Goal: Task Accomplishment & Management: Use online tool/utility

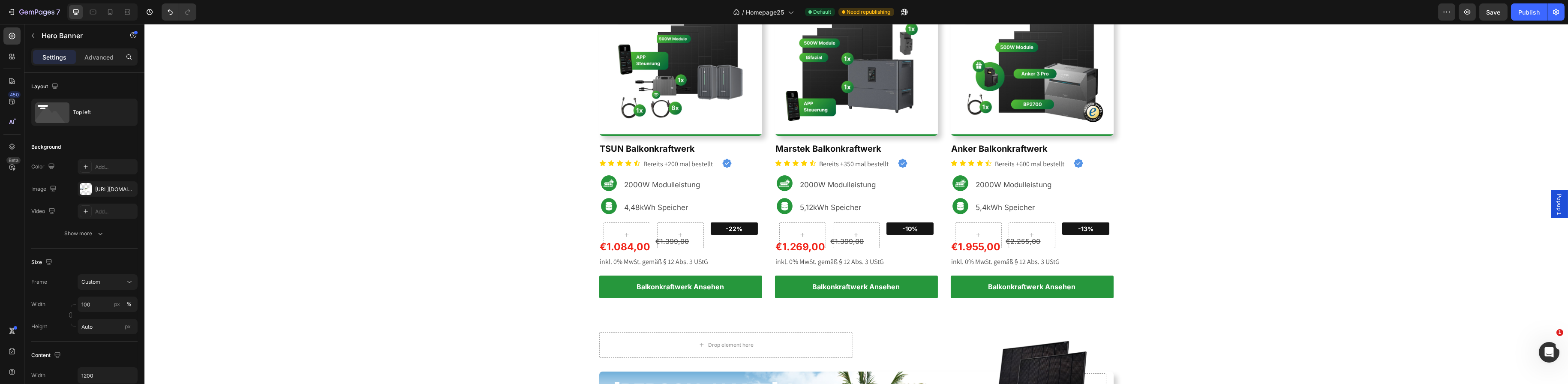
scroll to position [377, 0]
click at [1556, 205] on span "Popup 1" at bounding box center [1559, 204] width 9 height 21
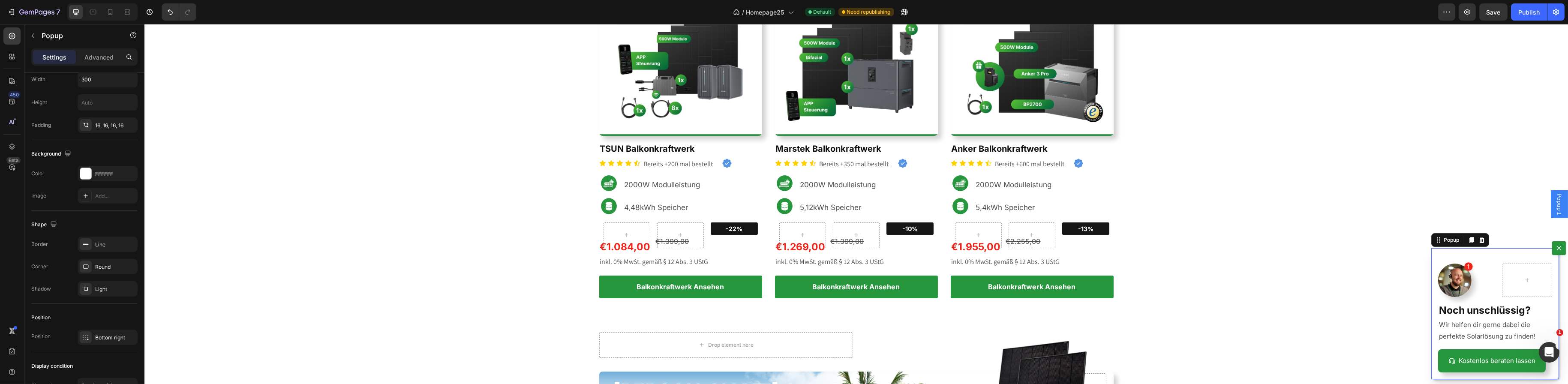
scroll to position [0, 0]
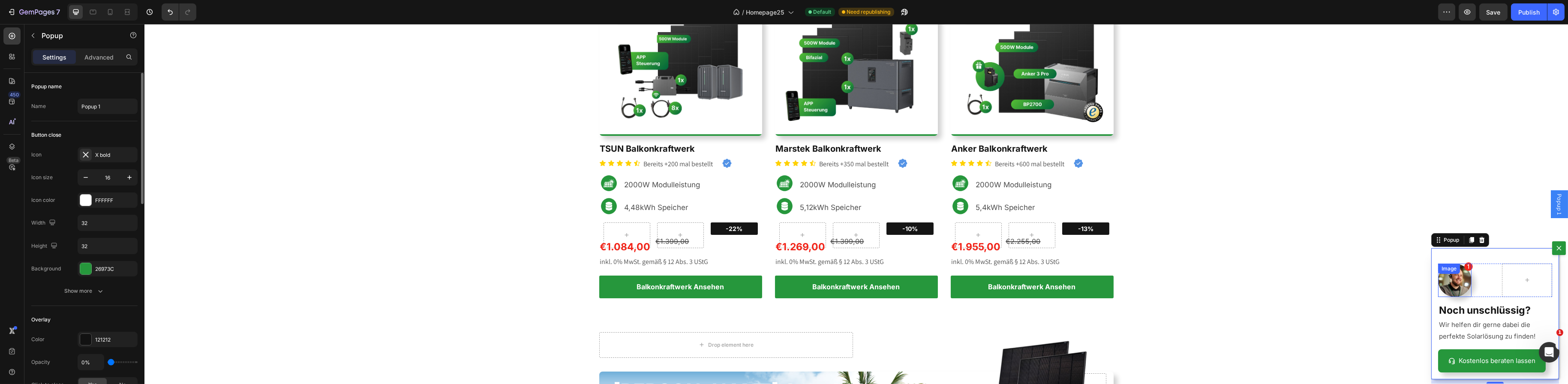
click at [1454, 290] on img "Dialog body" at bounding box center [1454, 280] width 33 height 33
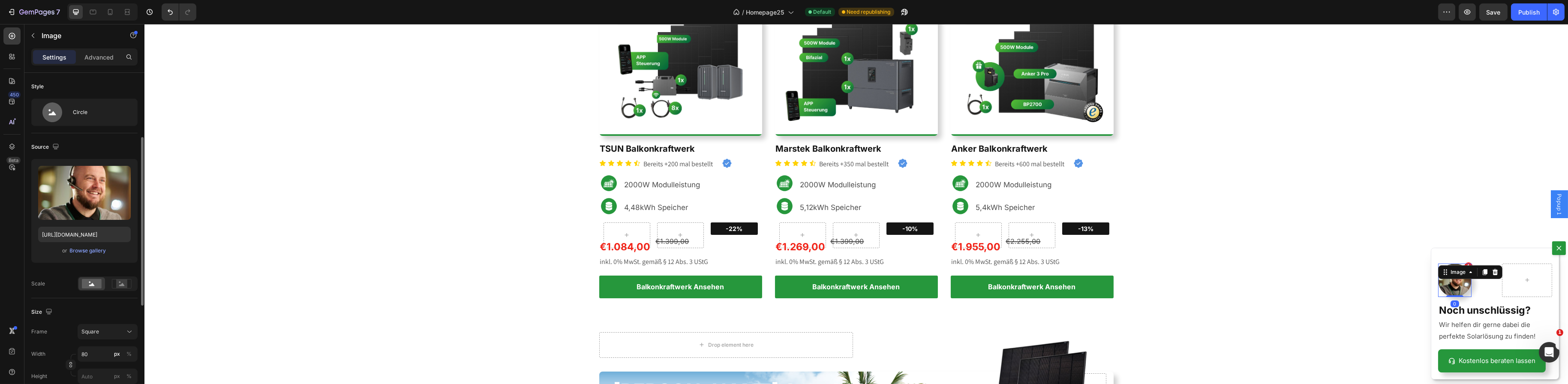
scroll to position [128, 0]
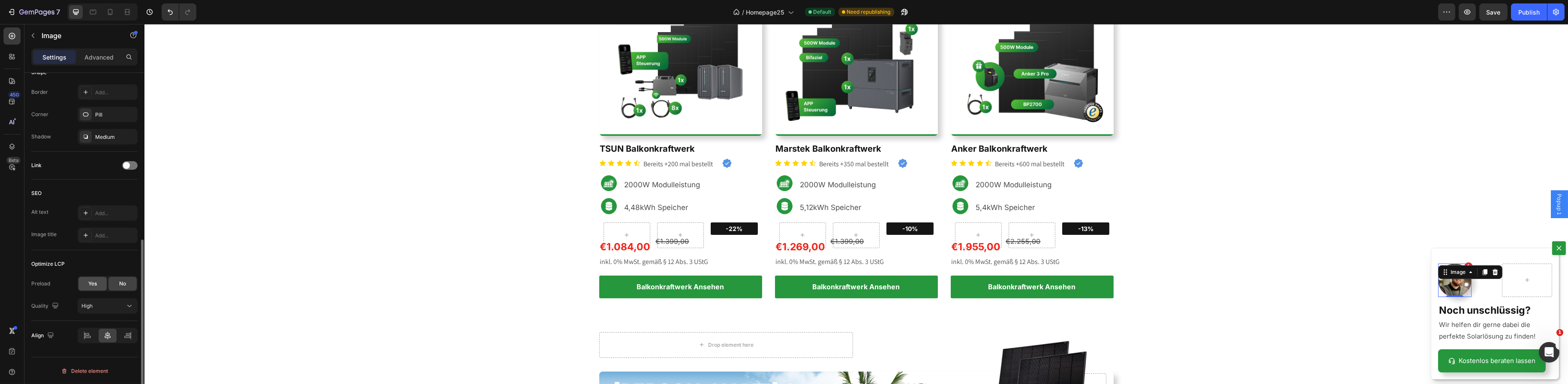
click at [97, 279] on div "Yes" at bounding box center [93, 284] width 28 height 14
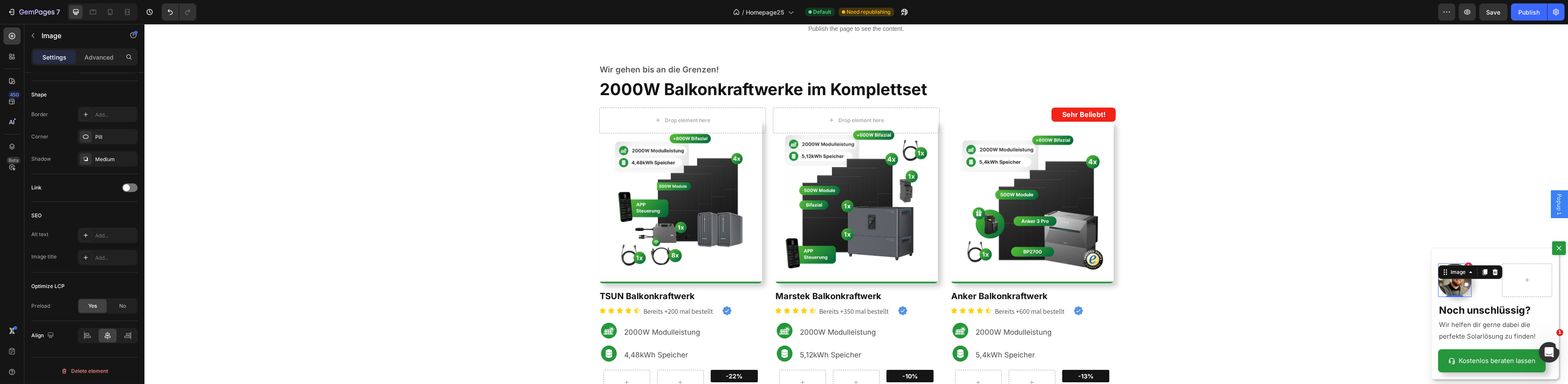
scroll to position [0, 0]
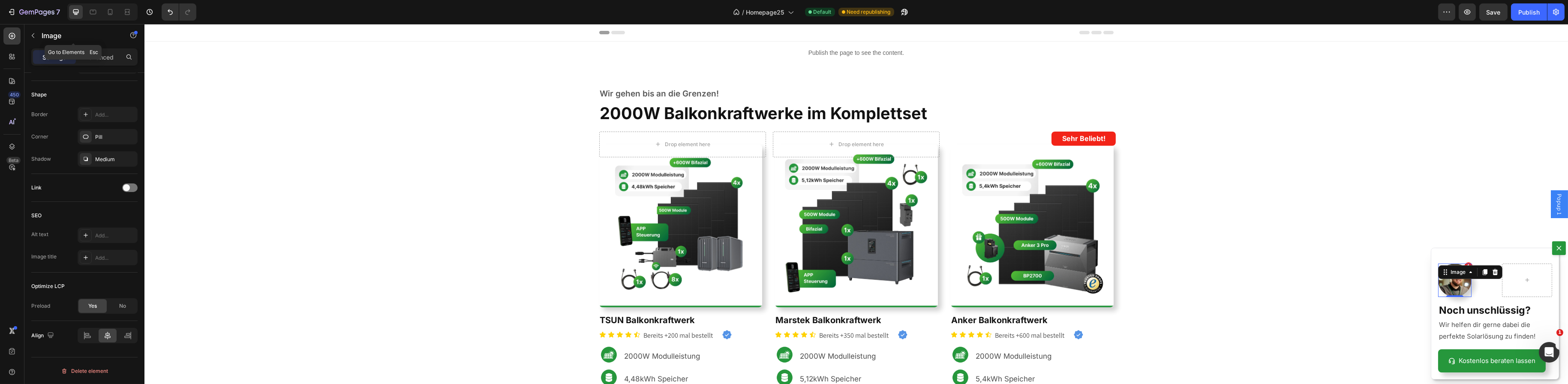
click at [41, 35] on div "Image" at bounding box center [73, 35] width 98 height 23
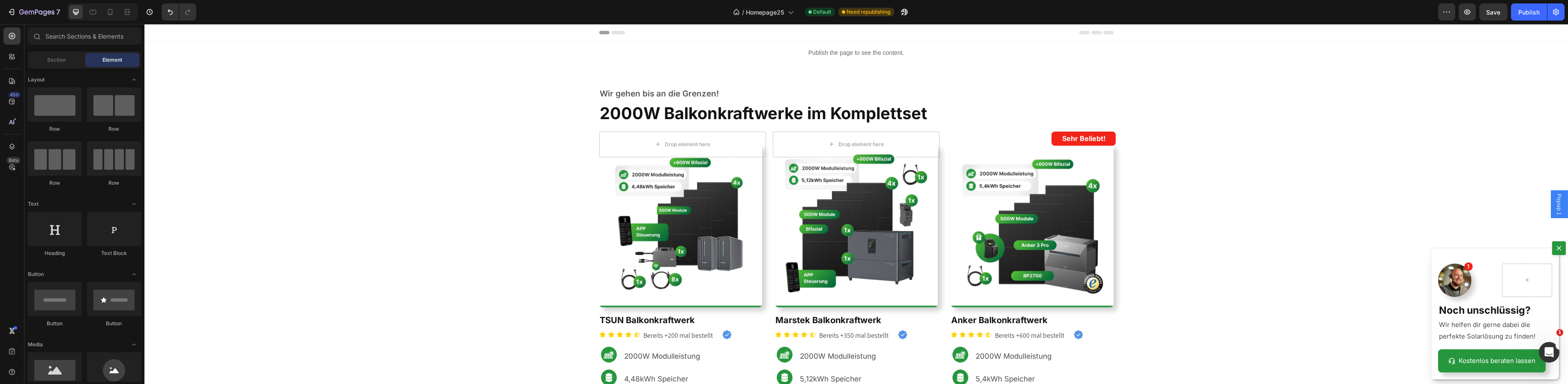
click at [1517, 198] on div "Backdrop" at bounding box center [856, 204] width 1424 height 360
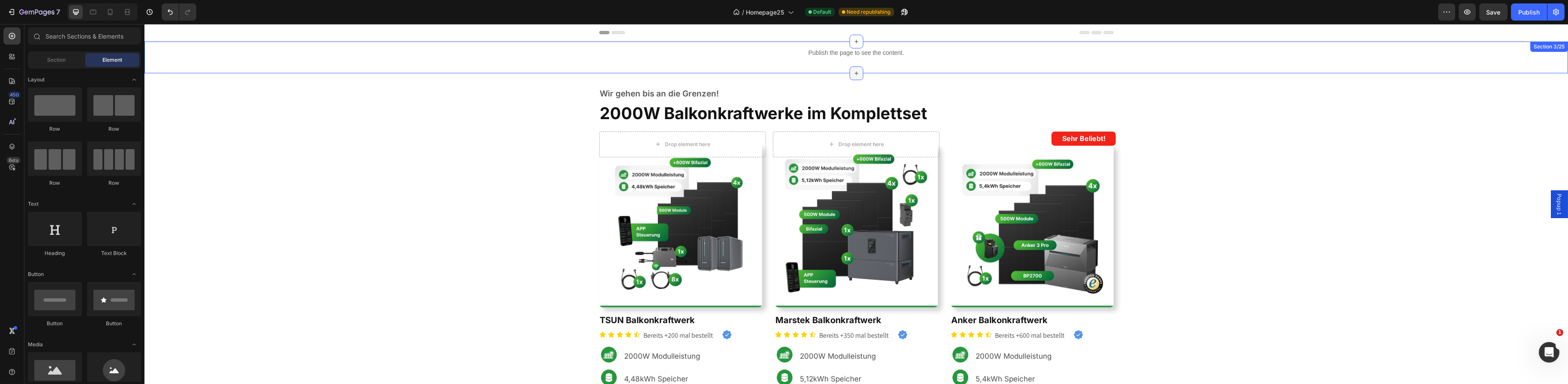
click at [853, 72] on icon at bounding box center [856, 73] width 7 height 7
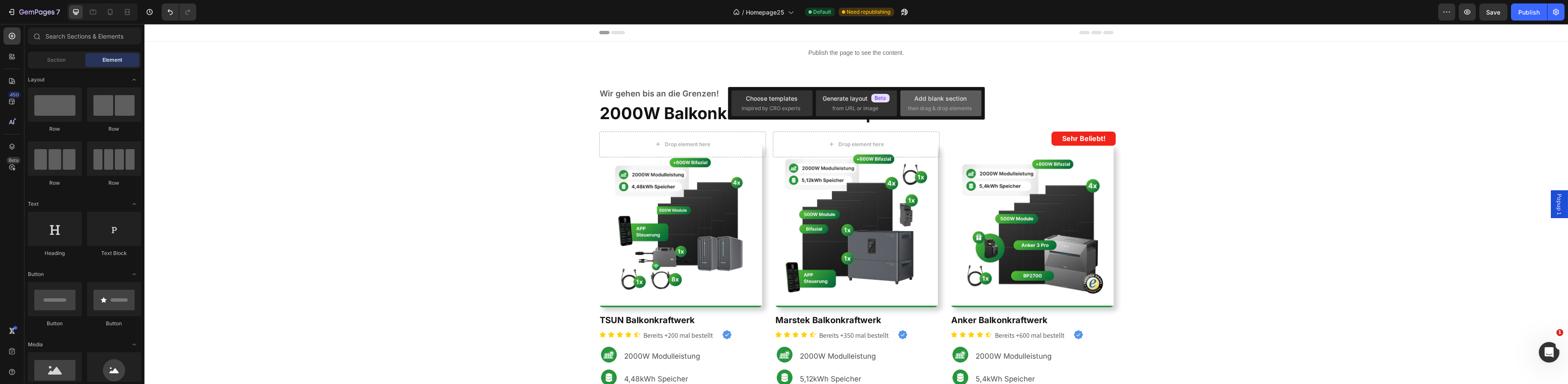
click at [928, 107] on span "then drag & drop elements" at bounding box center [940, 108] width 64 height 8
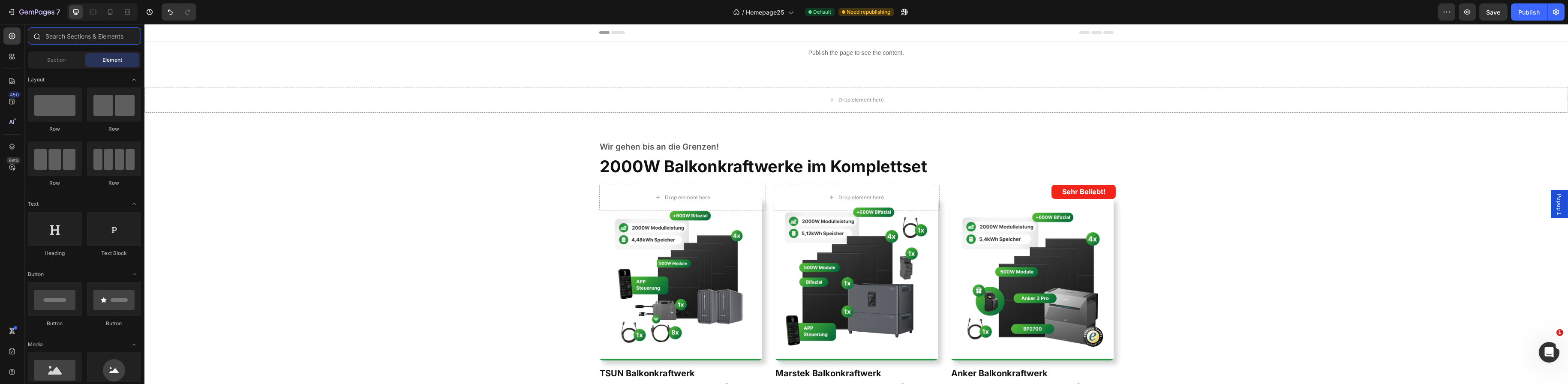
click at [82, 37] on input "text" at bounding box center [85, 36] width 113 height 17
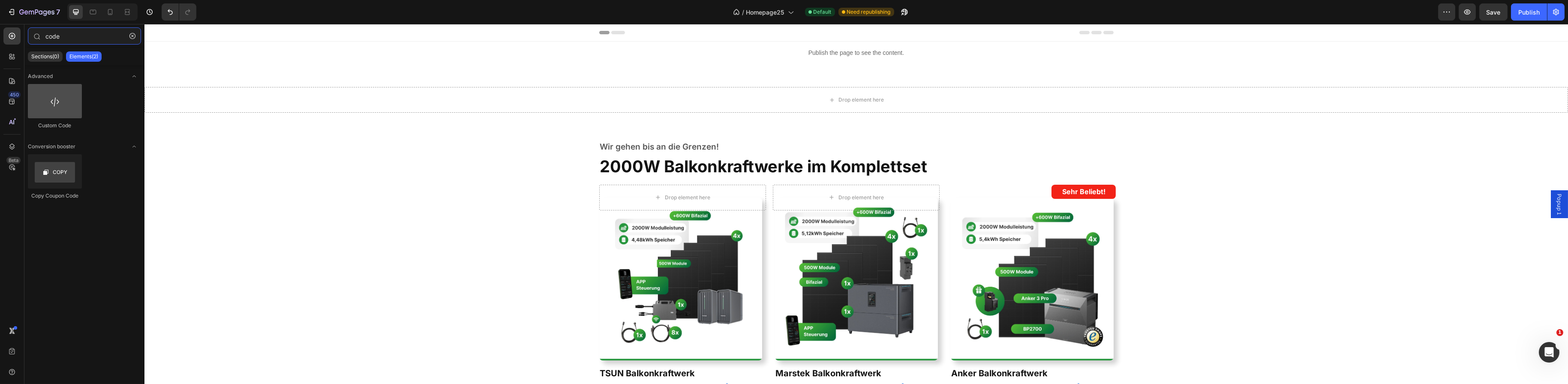
type input "code"
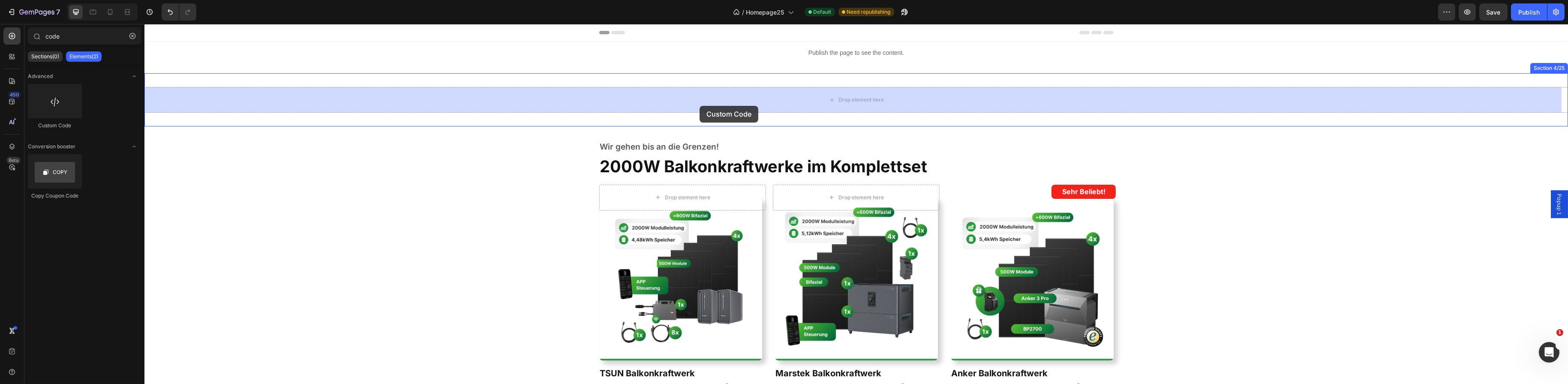
drag, startPoint x: 209, startPoint y: 131, endPoint x: 699, endPoint y: 106, distance: 490.6
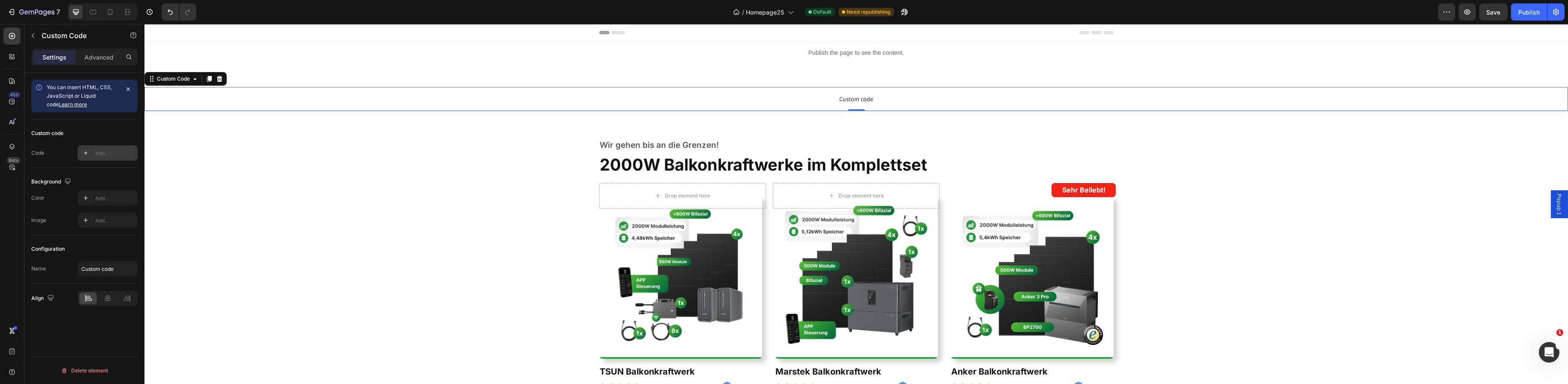
click at [93, 149] on div "Add..." at bounding box center [107, 153] width 60 height 15
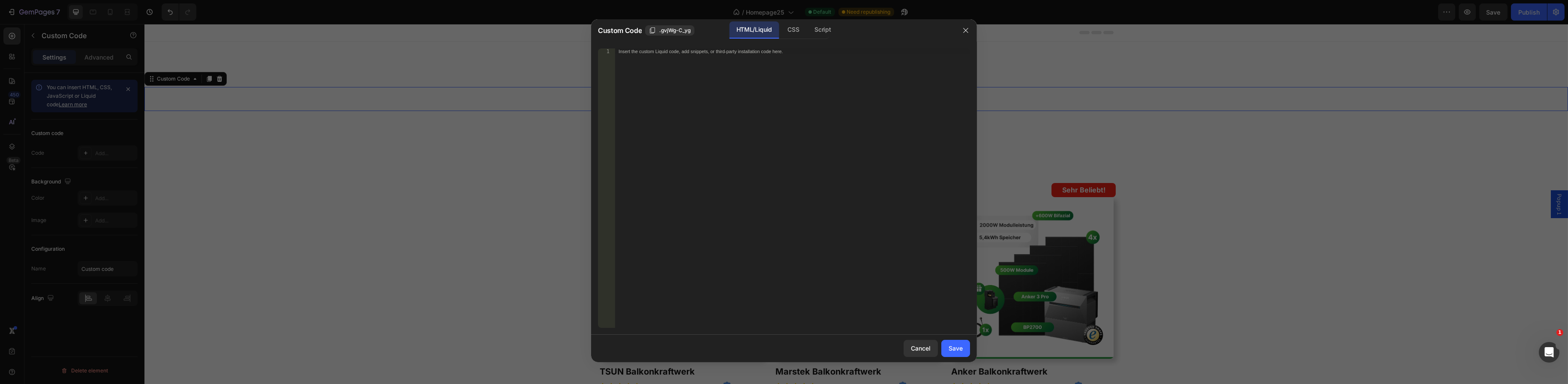
click at [807, 143] on div "Insert the custom Liquid code, add snippets, or third-party installation code h…" at bounding box center [793, 194] width 355 height 291
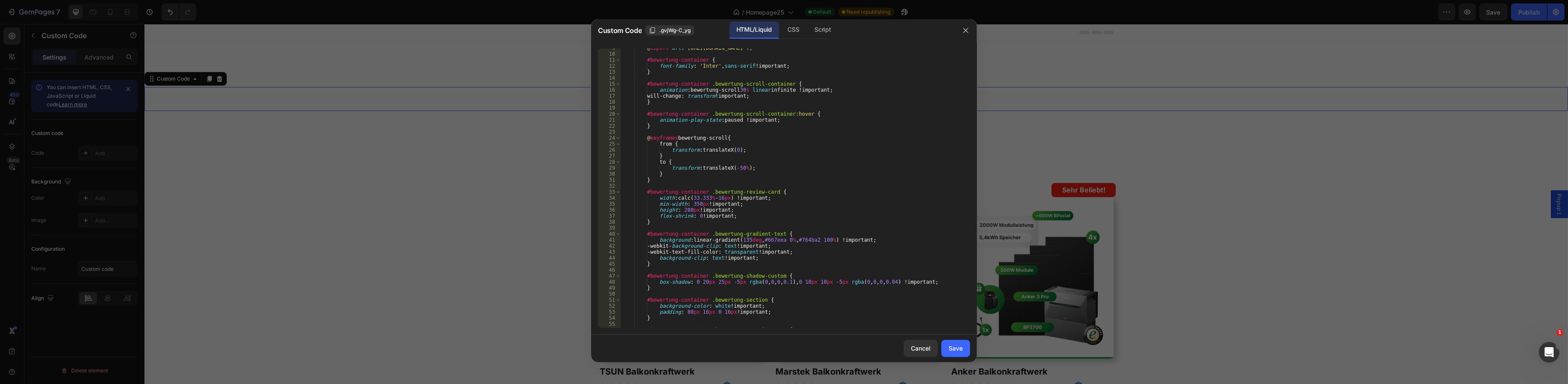
scroll to position [52, 0]
click at [954, 346] on div "Save" at bounding box center [955, 348] width 14 height 9
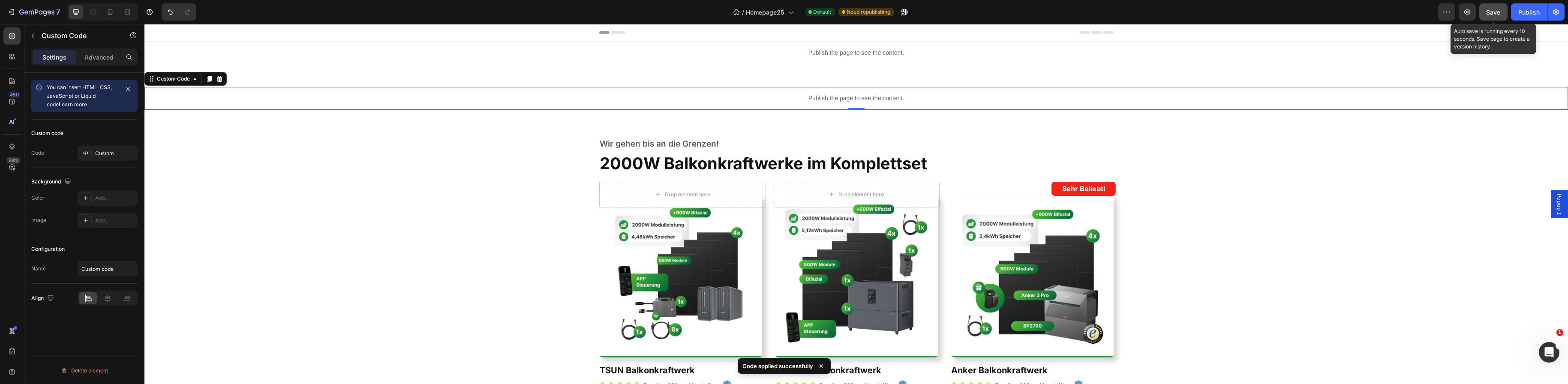
click at [1495, 16] on button "Save" at bounding box center [1493, 12] width 28 height 17
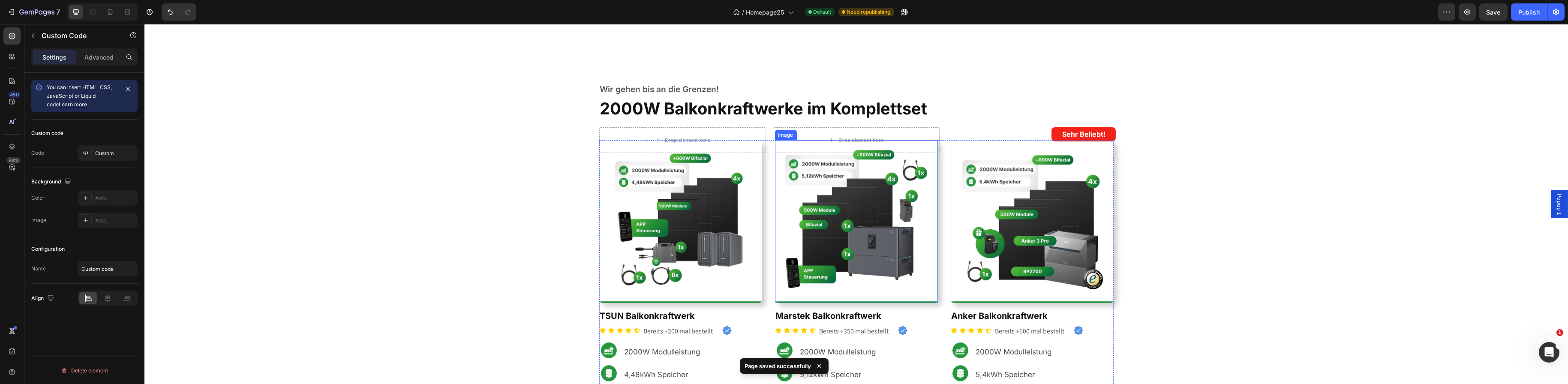
scroll to position [43, 0]
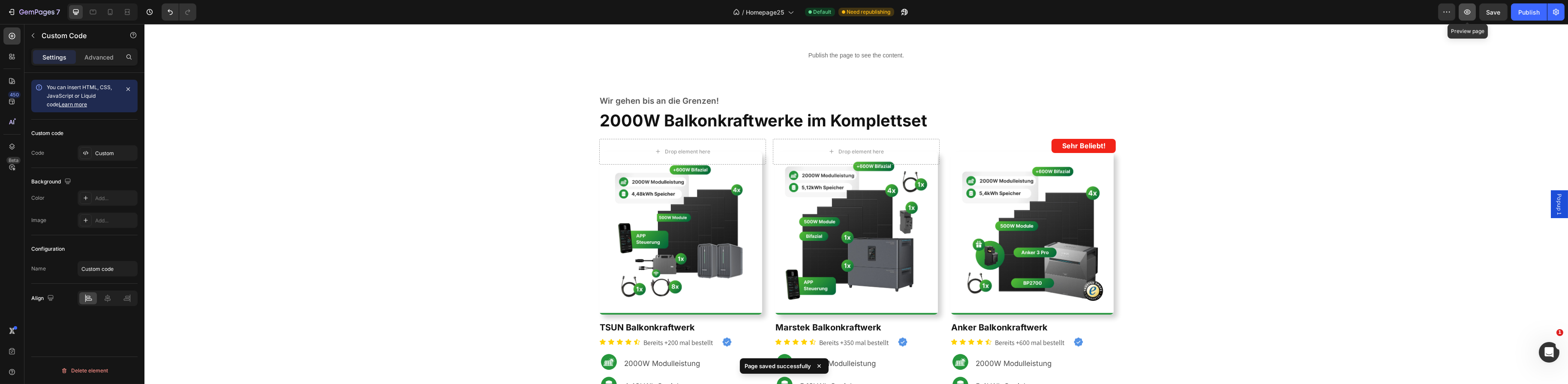
click at [1463, 10] on icon "button" at bounding box center [1467, 12] width 9 height 9
click at [846, 51] on p "Publish the page to see the content." at bounding box center [856, 55] width 1424 height 9
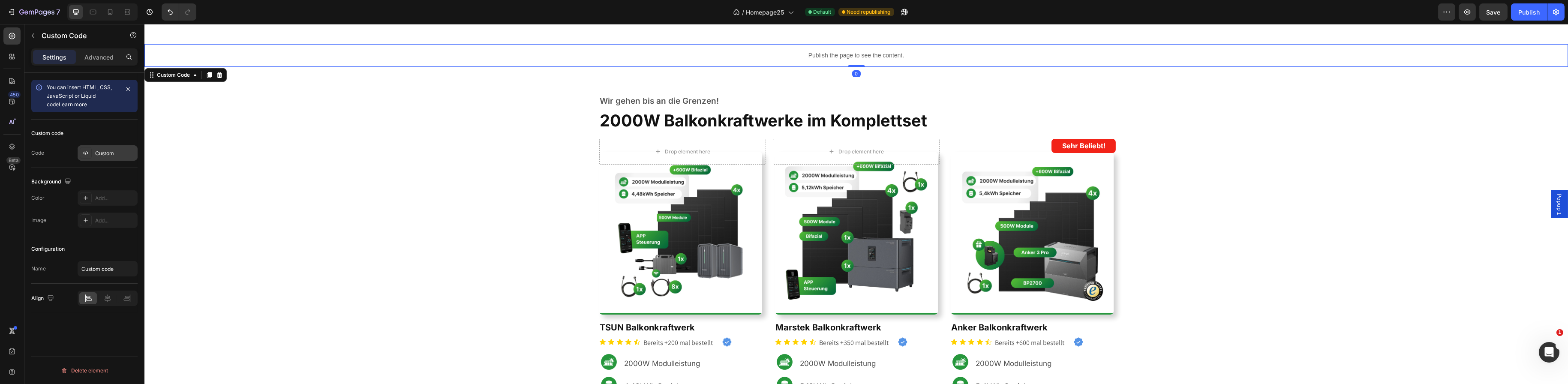
click at [89, 152] on div at bounding box center [86, 153] width 12 height 12
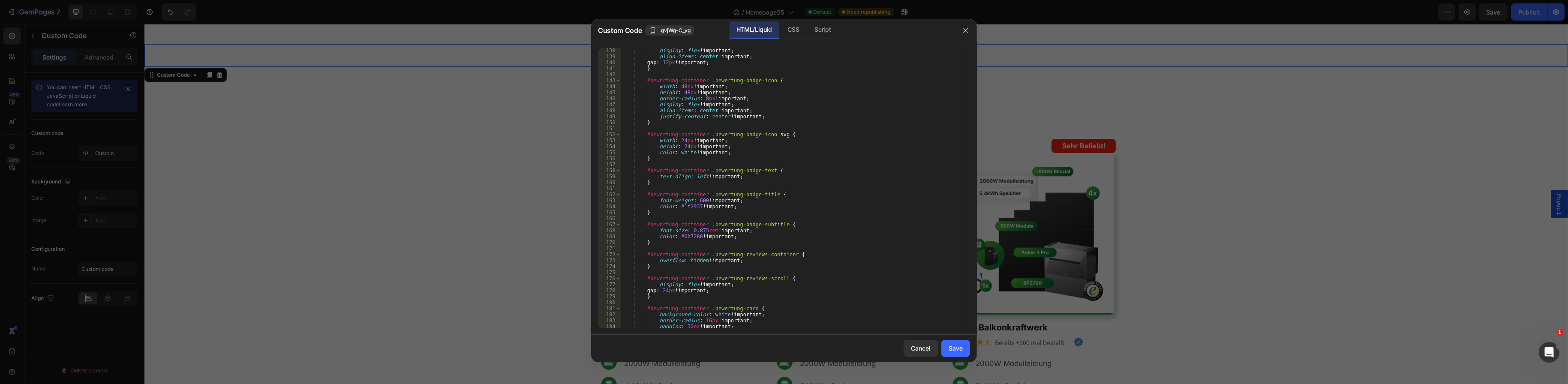
scroll to position [823, 0]
click at [699, 229] on div "display : flex !important ; align-items : center !important ; gap : 12 px !impo…" at bounding box center [792, 193] width 343 height 291
click at [701, 229] on div "display : flex !important ; align-items : center !important ; gap : 12 px !impo…" at bounding box center [792, 193] width 343 height 291
click at [738, 197] on div "display : flex !important ; align-items : center !important ; gap : 12 px !impo…" at bounding box center [792, 193] width 343 height 291
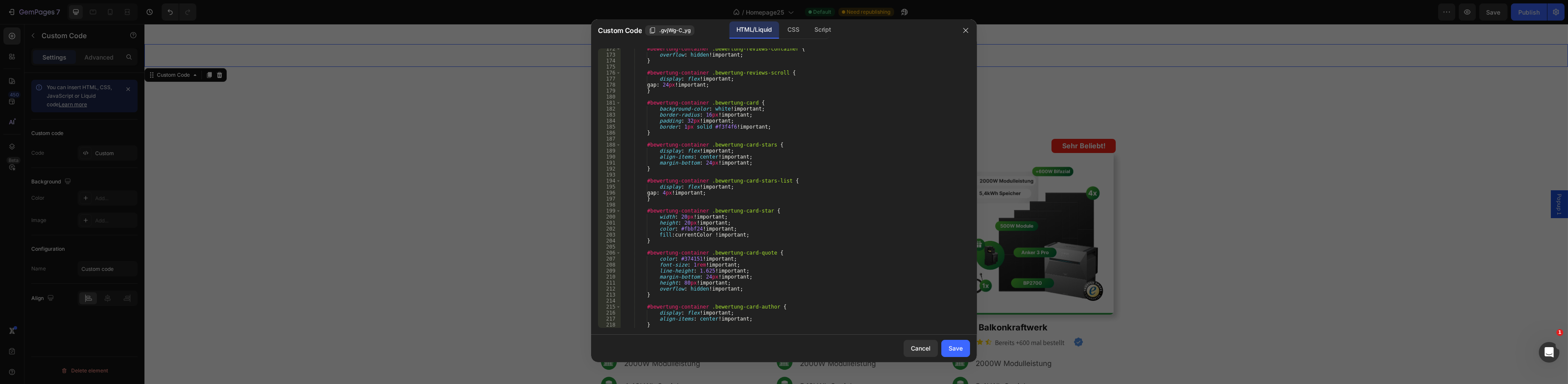
scroll to position [1054, 0]
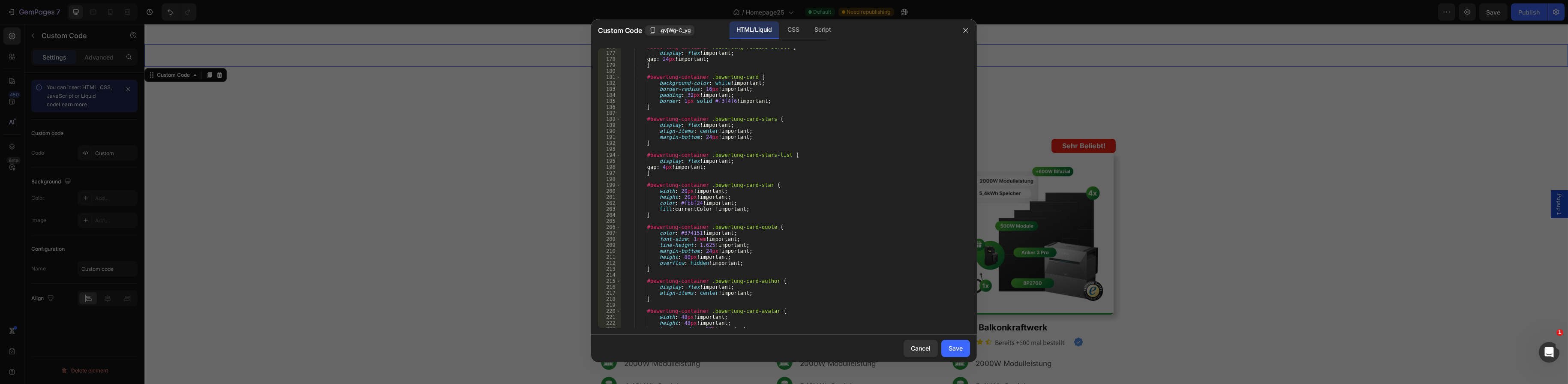
click at [690, 241] on div "#bewertung-container .bewertung-reviews-scroll { display : flex !important ; ga…" at bounding box center [792, 190] width 343 height 291
type textarea "font-size: 1.5rem !important;"
click at [746, 223] on div "#bewertung-container .bewertung-reviews-scroll { display : flex !important ; ga…" at bounding box center [792, 190] width 343 height 291
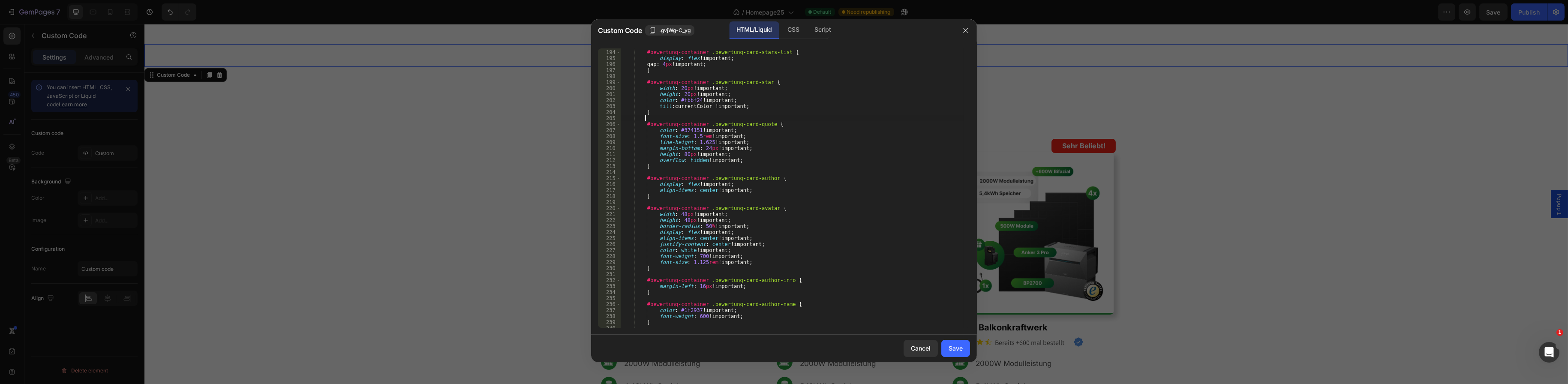
scroll to position [1157, 0]
click at [699, 262] on div "#bewertung-container .bewertung-card-stars-list { display : flex !important ; g…" at bounding box center [792, 189] width 343 height 291
click at [701, 262] on div "#bewertung-container .bewertung-card-stars-list { display : flex !important ; g…" at bounding box center [792, 189] width 343 height 291
click at [737, 223] on div "#bewertung-container .bewertung-card-stars-list { display : flex !important ; g…" at bounding box center [792, 189] width 343 height 291
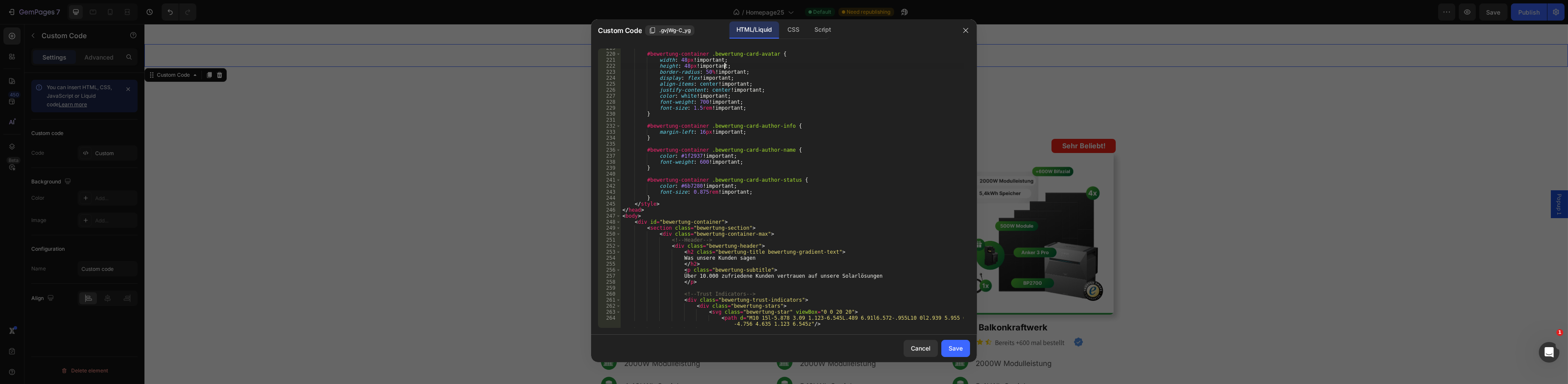
scroll to position [1337, 0]
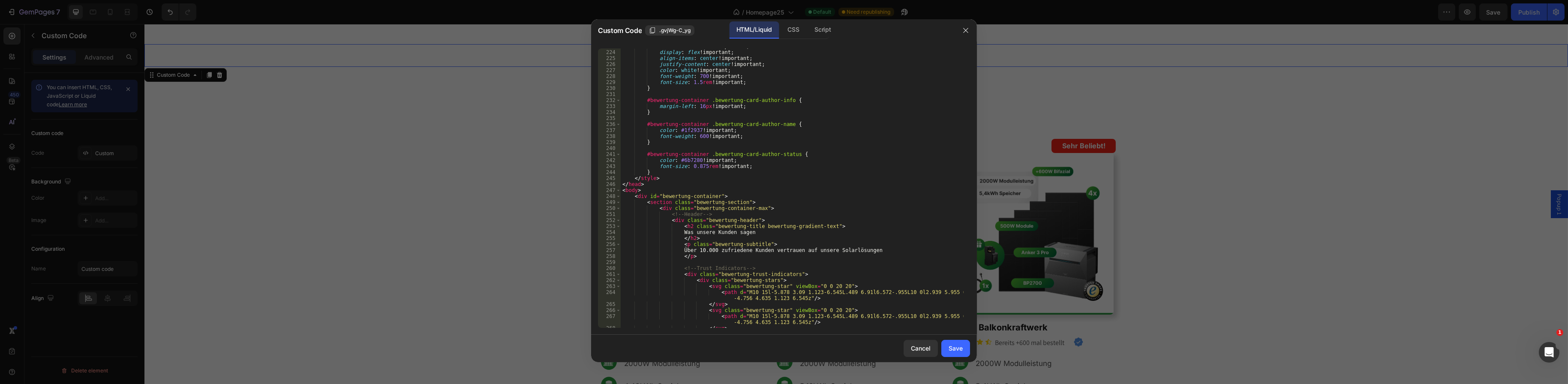
click at [702, 166] on div "border-radius : 50 % !important ; display : flex !important ; align-items : cen…" at bounding box center [792, 189] width 343 height 291
type textarea "font-size: 1.2rem !important;"
click at [755, 150] on div "border-radius : 50 % !important ; display : flex !important ; align-items : cen…" at bounding box center [792, 189] width 343 height 291
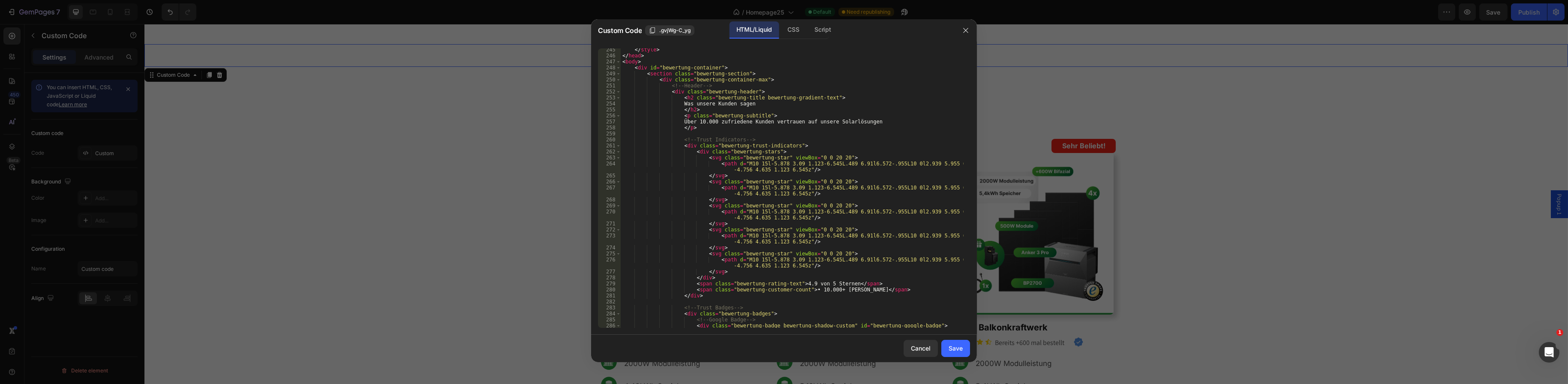
scroll to position [1517, 0]
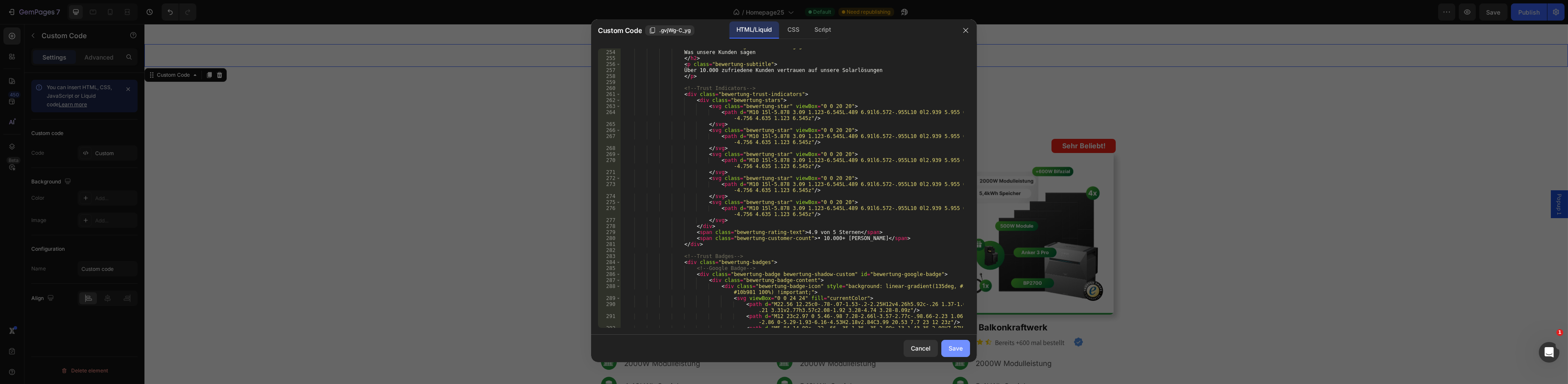
click at [947, 348] on button "Save" at bounding box center [955, 348] width 29 height 17
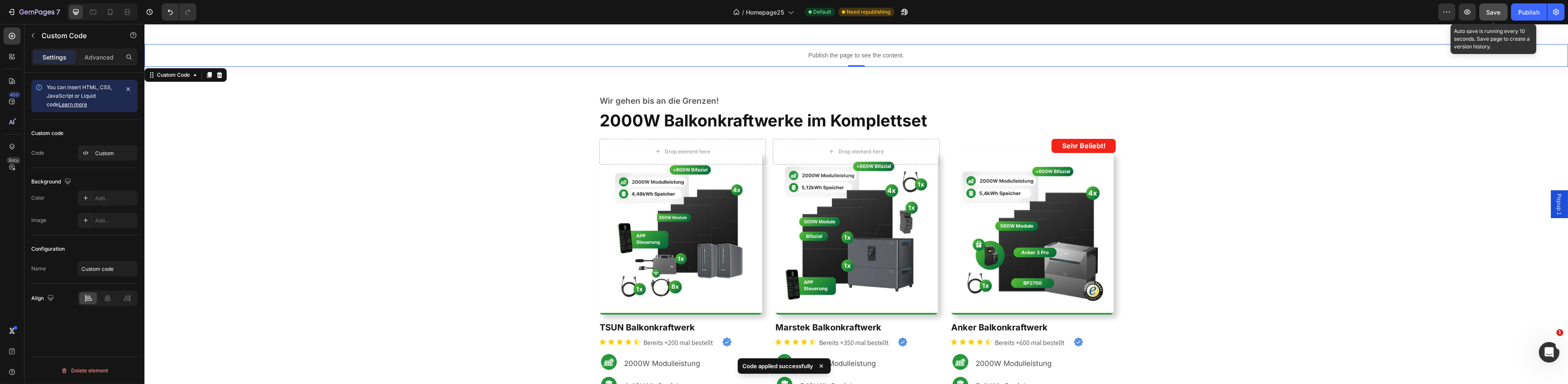
click at [1496, 11] on span "Save" at bounding box center [1493, 12] width 14 height 7
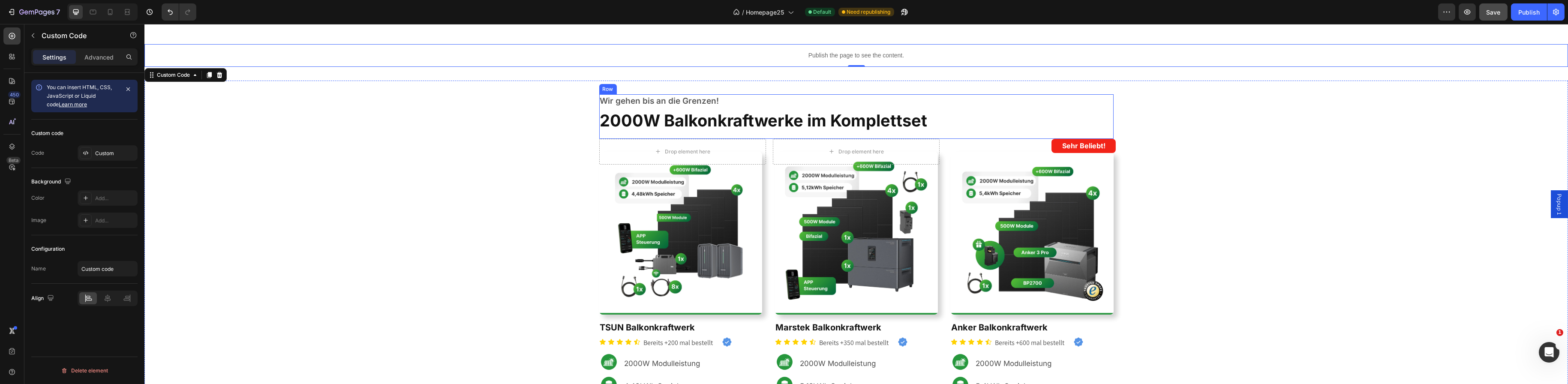
scroll to position [0, 0]
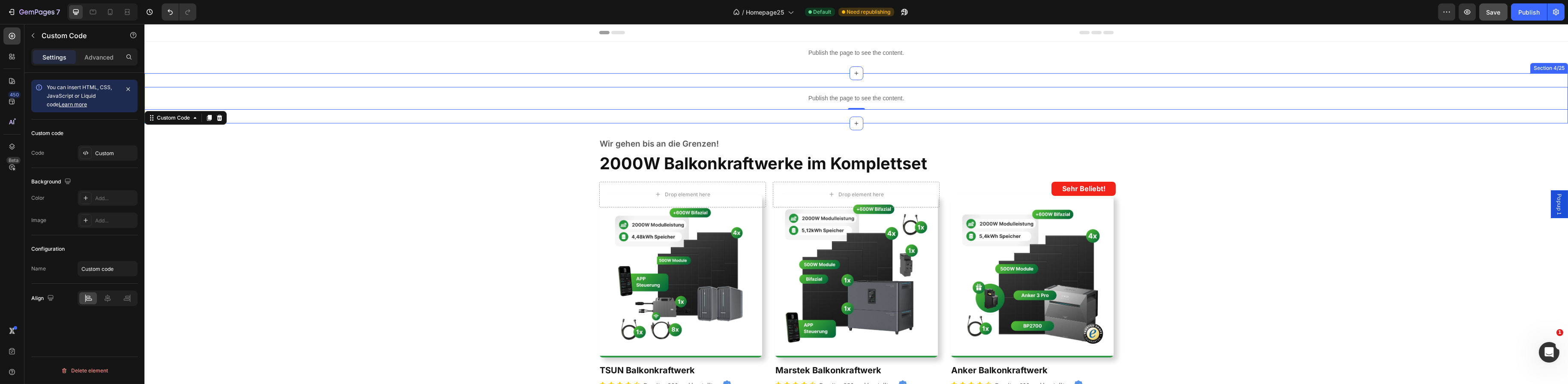
click at [1172, 80] on div "Publish the page to see the content. Custom Code 0 Section 4/25" at bounding box center [856, 98] width 1424 height 50
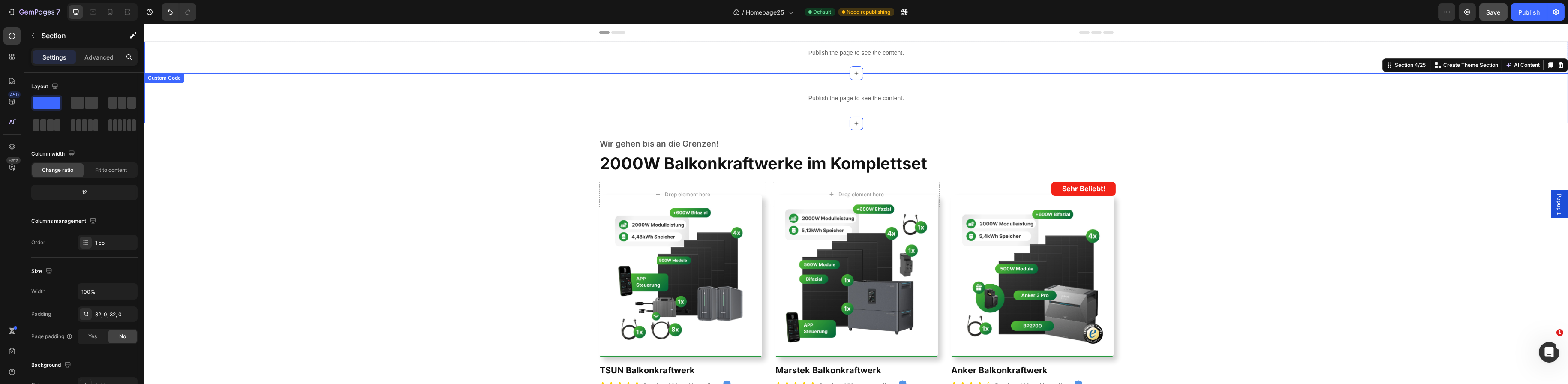
click at [1108, 64] on div "Publish the page to see the content." at bounding box center [856, 52] width 1424 height 23
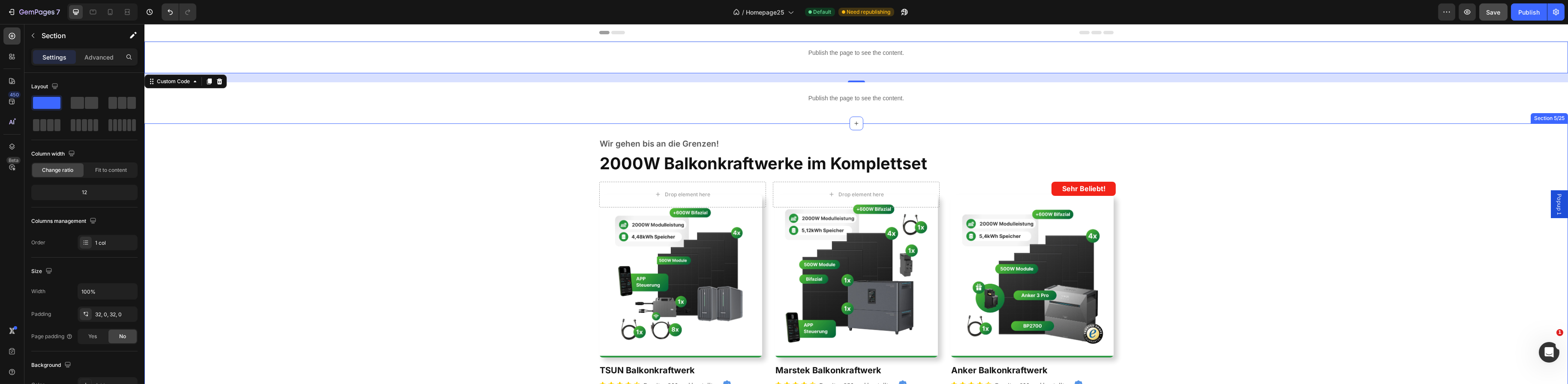
click at [573, 173] on div "Wir gehen bis an die Grenzen! Text block 2000W Balkonkraftwerke im [GEOGRAPHIC_…" at bounding box center [856, 331] width 1424 height 389
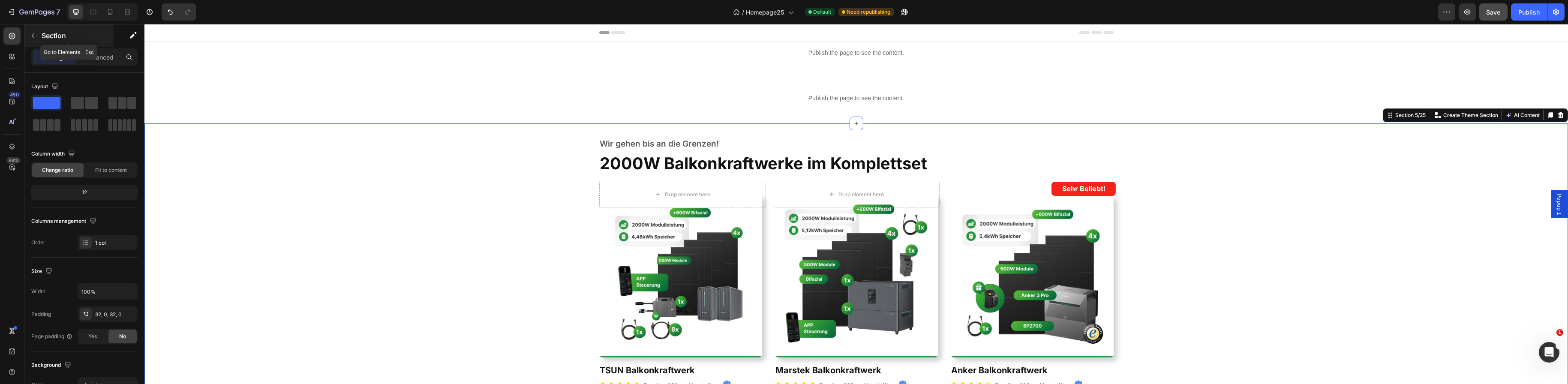
click at [35, 33] on icon "button" at bounding box center [33, 35] width 7 height 7
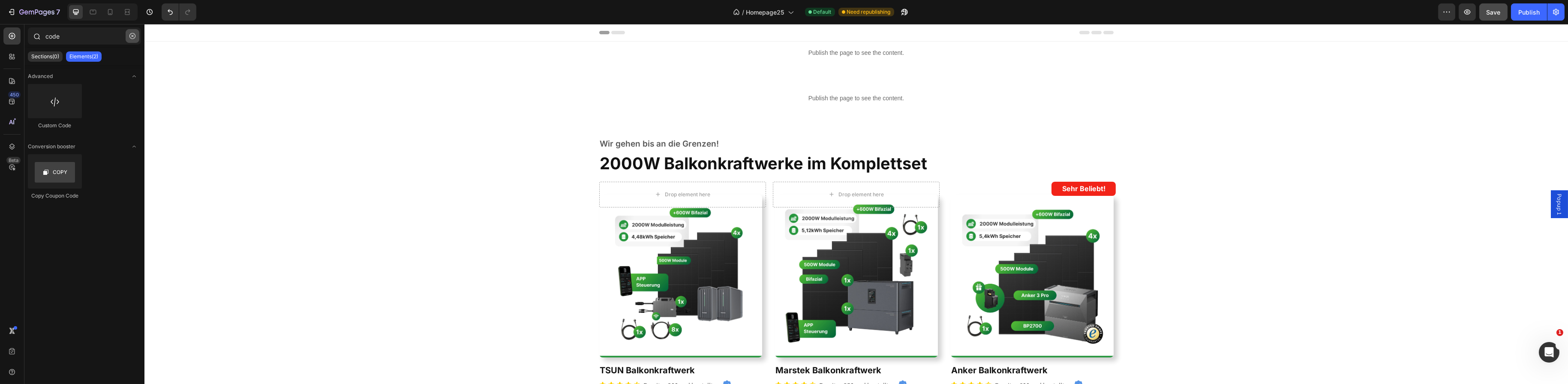
click at [131, 37] on icon "button" at bounding box center [133, 36] width 6 height 6
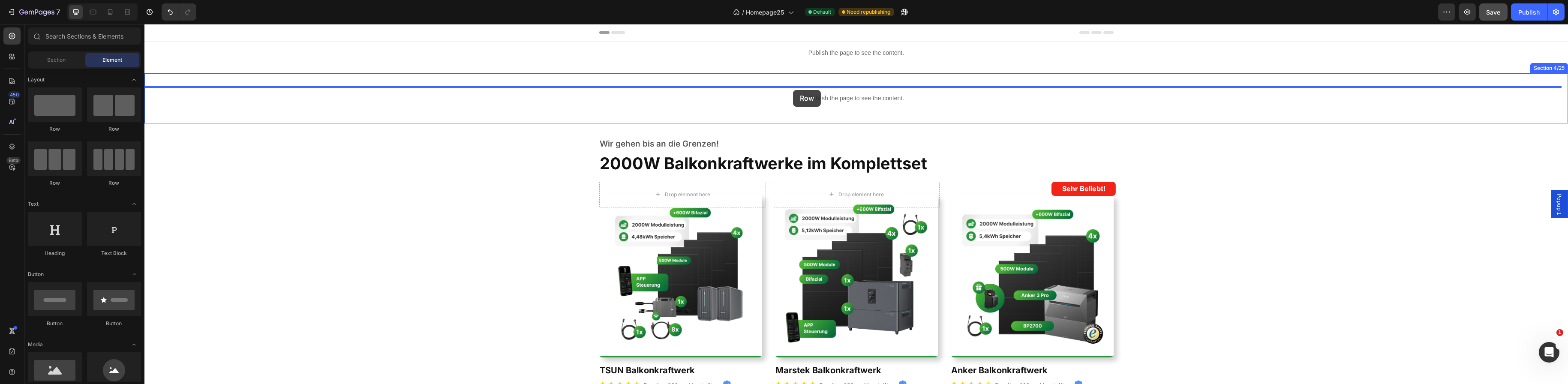
drag, startPoint x: 212, startPoint y: 133, endPoint x: 793, endPoint y: 90, distance: 582.6
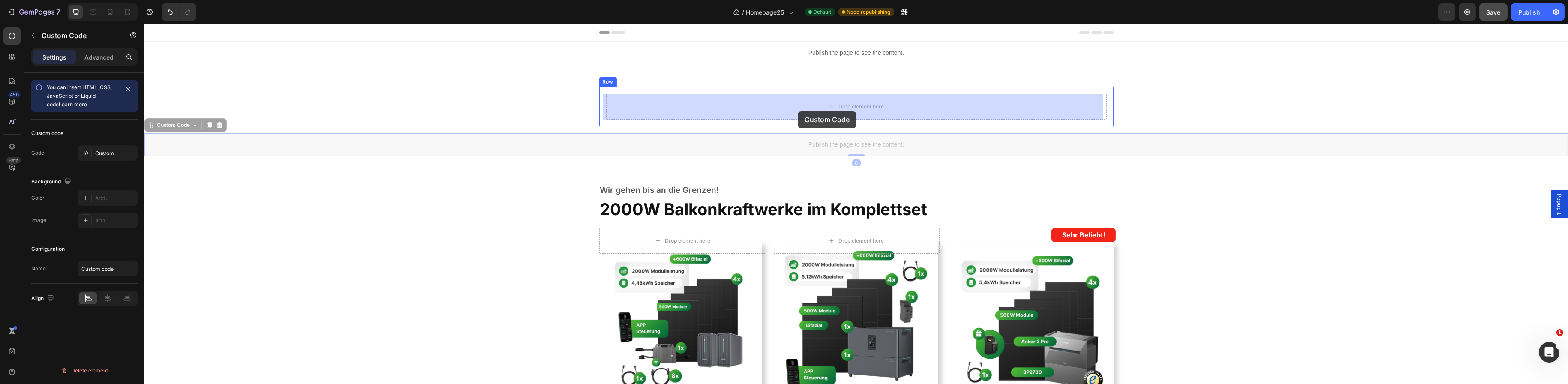
drag, startPoint x: 796, startPoint y: 148, endPoint x: 797, endPoint y: 111, distance: 37.0
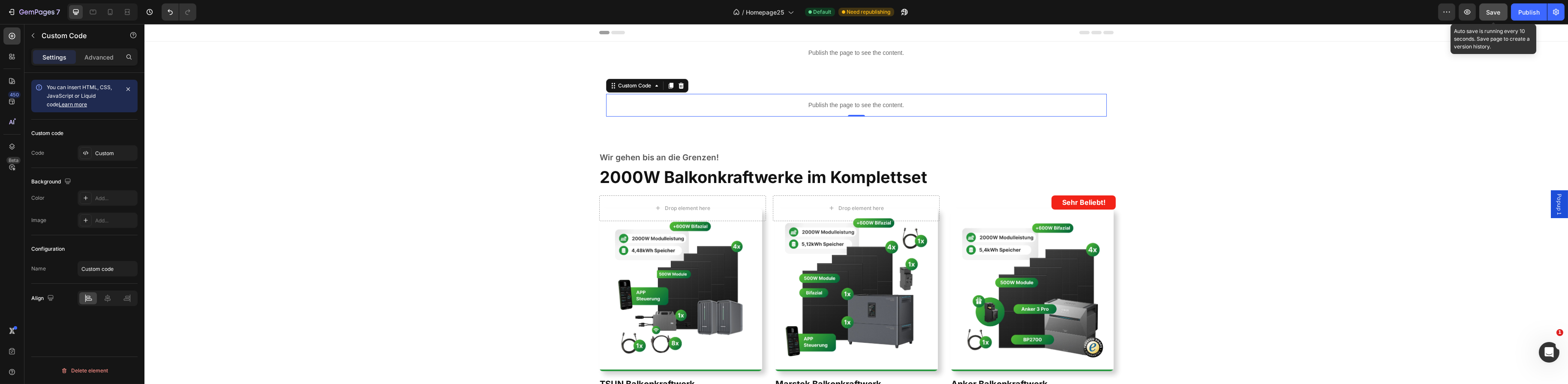
click at [1488, 9] on span "Save" at bounding box center [1493, 12] width 14 height 7
click at [800, 108] on p "Publish the page to see the content." at bounding box center [856, 105] width 501 height 9
click at [105, 153] on div "Custom" at bounding box center [115, 153] width 40 height 8
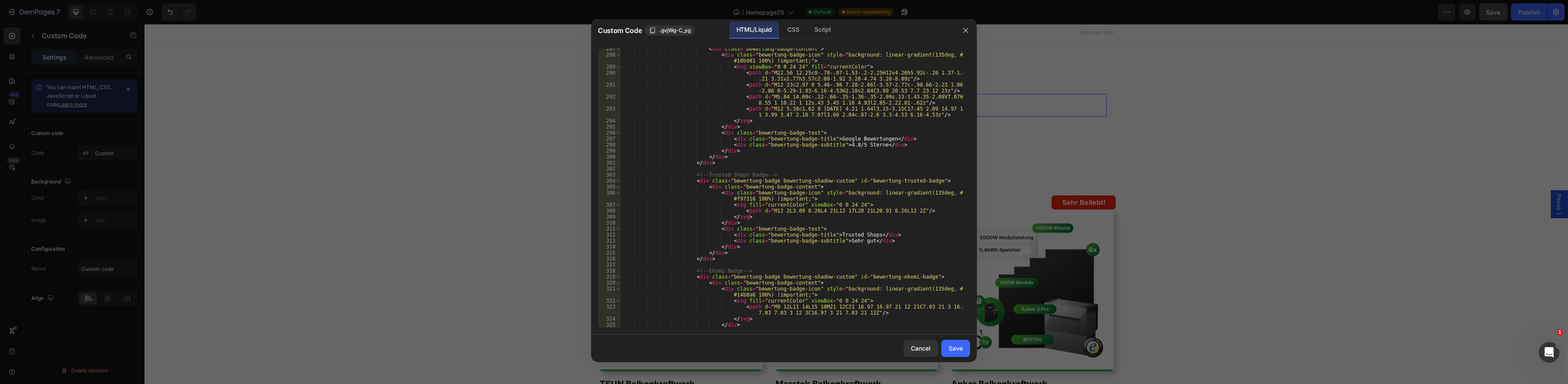
scroll to position [1748, 0]
click at [736, 206] on div "< div class = "bewertung-badge-content" > < div class = "bewertung-badge-icon" …" at bounding box center [792, 191] width 343 height 291
type textarea "<png fill="currentColor" viewBox="0 0 24 24">"
click at [705, 267] on div "< div class = "bewertung-badge-content" > < div class = "bewertung-badge-icon" …" at bounding box center [792, 191] width 343 height 291
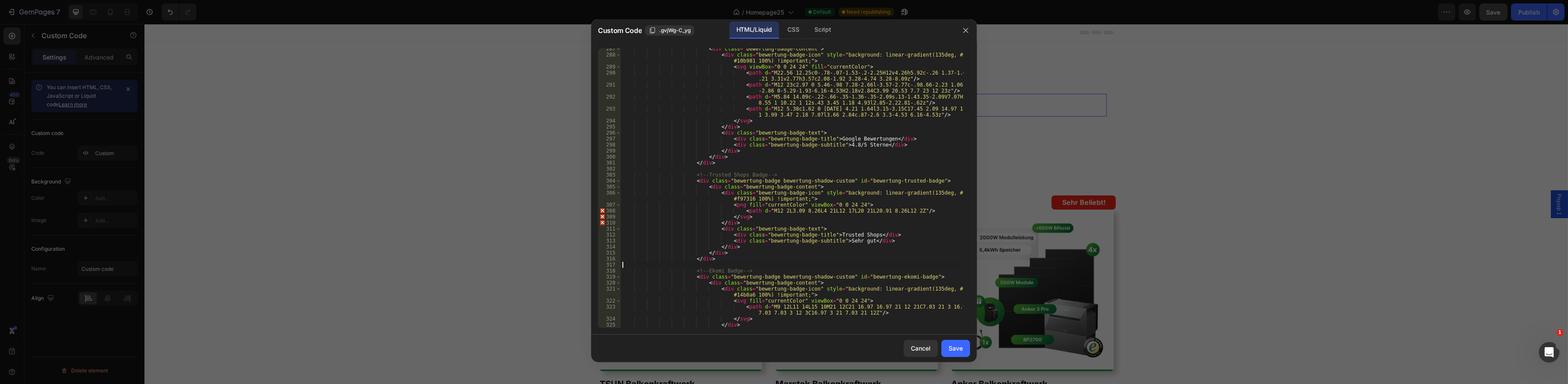
scroll to position [0, 0]
click at [738, 218] on div "< div class = "bewertung-badge-content" > < div class = "bewertung-badge-icon" …" at bounding box center [792, 191] width 343 height 291
click at [895, 207] on div "< div class = "bewertung-badge-content" > < div class = "bewertung-badge-icon" …" at bounding box center [792, 191] width 343 height 291
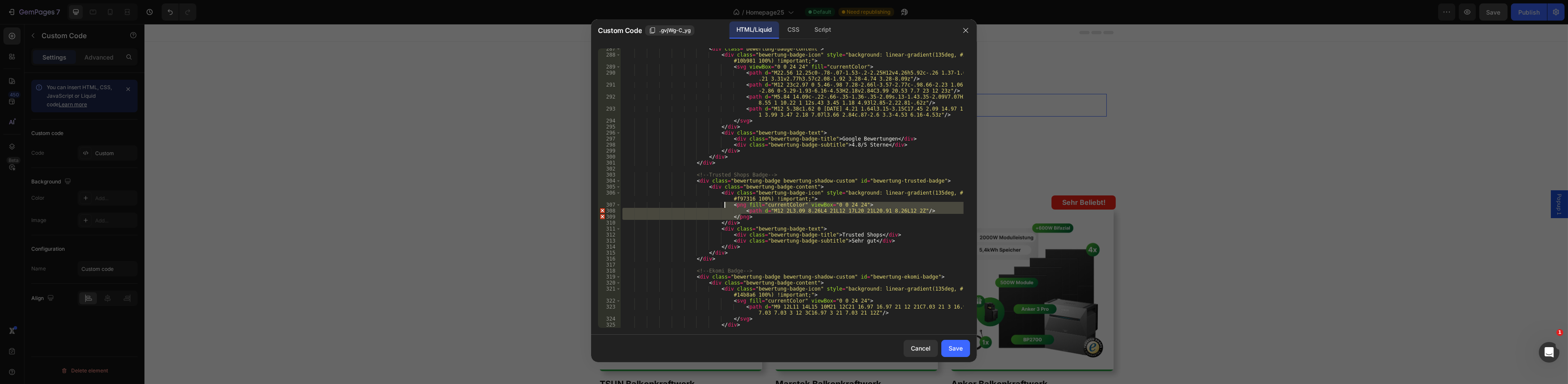
drag, startPoint x: 743, startPoint y: 215, endPoint x: 725, endPoint y: 204, distance: 21.1
click at [725, 204] on div "< div class = "bewertung-badge-content" > < div class = "bewertung-badge-icon" …" at bounding box center [792, 191] width 343 height 291
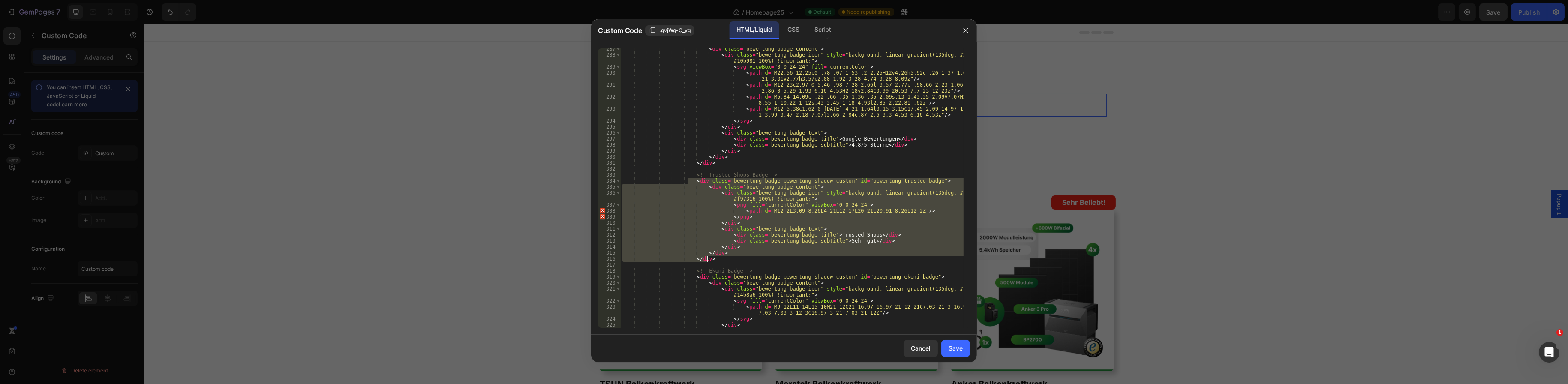
drag, startPoint x: 686, startPoint y: 182, endPoint x: 730, endPoint y: 257, distance: 87.0
click at [730, 257] on div "< div class = "bewertung-badge-content" > < div class = "bewertung-badge-icon" …" at bounding box center [792, 191] width 343 height 291
type textarea "</div> </div>"
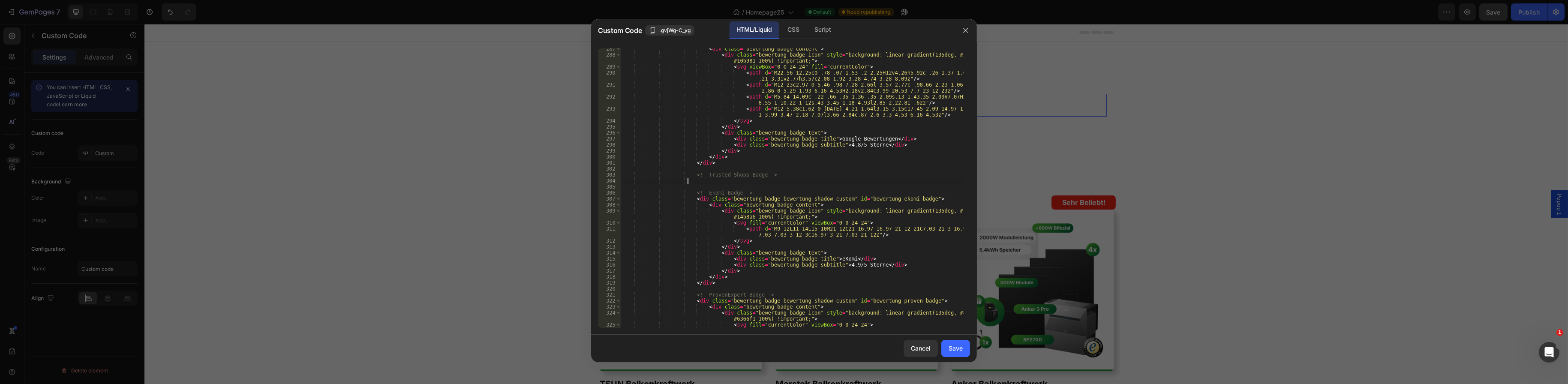
paste textarea "</div>"
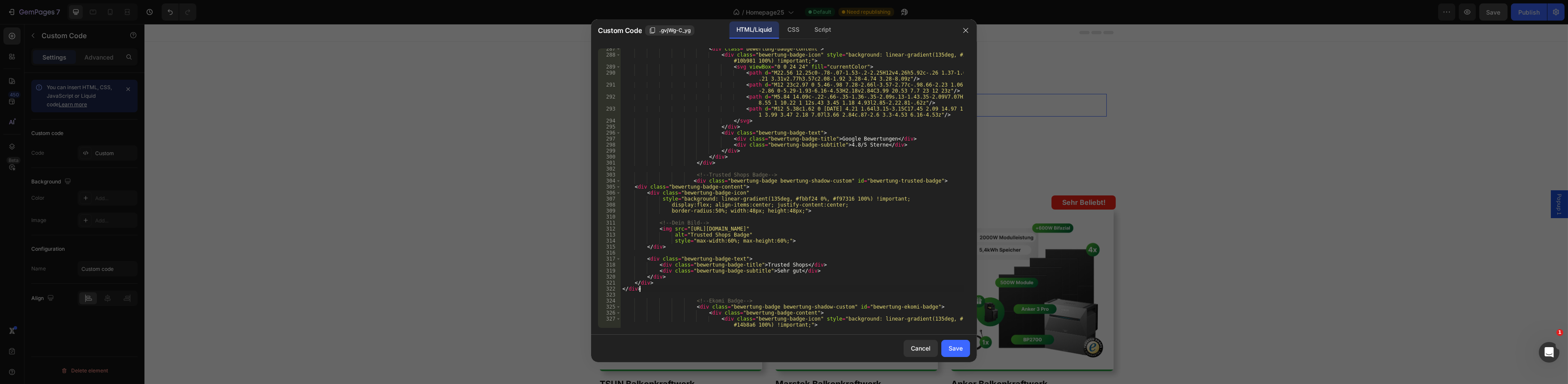
scroll to position [0, 1]
click at [632, 186] on div "< div class = "bewertung-badge-content" > < div class = "bewertung-badge-icon" …" at bounding box center [792, 191] width 343 height 291
click at [645, 194] on div "< div class = "bewertung-badge-content" > < div class = "bewertung-badge-icon" …" at bounding box center [792, 191] width 343 height 291
click at [659, 198] on div "< div class = "bewertung-badge-content" > < div class = "bewertung-badge-icon" …" at bounding box center [792, 191] width 343 height 291
click at [682, 203] on div "< div class = "bewertung-badge-content" > < div class = "bewertung-badge-icon" …" at bounding box center [792, 191] width 343 height 291
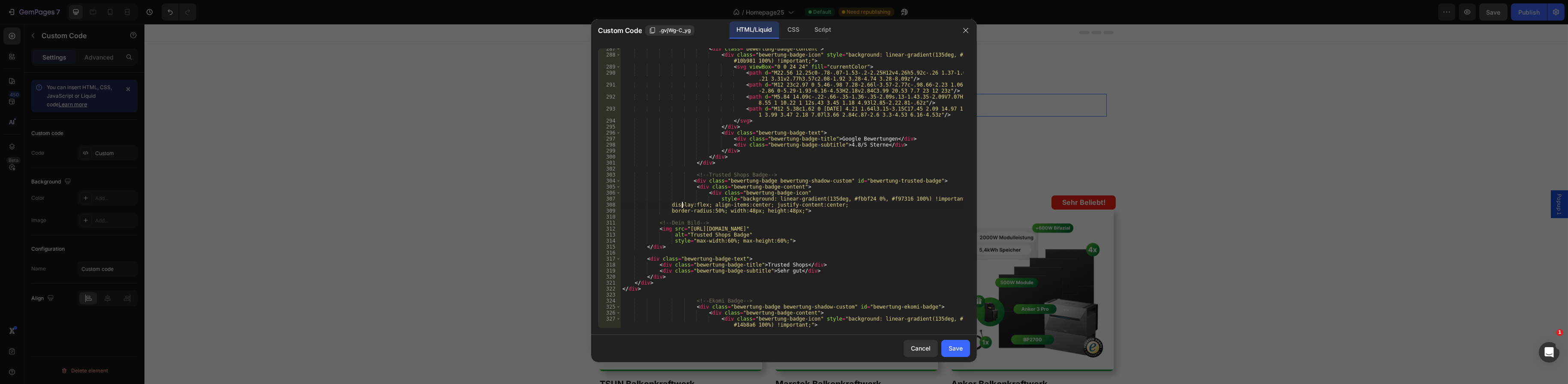
click at [681, 205] on div "< div class = "bewertung-badge-content" > < div class = "bewertung-badge-icon" …" at bounding box center [792, 191] width 343 height 291
click at [677, 210] on div "< div class = "bewertung-badge-content" > < div class = "bewertung-badge-icon" …" at bounding box center [792, 191] width 343 height 291
click at [656, 224] on div "< div class = "bewertung-badge-content" > < div class = "bewertung-badge-icon" …" at bounding box center [792, 191] width 343 height 291
click at [657, 229] on div "< div class = "bewertung-badge-content" > < div class = "bewertung-badge-icon" …" at bounding box center [792, 191] width 343 height 291
click at [672, 242] on div "< div class = "bewertung-badge-content" > < div class = "bewertung-badge-icon" …" at bounding box center [792, 194] width 343 height 298
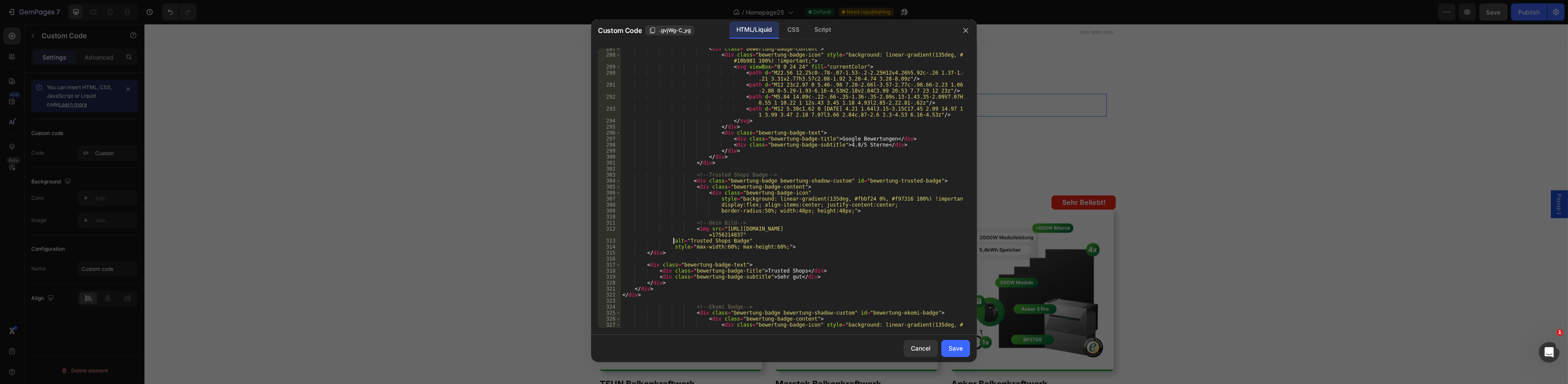
click at [670, 243] on div "< div class = "bewertung-badge-content" > < div class = "bewertung-badge-icon" …" at bounding box center [792, 194] width 343 height 298
click at [670, 246] on div "< div class = "bewertung-badge-content" > < div class = "bewertung-badge-icon" …" at bounding box center [792, 194] width 343 height 298
click at [645, 253] on div "< div class = "bewertung-badge-content" > < div class = "bewertung-badge-icon" …" at bounding box center [792, 194] width 343 height 298
click at [644, 266] on div "< div class = "bewertung-badge-content" > < div class = "bewertung-badge-icon" …" at bounding box center [792, 194] width 343 height 298
click at [658, 270] on div "< div class = "bewertung-badge-content" > < div class = "bewertung-badge-icon" …" at bounding box center [792, 194] width 343 height 298
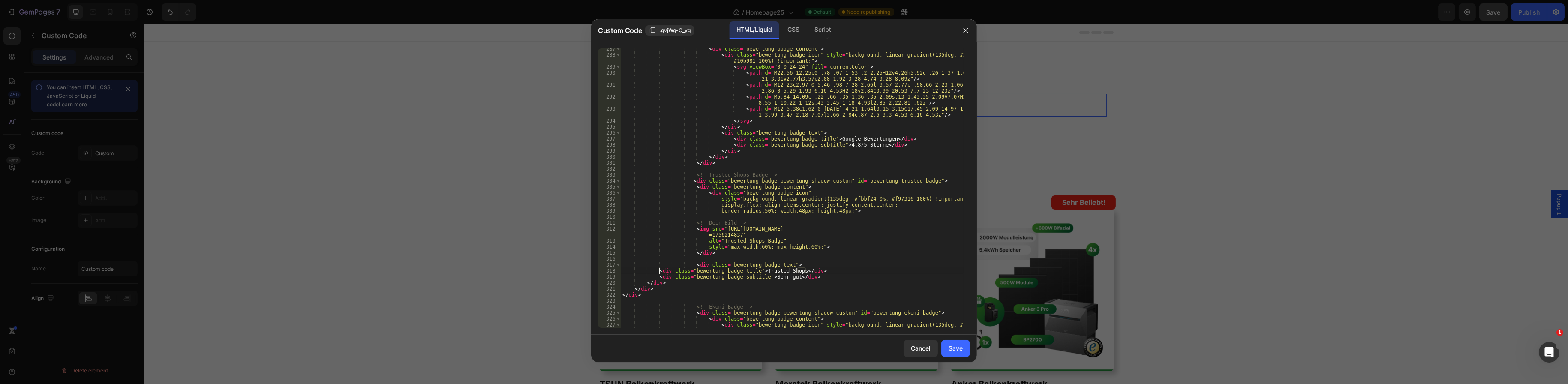
click at [655, 271] on div "< div class = "bewertung-badge-content" > < div class = "bewertung-badge-icon" …" at bounding box center [792, 194] width 343 height 298
click at [656, 276] on div "< div class = "bewertung-badge-content" > < div class = "bewertung-badge-icon" …" at bounding box center [792, 194] width 343 height 298
click at [645, 282] on div "< div class = "bewertung-badge-content" > < div class = "bewertung-badge-icon" …" at bounding box center [792, 194] width 343 height 298
click at [632, 289] on div "< div class = "bewertung-badge-content" > < div class = "bewertung-badge-icon" …" at bounding box center [792, 194] width 343 height 298
click at [623, 295] on div "< div class = "bewertung-badge-content" > < div class = "bewertung-badge-icon" …" at bounding box center [792, 194] width 343 height 298
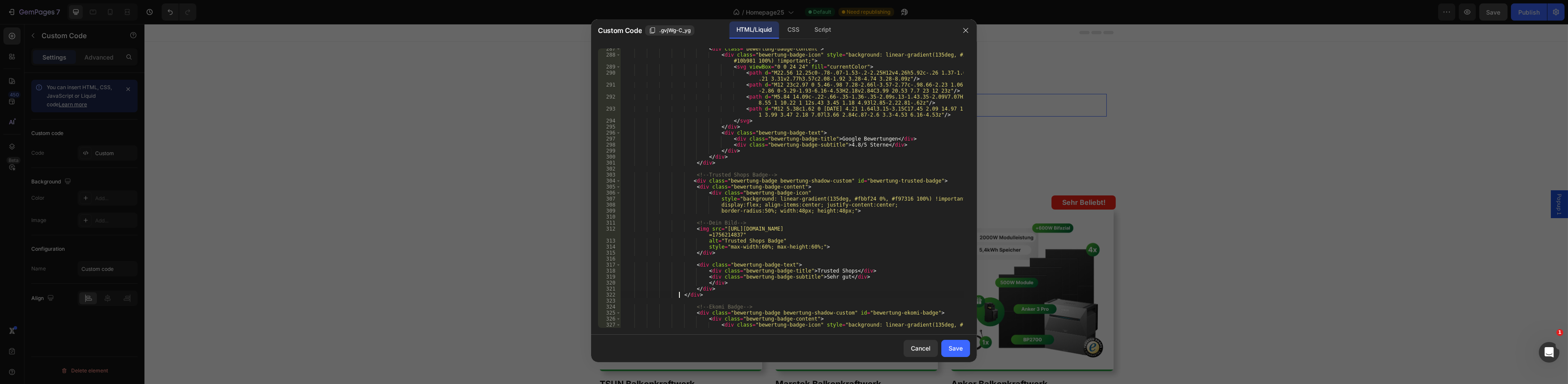
type textarea "</div>"
click at [719, 288] on div "< div class = "bewertung-badge-content" > < div class = "bewertung-badge-icon" …" at bounding box center [792, 194] width 343 height 298
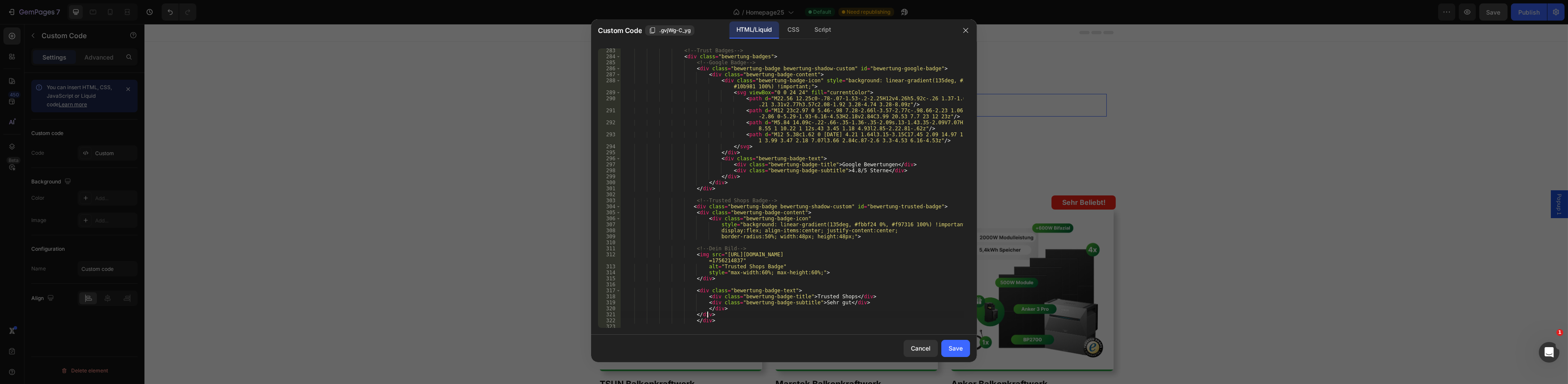
scroll to position [1723, 0]
click at [954, 346] on div "Save" at bounding box center [955, 348] width 14 height 9
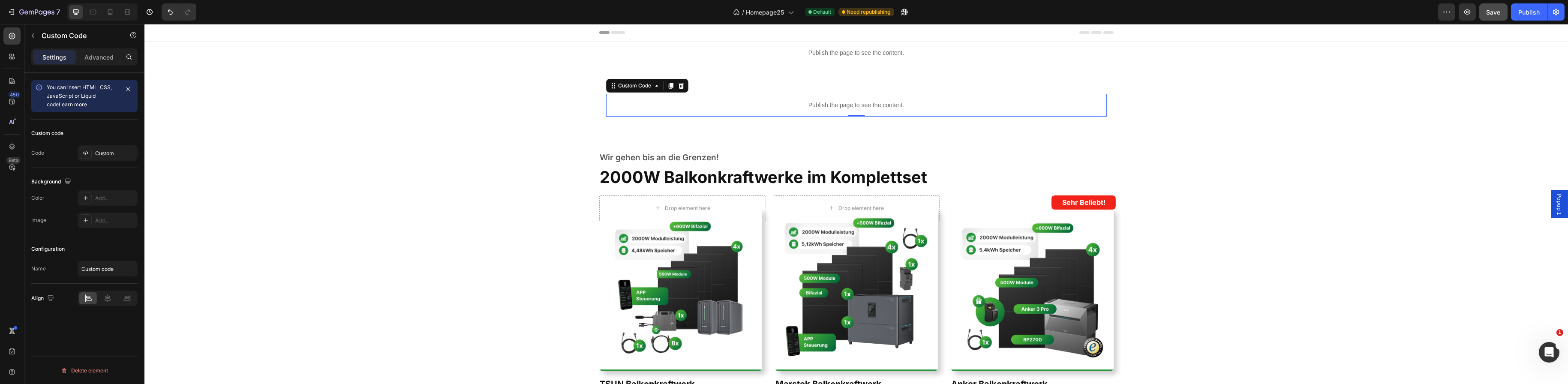
click at [886, 113] on div "Publish the page to see the content." at bounding box center [856, 105] width 501 height 23
click at [108, 150] on div "Custom" at bounding box center [115, 153] width 40 height 8
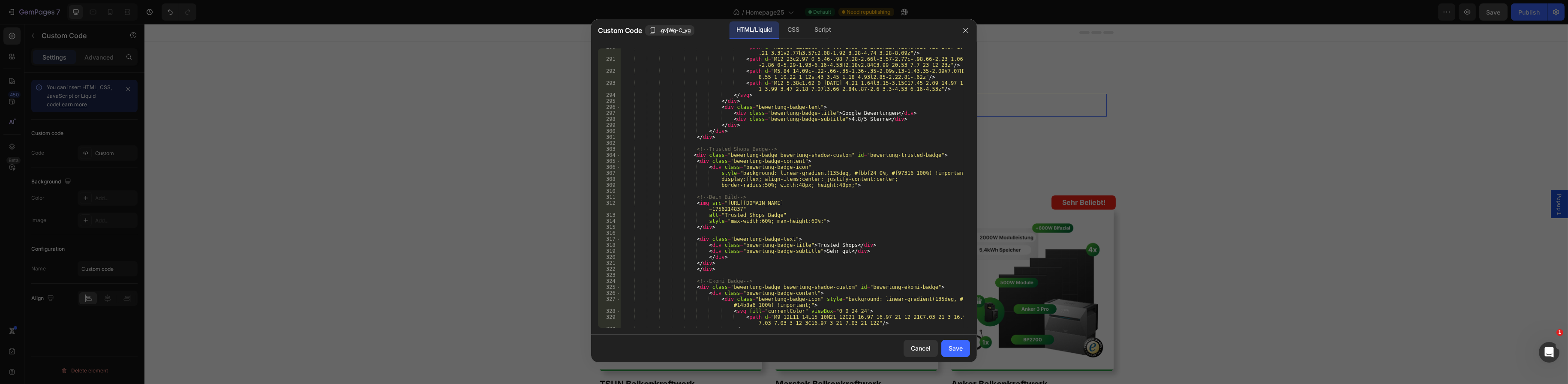
scroll to position [1800, 0]
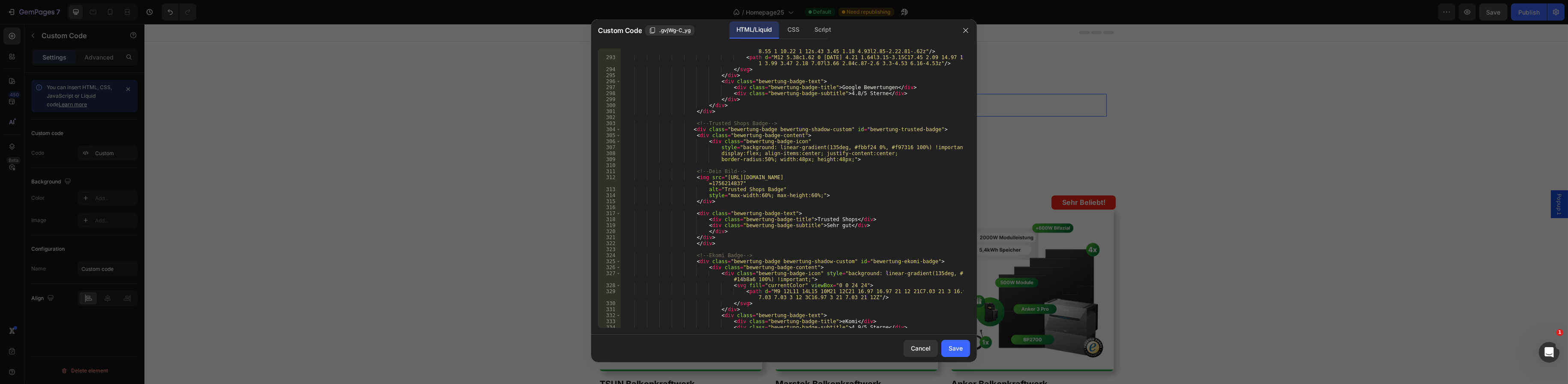
click at [775, 209] on div "< path d = "M5.84 14.09c-.22-.66-.35-1.36-.35-2.09s.13-1.43.35-2.09V7.07H2.18C1…" at bounding box center [792, 191] width 343 height 298
click at [774, 211] on div "< path d = "M5.84 14.09c-.22-.66-.35-1.36-.35-2.09s.13-1.43.35-2.09V7.07H2.18C1…" at bounding box center [792, 191] width 343 height 298
click at [726, 177] on div "< path d = "M5.84 14.09c-.22-.66-.35-1.36-.35-2.09s.13-1.43.35-2.09V7.07H2.18C1…" at bounding box center [792, 191] width 343 height 298
click at [802, 141] on div "< path d = "M5.84 14.09c-.22-.66-.35-1.36-.35-2.09s.13-1.43.35-2.09V7.07H2.18C1…" at bounding box center [792, 191] width 343 height 298
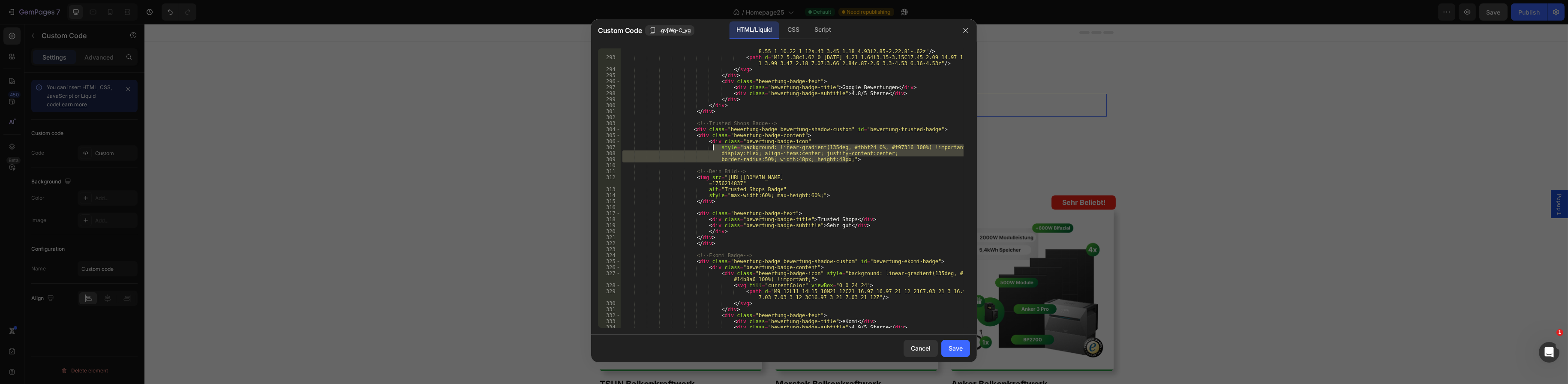
drag, startPoint x: 849, startPoint y: 160, endPoint x: 714, endPoint y: 148, distance: 135.5
click at [714, 148] on div "< path d = "M5.84 14.09c-.22-.66-.35-1.36-.35-2.09s.13-1.43.35-2.09V7.07H2.18C1…" at bounding box center [792, 191] width 343 height 298
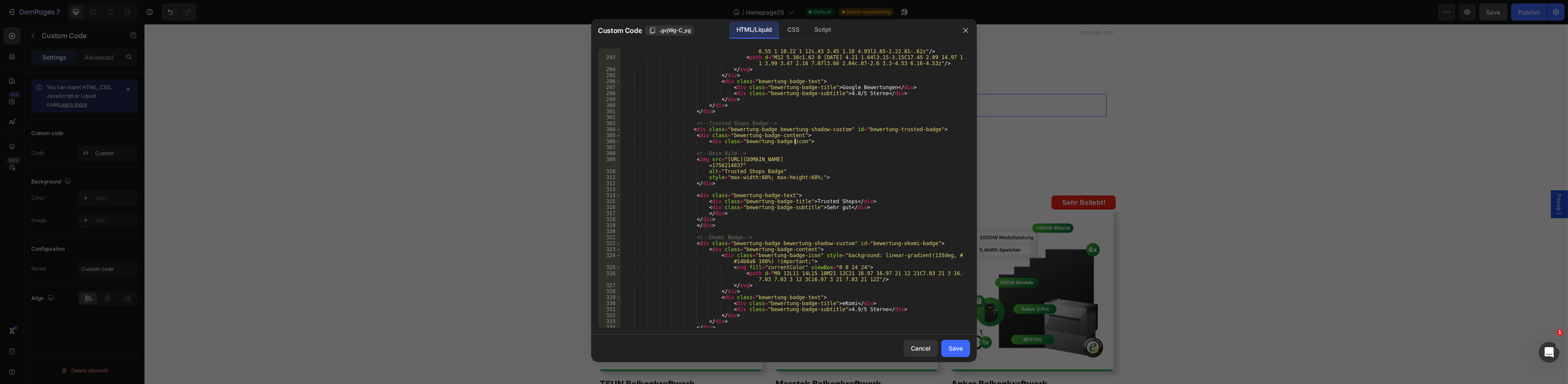
type textarea "<div class="bewertung-badge-icon">"
click at [961, 352] on div "Save" at bounding box center [955, 348] width 14 height 9
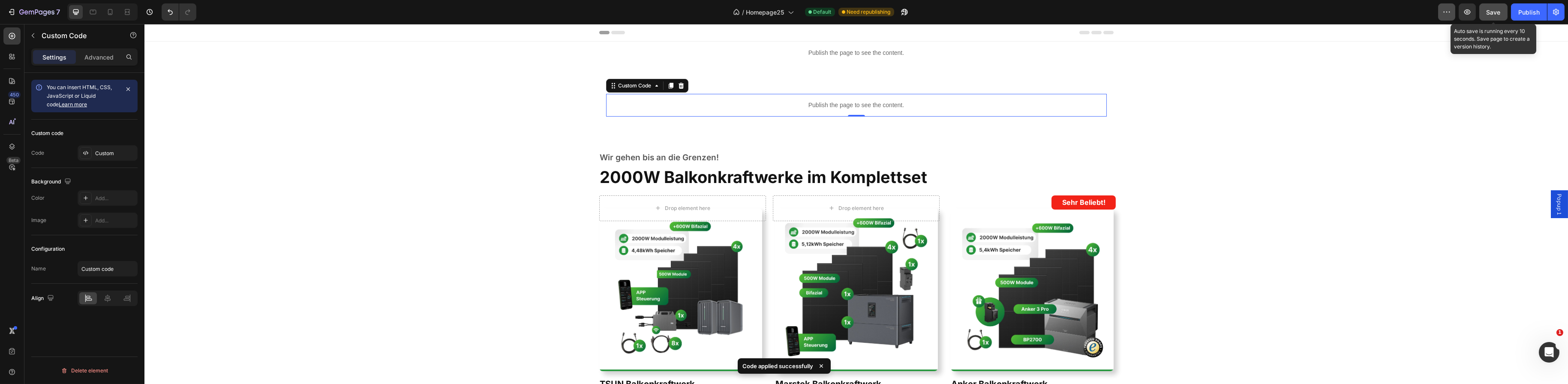
click at [1493, 9] on span "Save" at bounding box center [1493, 12] width 14 height 7
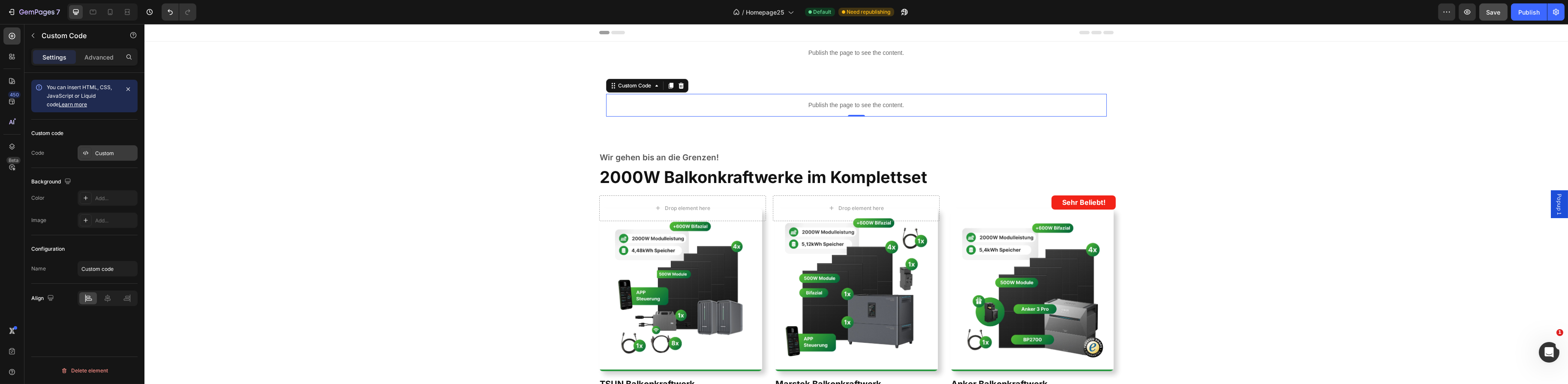
click at [107, 150] on div "Custom" at bounding box center [115, 153] width 40 height 8
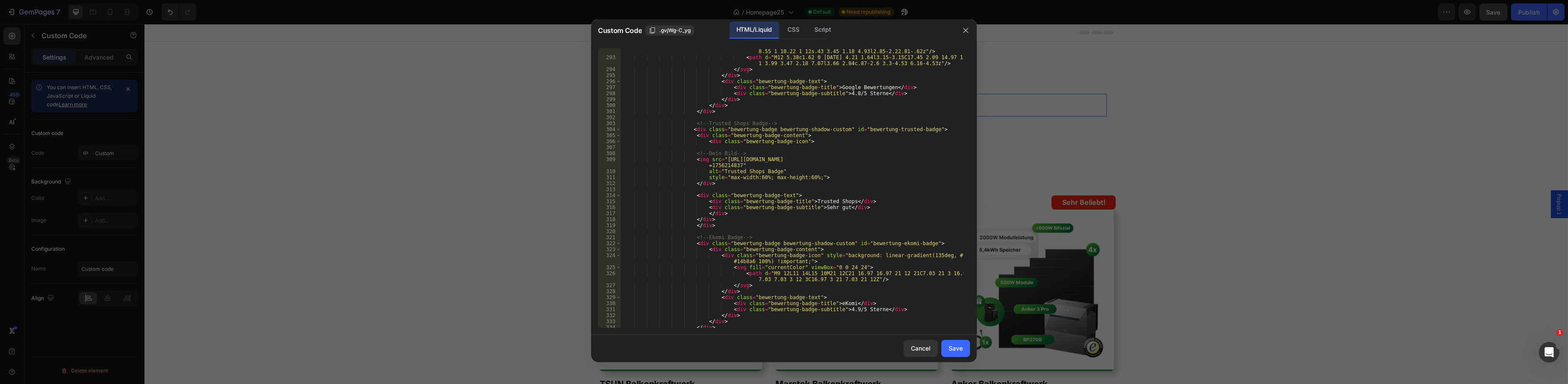
click at [753, 178] on div "< path d = "M5.84 14.09c-.22-.66-.35-1.36-.35-2.09s.13-1.43.35-2.09V7.07H2.18C1…" at bounding box center [792, 191] width 343 height 298
click at [796, 177] on div "< path d = "M5.84 14.09c-.22-.66-.35-1.36-.35-2.09s.13-1.43.35-2.09V7.07H2.18C1…" at bounding box center [792, 191] width 343 height 298
click at [798, 175] on div "< path d = "M5.84 14.09c-.22-.66-.35-1.36-.35-2.09s.13-1.43.35-2.09V7.07H2.18C1…" at bounding box center [792, 191] width 343 height 298
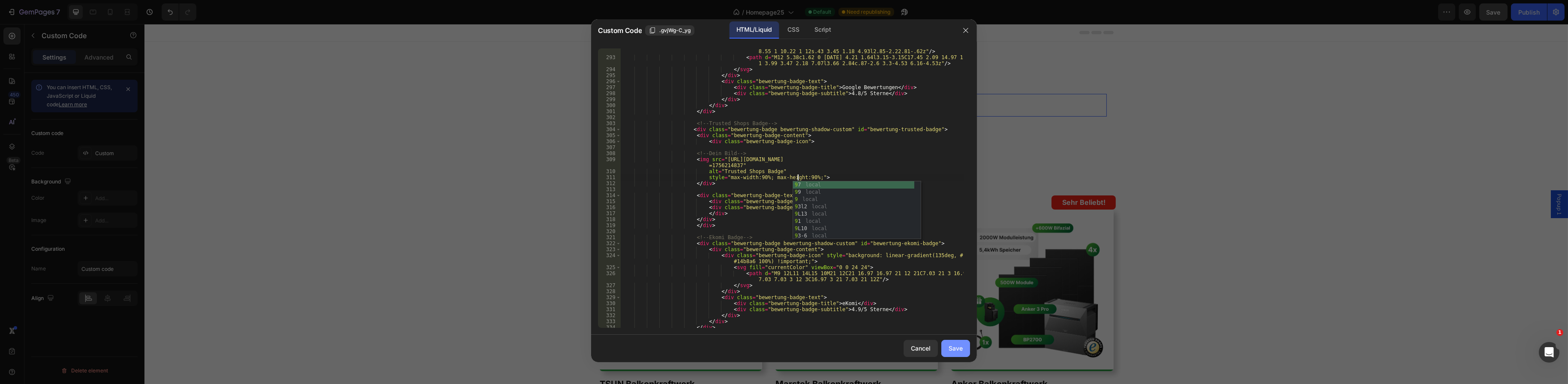
type textarea "style="max-width:90%; max-height:90%;">"
click at [956, 349] on div "Save" at bounding box center [955, 348] width 14 height 9
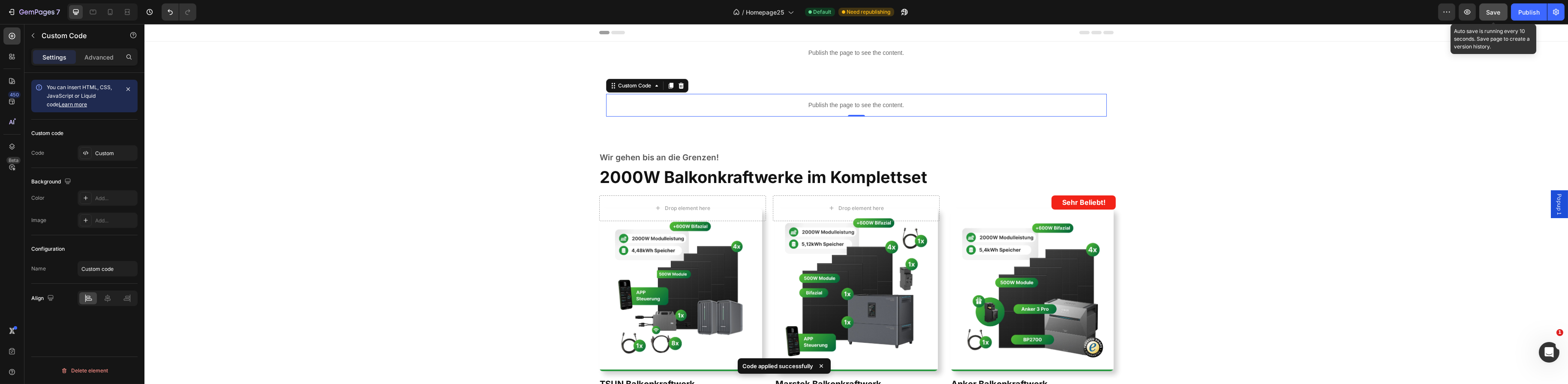
click at [1495, 11] on span "Save" at bounding box center [1493, 12] width 14 height 7
click at [863, 99] on div "Publish the page to see the content." at bounding box center [856, 105] width 501 height 23
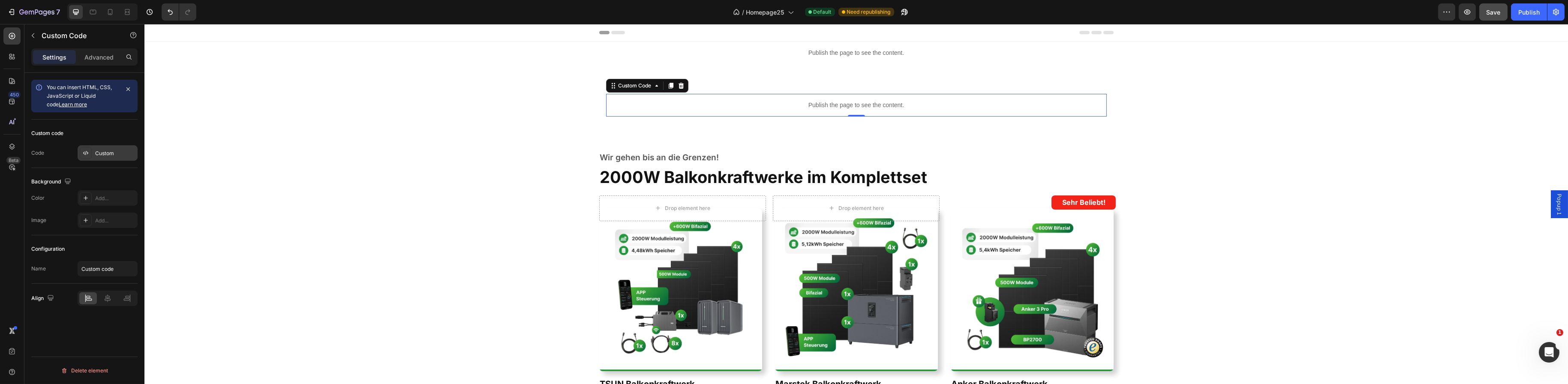
click at [108, 150] on div "Custom" at bounding box center [115, 153] width 40 height 8
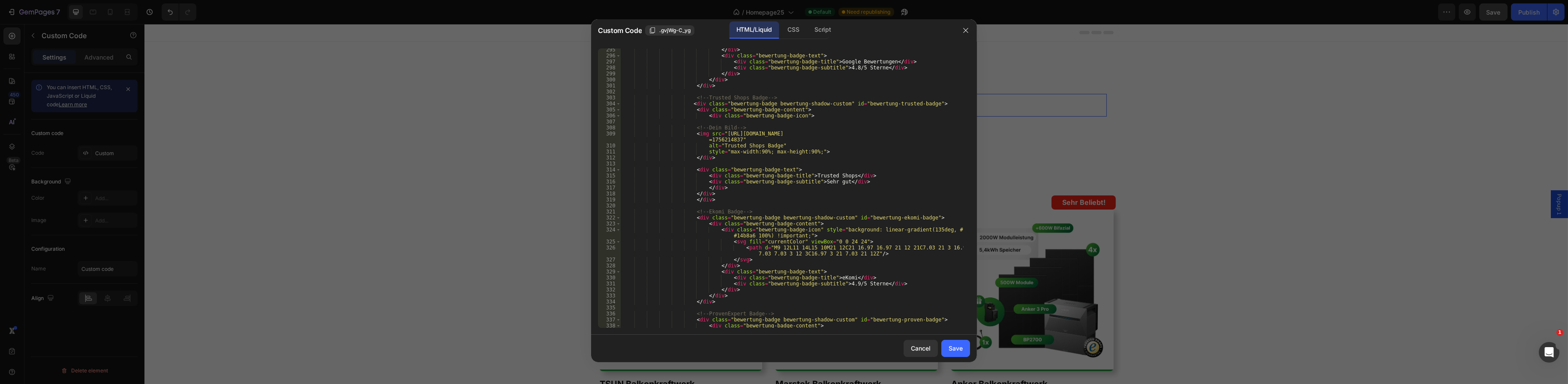
scroll to position [1826, 0]
click at [753, 151] on div "</ div > < div class = "bewertung-badge-text" > < div class = "bewertung-badge-…" at bounding box center [792, 195] width 343 height 298
click at [800, 148] on div "</ div > < div class = "bewertung-badge-text" > < div class = "bewertung-badge-…" at bounding box center [792, 195] width 343 height 298
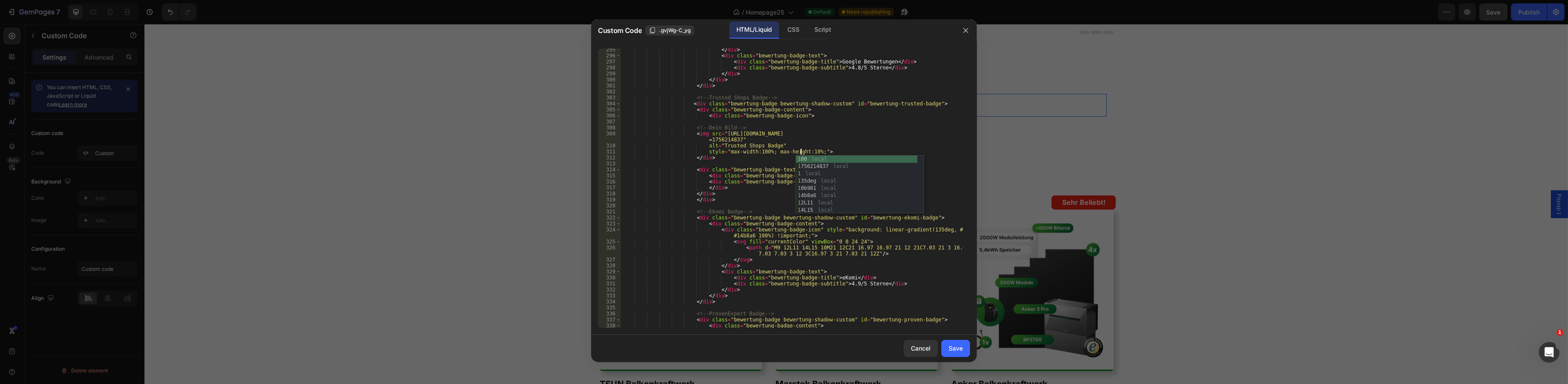
type textarea "style="max-width:100%; max-height:100%;">"
click at [892, 122] on div "</ div > < div class = "bewertung-badge-text" > < div class = "bewertung-badge-…" at bounding box center [792, 195] width 343 height 298
click at [959, 347] on div "Save" at bounding box center [955, 348] width 14 height 9
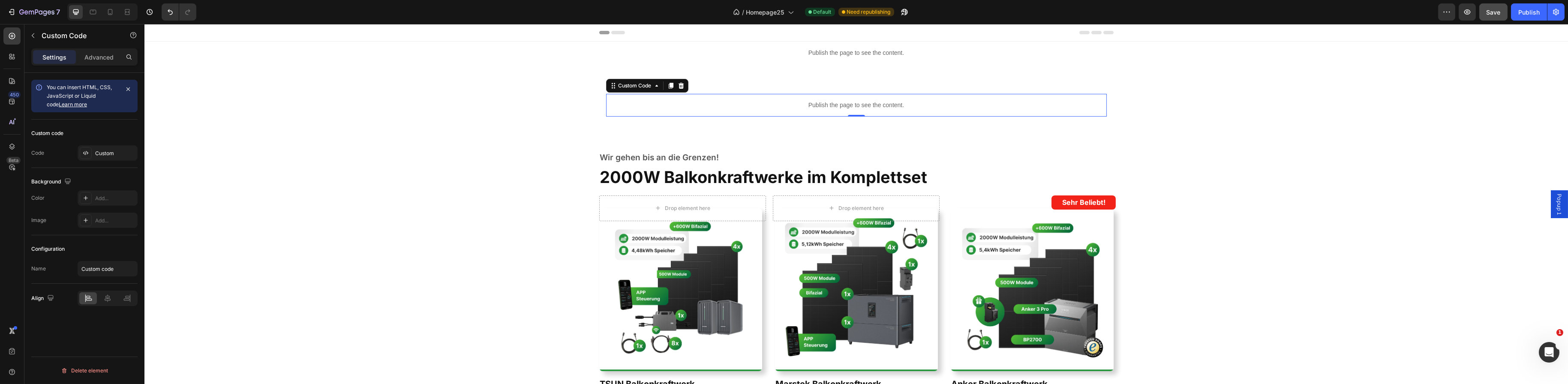
click at [724, 106] on p "Publish the page to see the content." at bounding box center [856, 105] width 501 height 9
click at [110, 153] on div "Custom" at bounding box center [115, 153] width 40 height 8
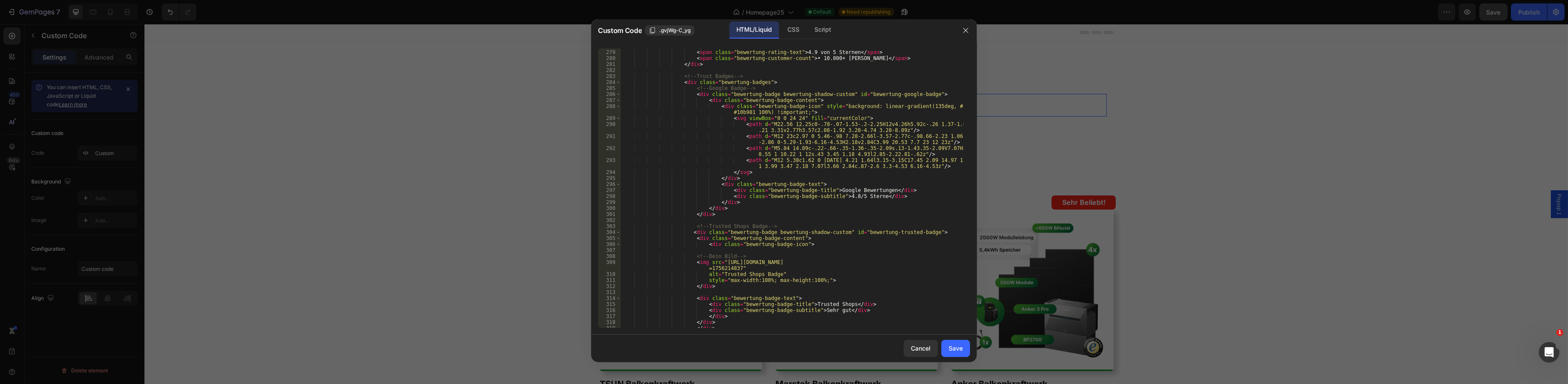
scroll to position [1800, 0]
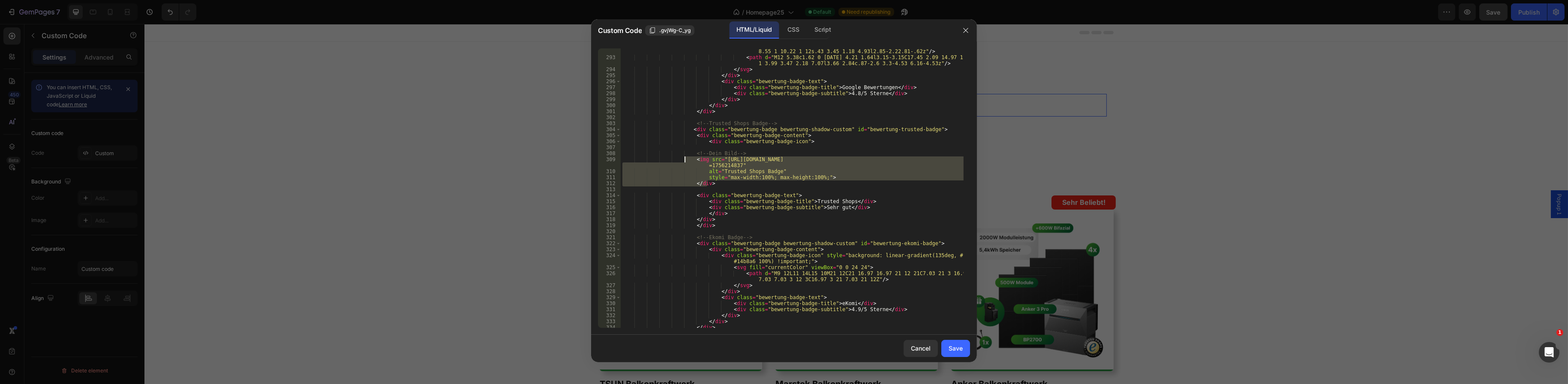
drag, startPoint x: 709, startPoint y: 185, endPoint x: 684, endPoint y: 160, distance: 35.4
click at [684, 160] on div "< path d = "M5.84 14.09c-.22-.66-.35-1.36-.35-2.09s.13-1.43.35-2.09V7.07H2.18C1…" at bounding box center [792, 191] width 343 height 298
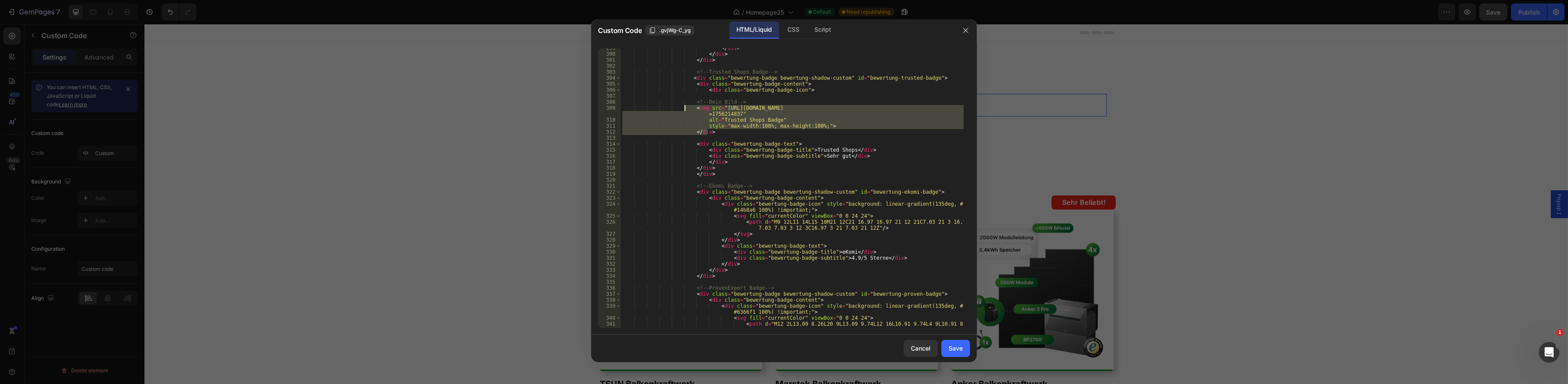
scroll to position [1903, 0]
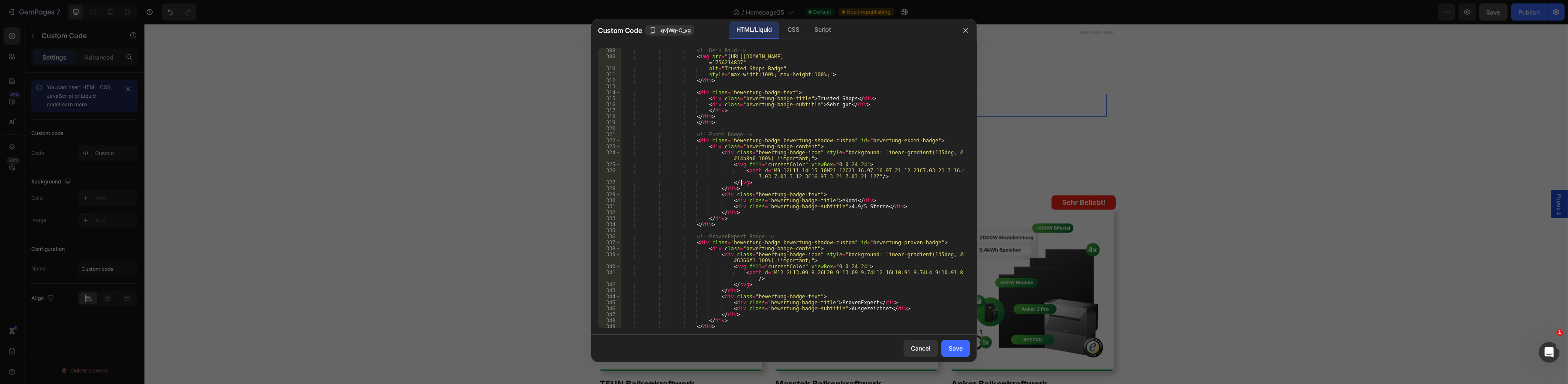
click at [754, 180] on div "<!-- Dein Bild --> < img src = "[URL][DOMAIN_NAME] =1756214837" alt = "Trusted …" at bounding box center [792, 193] width 343 height 291
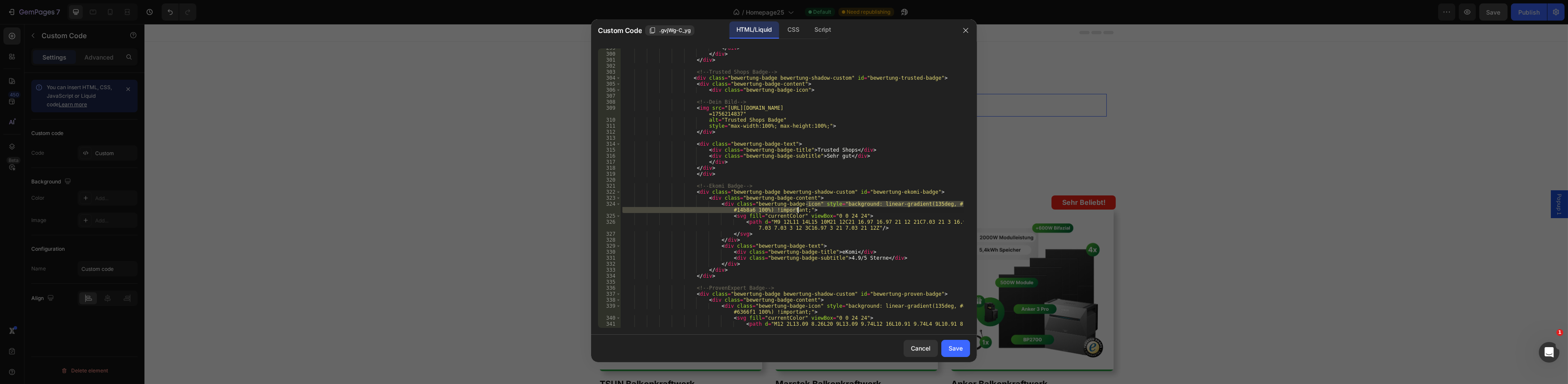
drag, startPoint x: 805, startPoint y: 203, endPoint x: 796, endPoint y: 209, distance: 10.8
click at [796, 209] on div "</ div > </ div > </ div > <!-- Trusted Shops Badge --> < div class = "bewertun…" at bounding box center [792, 194] width 343 height 298
drag, startPoint x: 866, startPoint y: 222, endPoint x: 718, endPoint y: 211, distance: 148.4
click at [718, 211] on div "</ div > </ div > </ div > <!-- Trusted Shops Badge --> < div class = "bewertun…" at bounding box center [792, 190] width 343 height 291
type textarea "<svg fill="currentColor" viewBox="0 0 24 24"> <path d="M9 12L11 14L15 10M21 12C…"
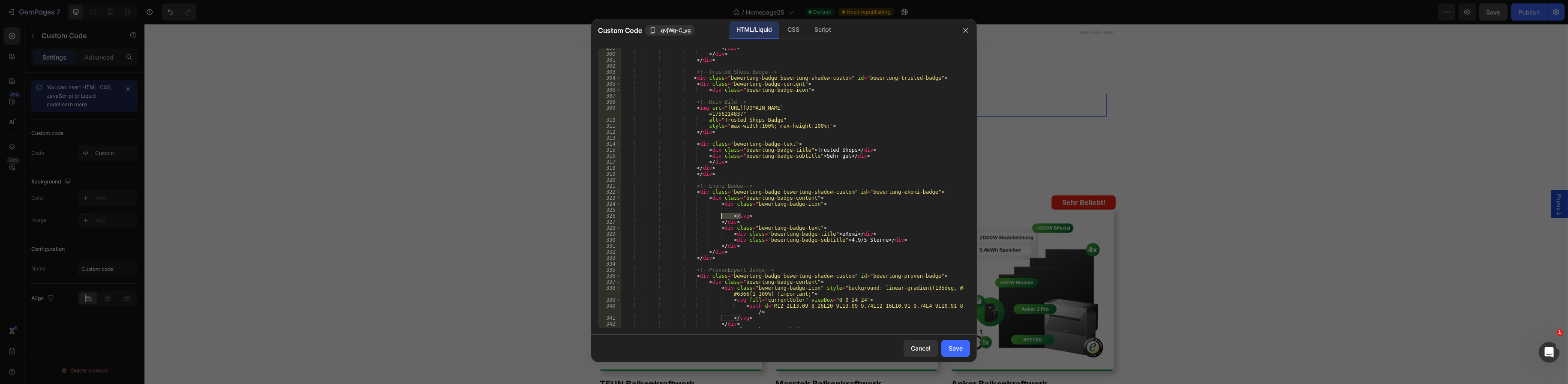
drag, startPoint x: 747, startPoint y: 214, endPoint x: 722, endPoint y: 214, distance: 25.0
click at [722, 214] on div "</ div > </ div > </ div > <!-- Trusted Shops Badge --> < div class = "bewertun…" at bounding box center [792, 190] width 343 height 291
type textarea "</svg>"
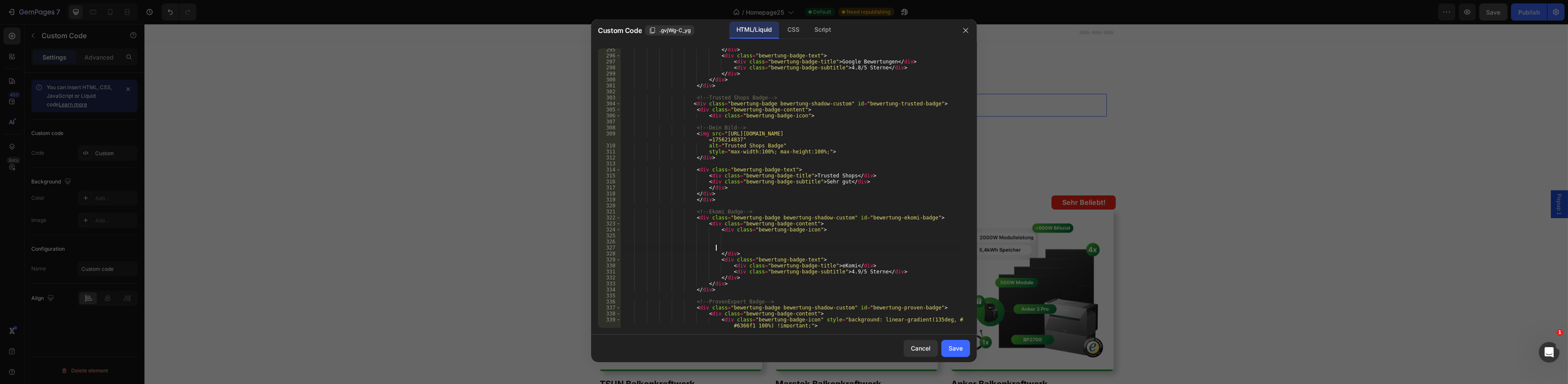
scroll to position [1826, 0]
click at [719, 237] on div "</ div > < div class = "bewertung-badge-text" > < div class = "bewertung-badge-…" at bounding box center [792, 192] width 343 height 291
paste textarea "</div>"
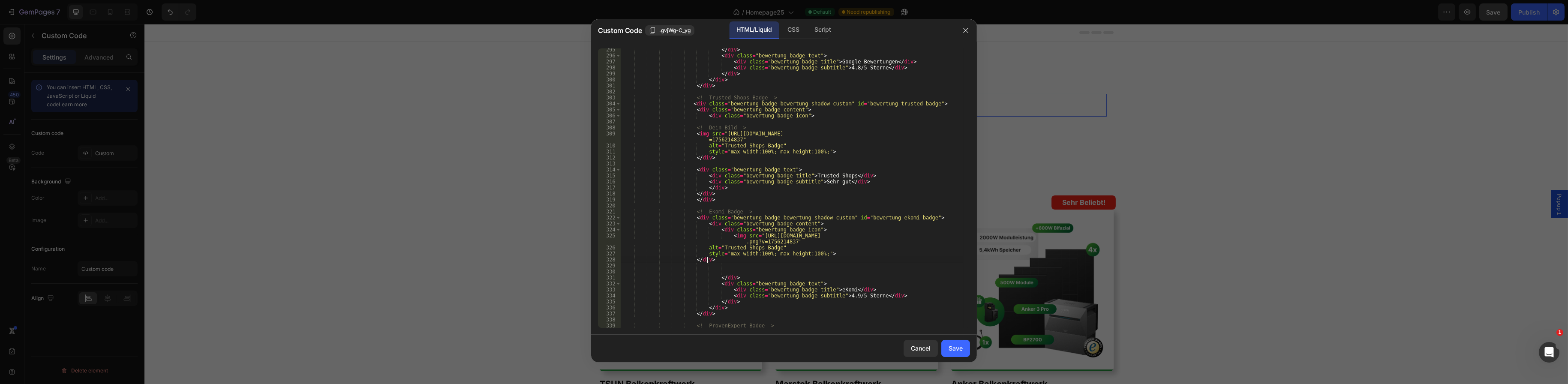
click at [723, 237] on div "</ div > < div class = "bewertung-badge-text" > < div class = "bewertung-badge-…" at bounding box center [792, 192] width 343 height 291
click at [701, 255] on div "</ div > < div class = "bewertung-badge-text" > < div class = "bewertung-badge-…" at bounding box center [792, 192] width 343 height 291
click at [701, 260] on div "</ div > < div class = "bewertung-badge-text" > < div class = "bewertung-badge-…" at bounding box center [792, 192] width 343 height 291
click at [688, 265] on div "</ div > < div class = "bewertung-badge-text" > < div class = "bewertung-badge-…" at bounding box center [792, 192] width 343 height 291
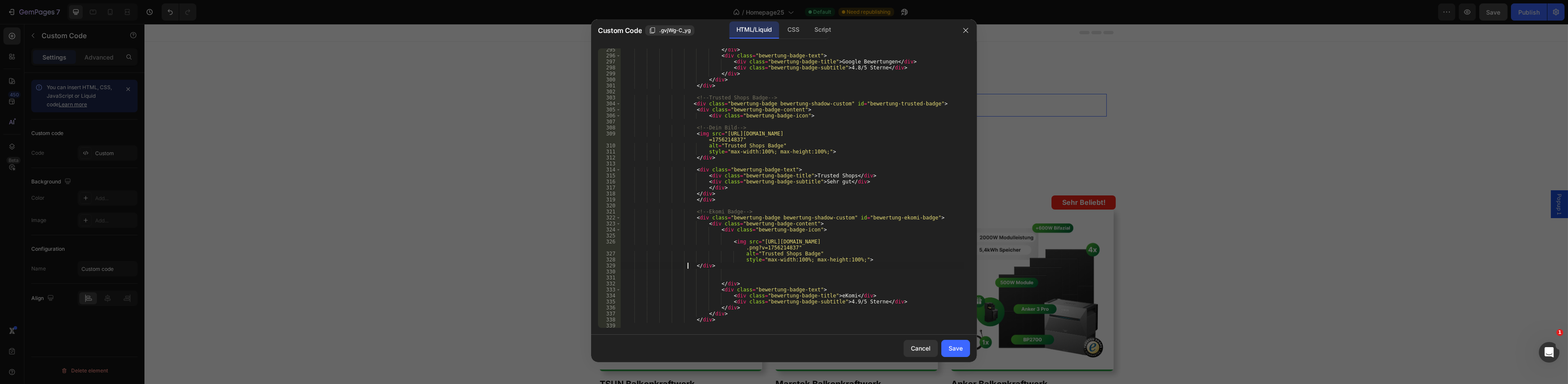
scroll to position [0, 7]
click at [692, 266] on div "</ div > < div class = "bewertung-badge-text" > < div class = "bewertung-badge-…" at bounding box center [792, 192] width 343 height 291
type textarea "</div>"
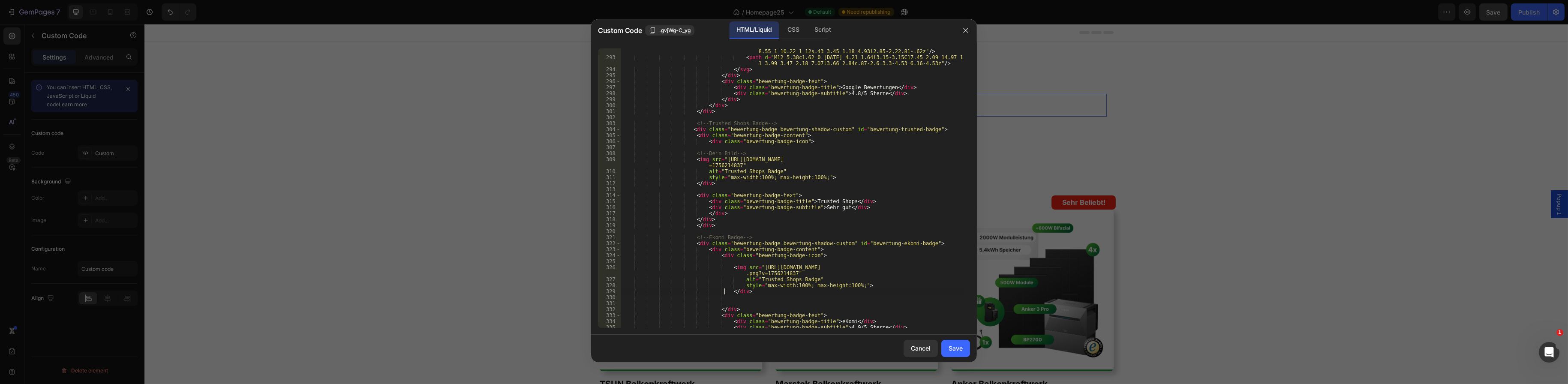
scroll to position [1800, 0]
click at [726, 301] on div "< path d = "M5.84 14.09c-.22-.66-.35-1.36-.35-2.09s.13-1.43.35-2.09V7.07H2.18C1…" at bounding box center [792, 191] width 343 height 298
click at [718, 239] on div "< path d = "M5.84 14.09c-.22-.66-.35-1.36-.35-2.09s.13-1.43.35-2.09V7.07H2.18C1…" at bounding box center [792, 191] width 343 height 298
type textarea "<!-- trustpilot Badge -->"
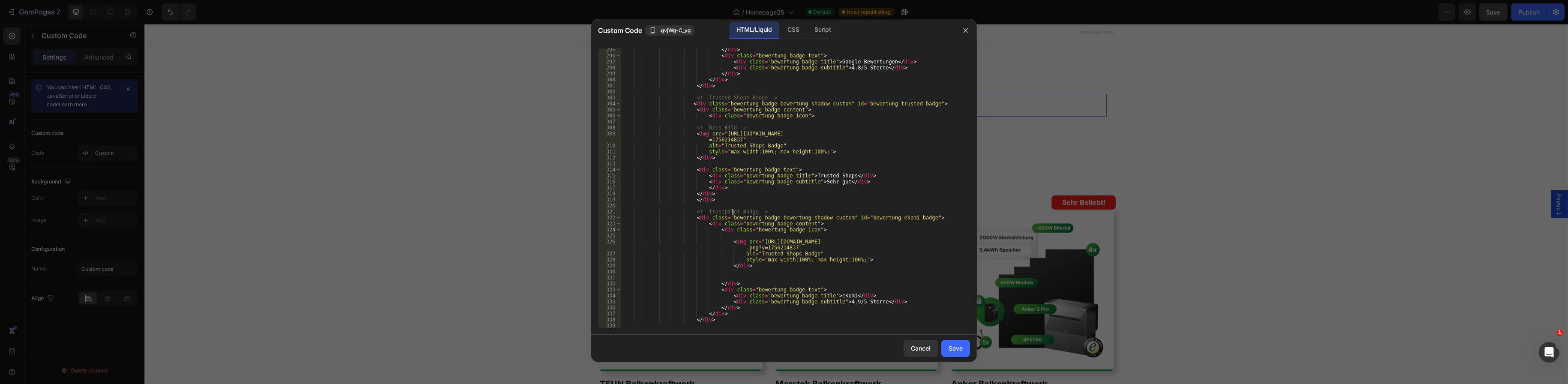
scroll to position [1851, 0]
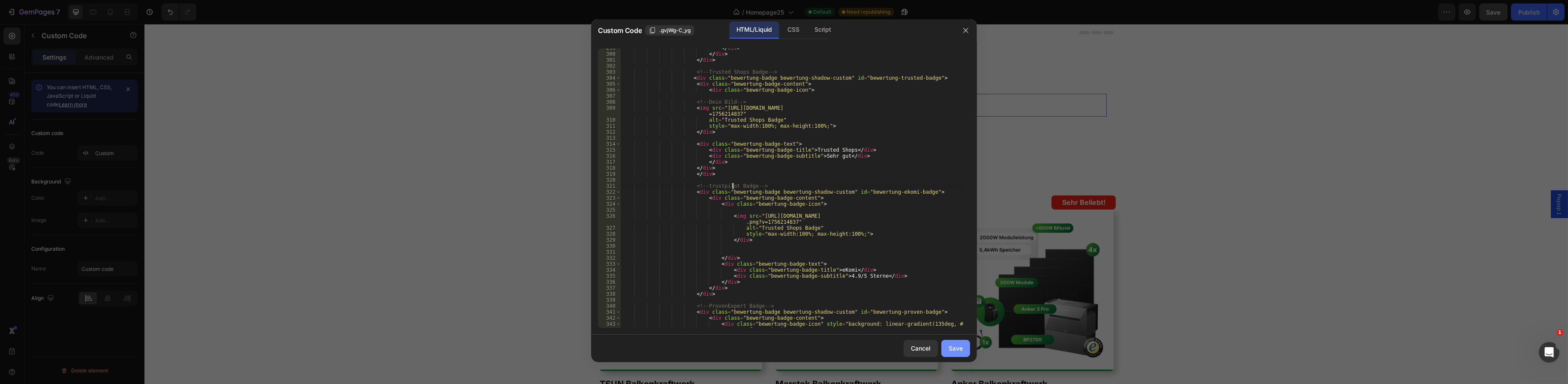
click at [952, 348] on div "Save" at bounding box center [955, 348] width 14 height 9
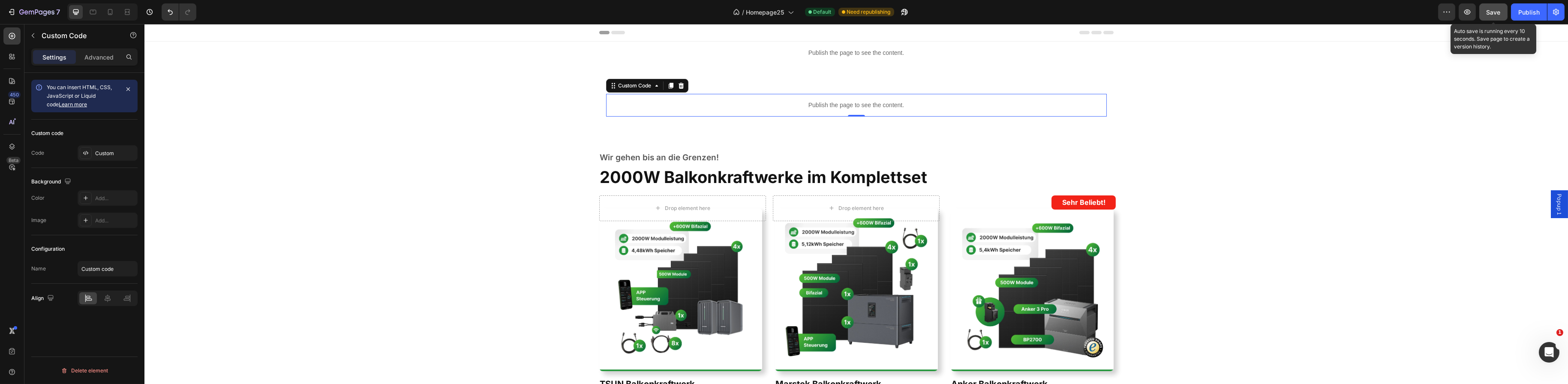
click at [1491, 12] on span "Save" at bounding box center [1493, 12] width 14 height 7
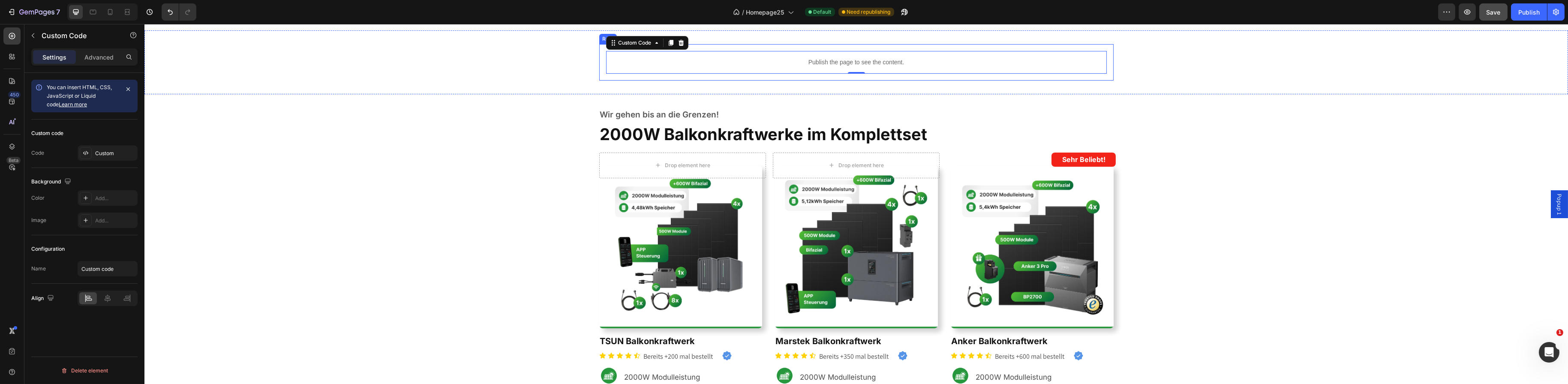
scroll to position [0, 0]
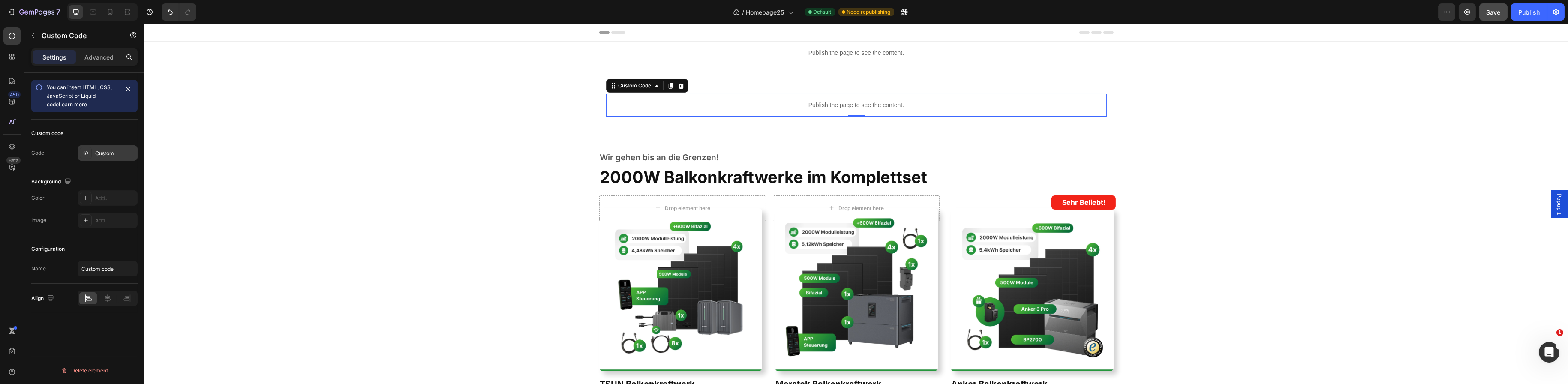
click at [85, 155] on icon at bounding box center [85, 153] width 7 height 7
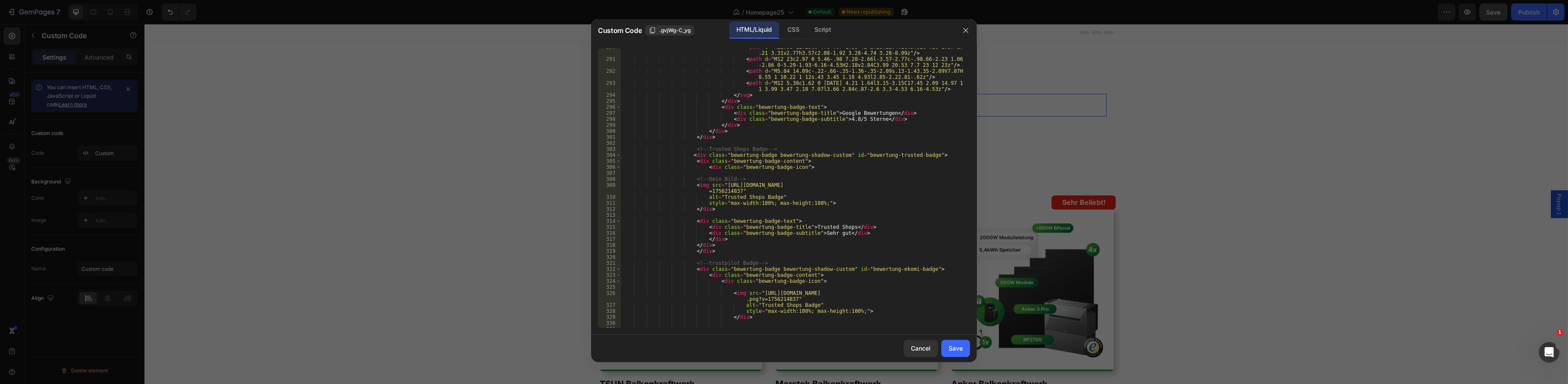
scroll to position [1929, 0]
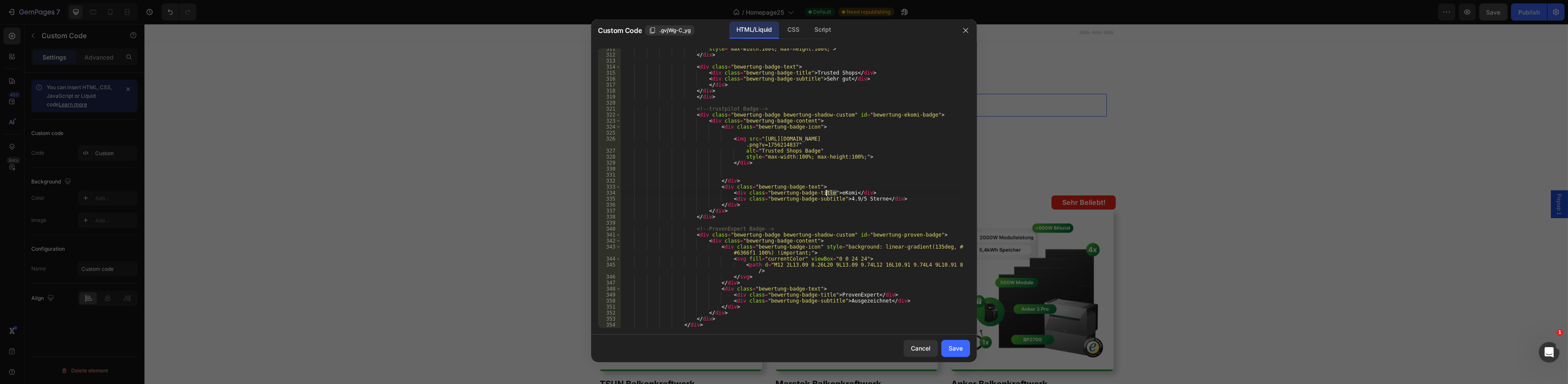
drag, startPoint x: 836, startPoint y: 190, endPoint x: 827, endPoint y: 191, distance: 9.1
click at [827, 191] on div "style = "max-width:100%; max-height:100%;" > </ div > < div class = "bewertung-…" at bounding box center [792, 191] width 343 height 291
click at [792, 192] on div "style = "max-width:100%; max-height:100%;" > </ div > < div class = "bewertung-…" at bounding box center [792, 191] width 343 height 291
drag, startPoint x: 782, startPoint y: 144, endPoint x: 752, endPoint y: 138, distance: 30.6
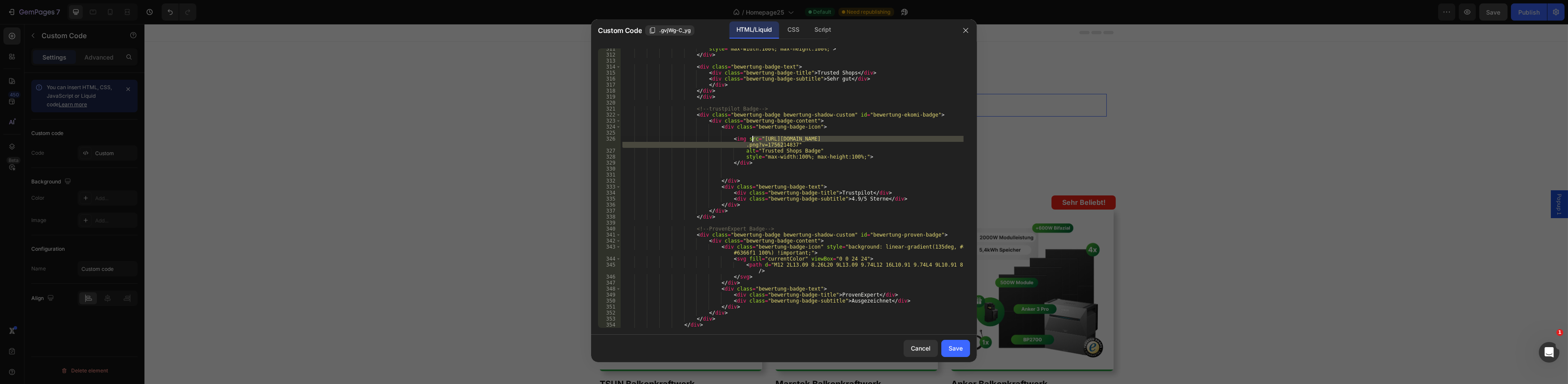
click at [752, 138] on div "style = "max-width:100%; max-height:100%;" > </ div > < div class = "bewertung-…" at bounding box center [792, 191] width 343 height 291
paste textarea "[URL][DOMAIN_NAME]"
click at [800, 148] on div "style = "max-width:100%; max-height:100%;" > </ div > < div class = "bewertung-…" at bounding box center [792, 191] width 343 height 291
click at [803, 148] on div "style = "max-width:100%; max-height:100%;" > </ div > < div class = "bewertung-…" at bounding box center [792, 191] width 343 height 291
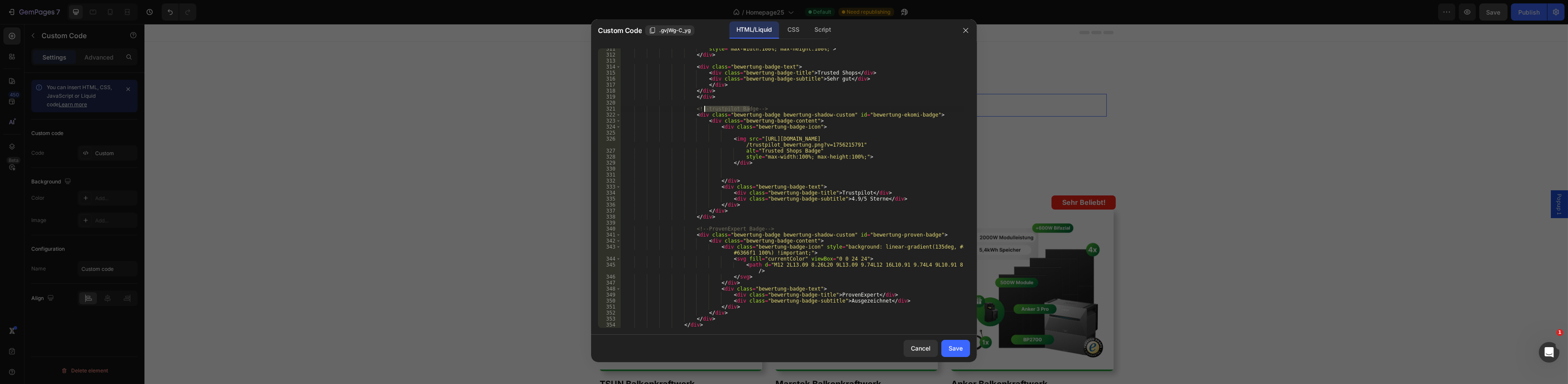
drag, startPoint x: 749, startPoint y: 107, endPoint x: 705, endPoint y: 108, distance: 44.0
click at [705, 108] on div "style = "max-width:100%; max-height:100%;" > </ div > < div class = "bewertung-…" at bounding box center [792, 191] width 343 height 291
drag, startPoint x: 803, startPoint y: 150, endPoint x: 749, endPoint y: 152, distance: 54.0
click at [749, 152] on div "style = "max-width:100%; max-height:100%;" > </ div > < div class = "bewertung-…" at bounding box center [792, 191] width 343 height 291
paste textarea "trustpilot"
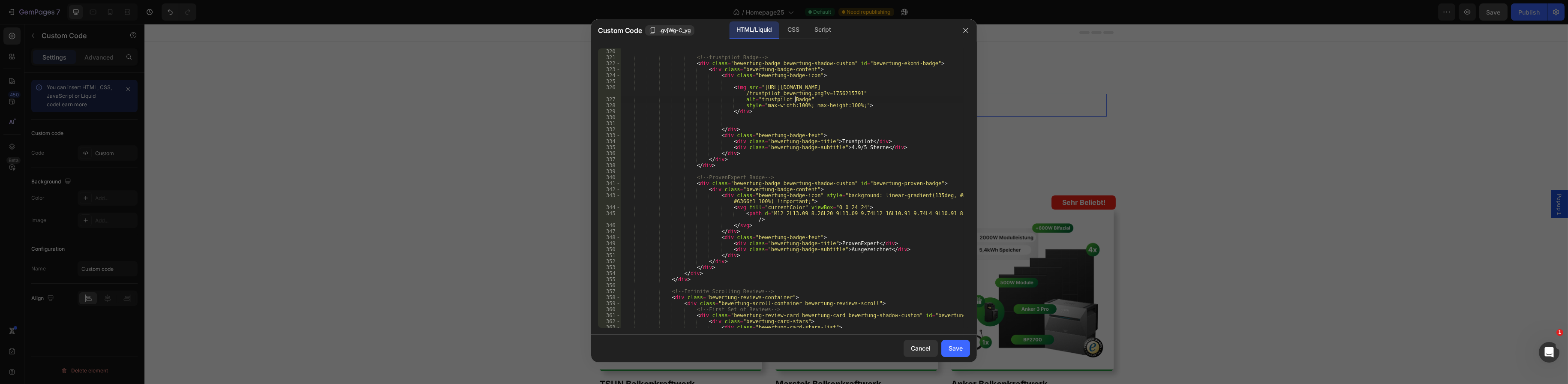
scroll to position [1980, 0]
type textarea "alt="trustpilot Badge""
click at [954, 344] on div "Save" at bounding box center [955, 348] width 14 height 9
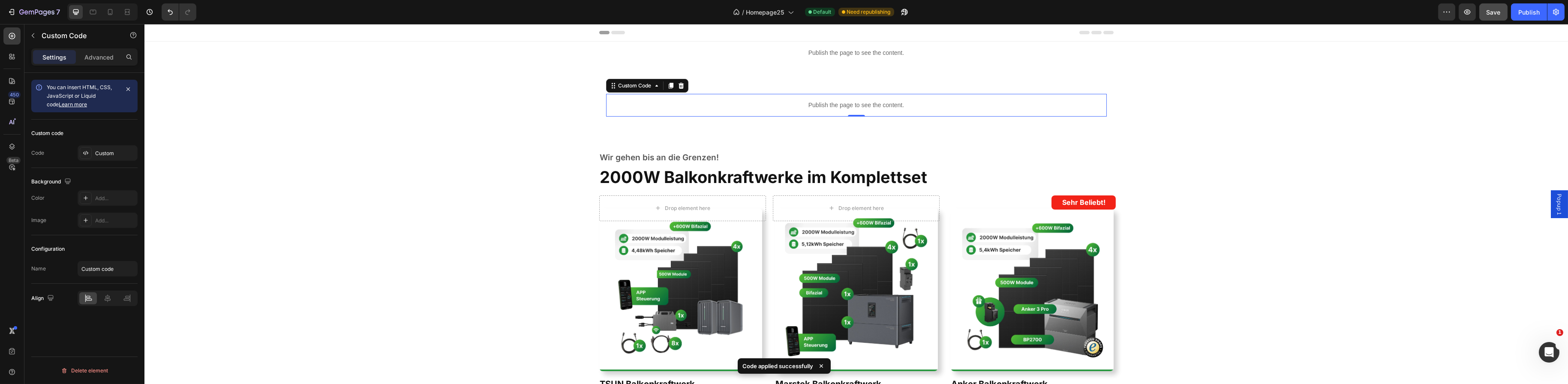
click at [1488, 16] on div "Save" at bounding box center [1493, 12] width 14 height 9
click at [105, 150] on div "Custom" at bounding box center [115, 153] width 40 height 8
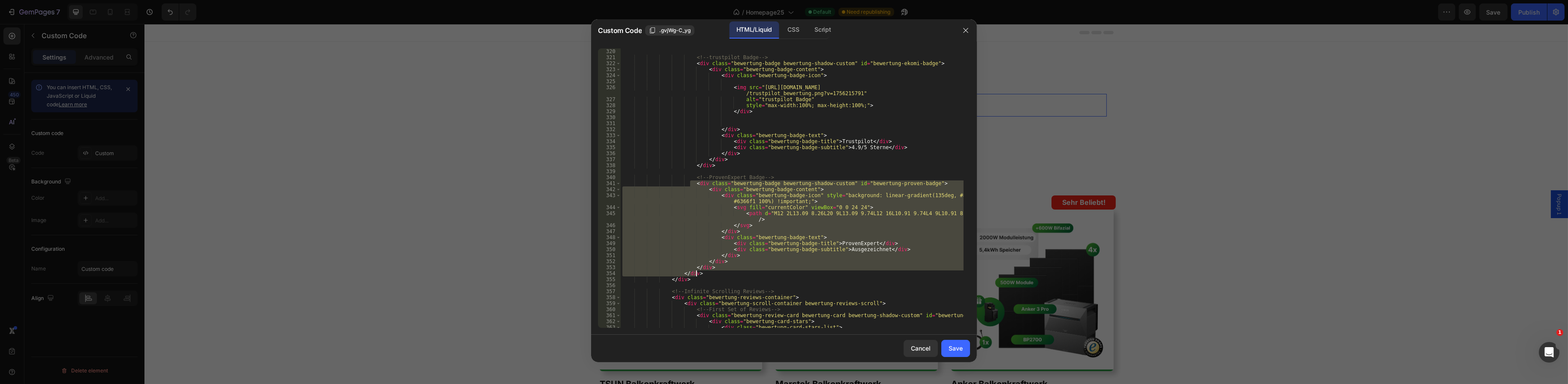
drag, startPoint x: 689, startPoint y: 181, endPoint x: 719, endPoint y: 271, distance: 94.9
click at [719, 271] on div "</ div > <!-- trustpilot Badge --> < div class = "bewertung-badge bewertung-sha…" at bounding box center [792, 188] width 343 height 291
type textarea "</div> </div>"
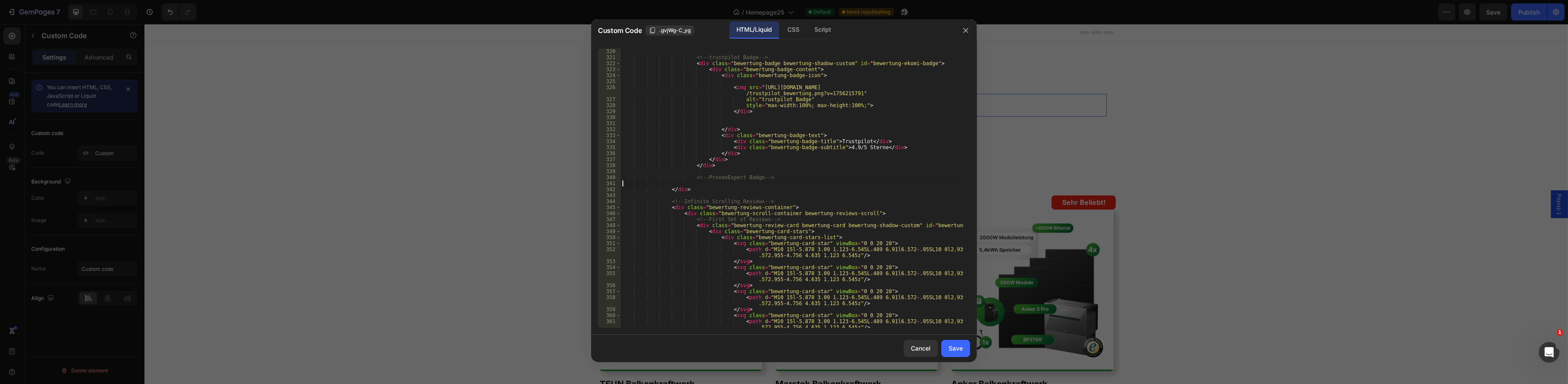
type textarea "<!-- ProvenExpert Badge -->"
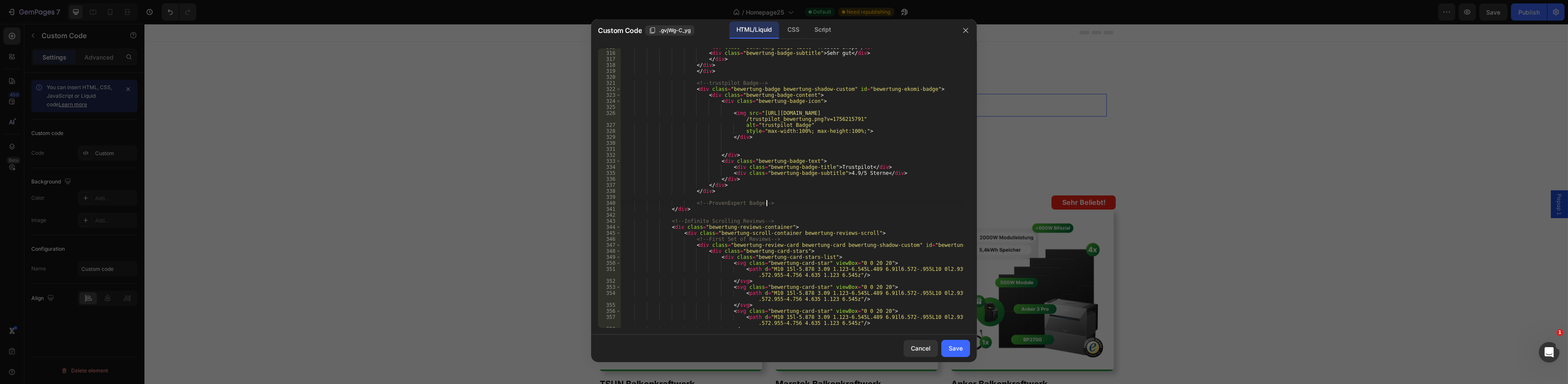
scroll to position [1954, 0]
click at [959, 355] on button "Save" at bounding box center [955, 348] width 29 height 17
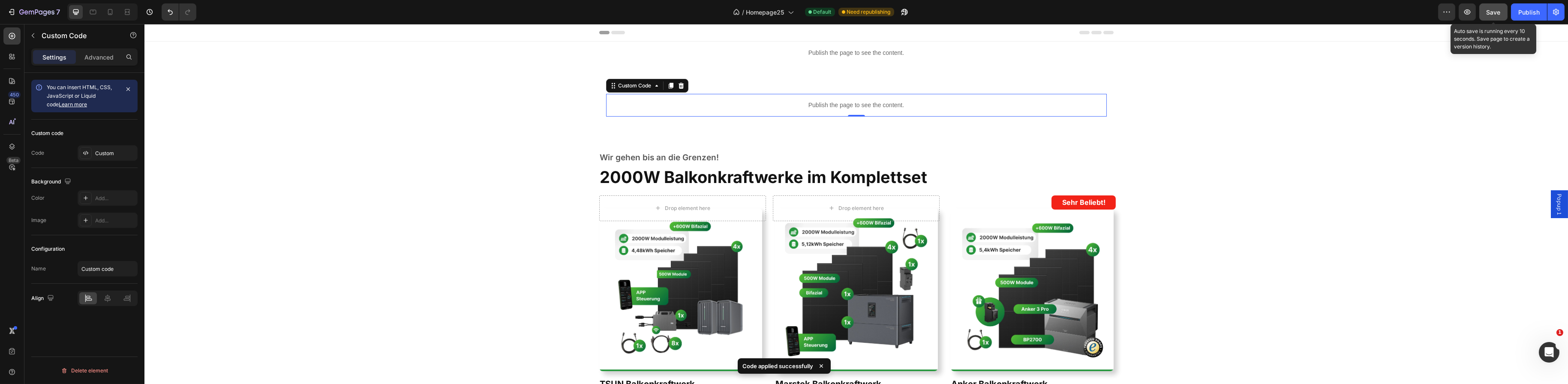
click at [1495, 4] on button "Save" at bounding box center [1493, 12] width 28 height 17
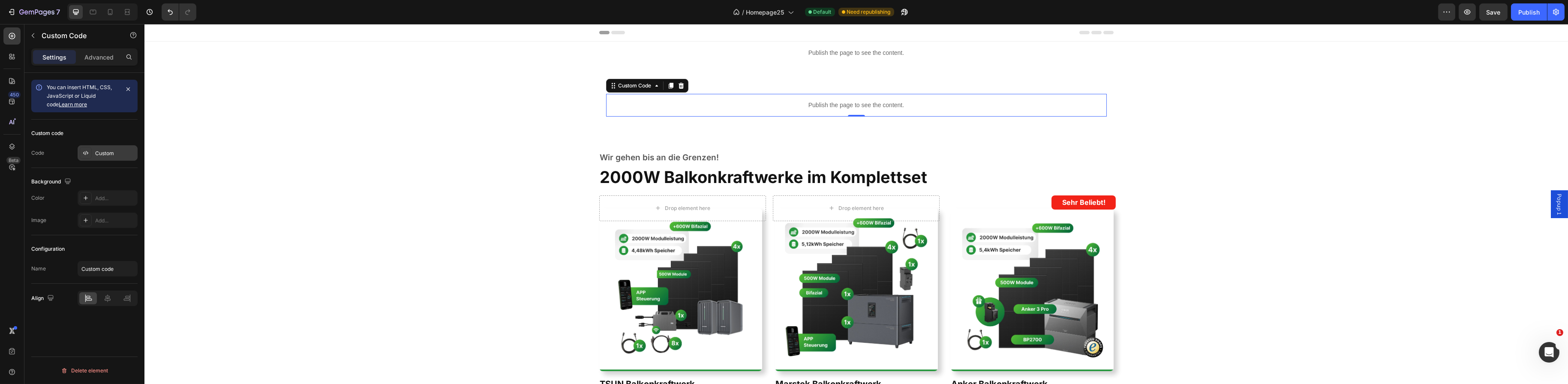
click at [103, 156] on div "Custom" at bounding box center [115, 153] width 40 height 8
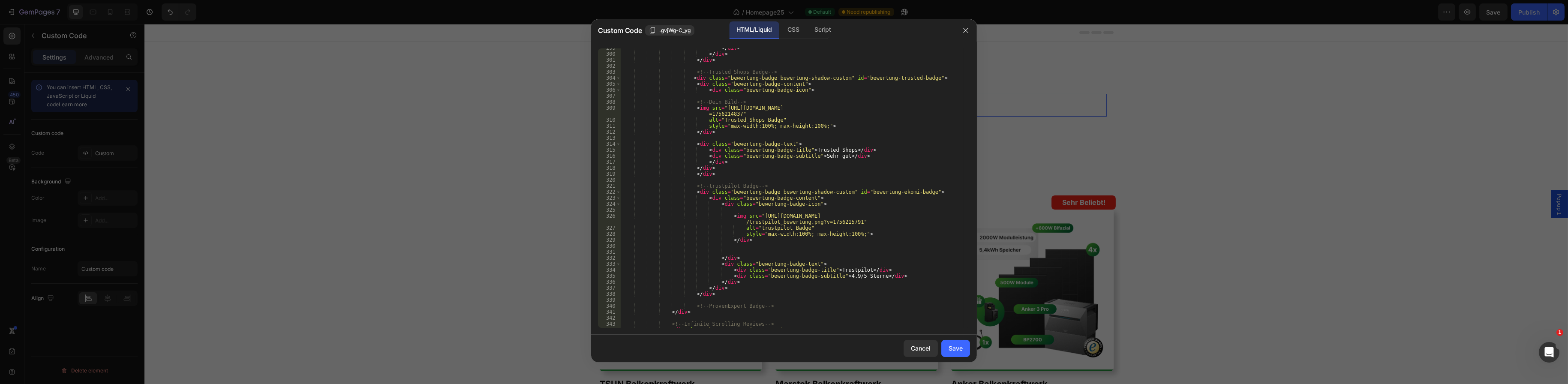
scroll to position [1826, 0]
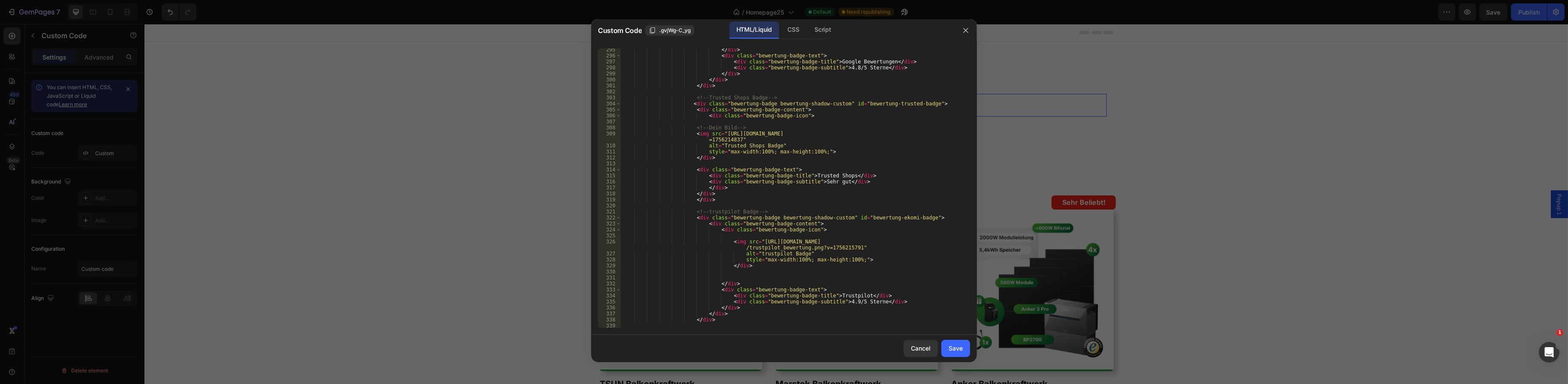
click at [893, 217] on div "</ div > < div class = "bewertung-badge-text" > < div class = "bewertung-badge-…" at bounding box center [792, 192] width 343 height 291
type textarea "<div class="bewertung-badge bewertung-shadow-custom" id="bewertung-trusted-badg…"
click at [954, 349] on div "Save" at bounding box center [955, 348] width 14 height 9
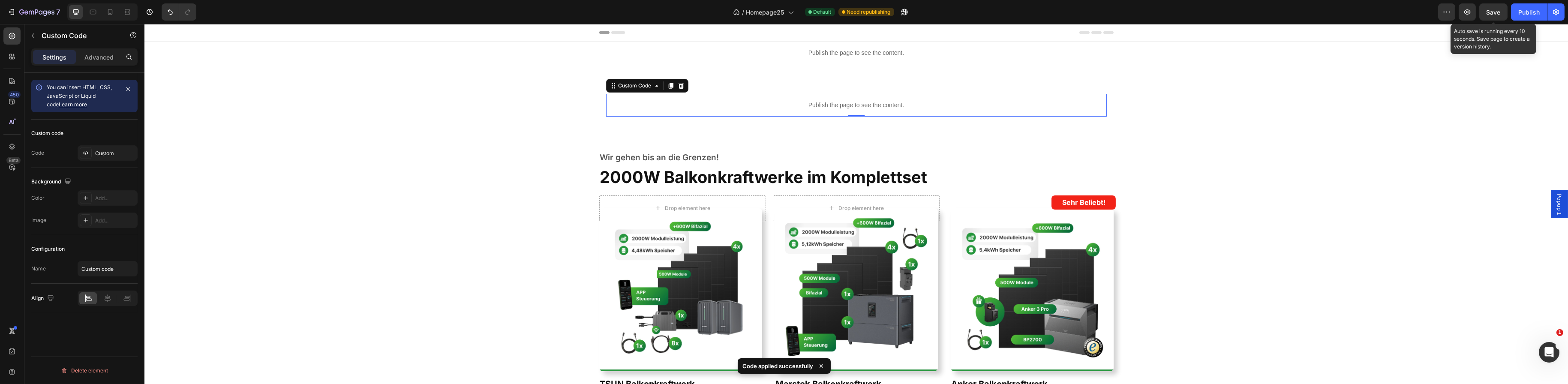
click at [1495, 9] on span "Save" at bounding box center [1493, 12] width 14 height 7
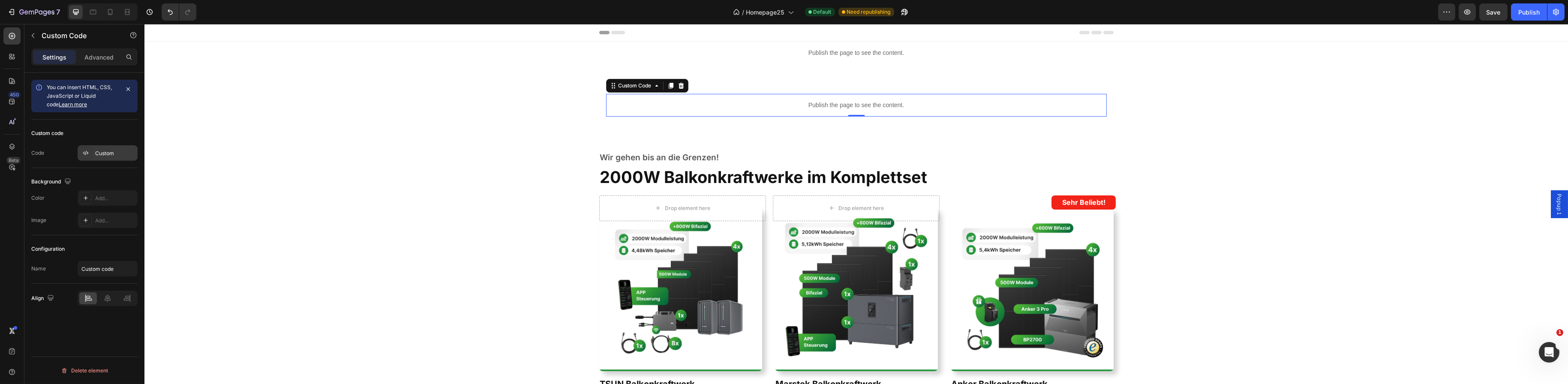
click at [85, 150] on icon at bounding box center [85, 153] width 7 height 7
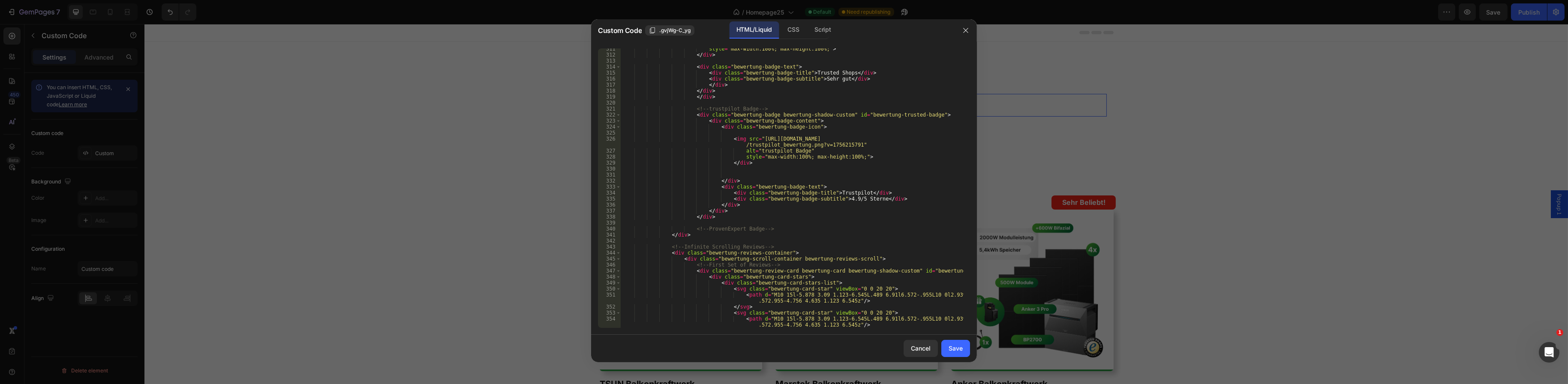
scroll to position [1954, 0]
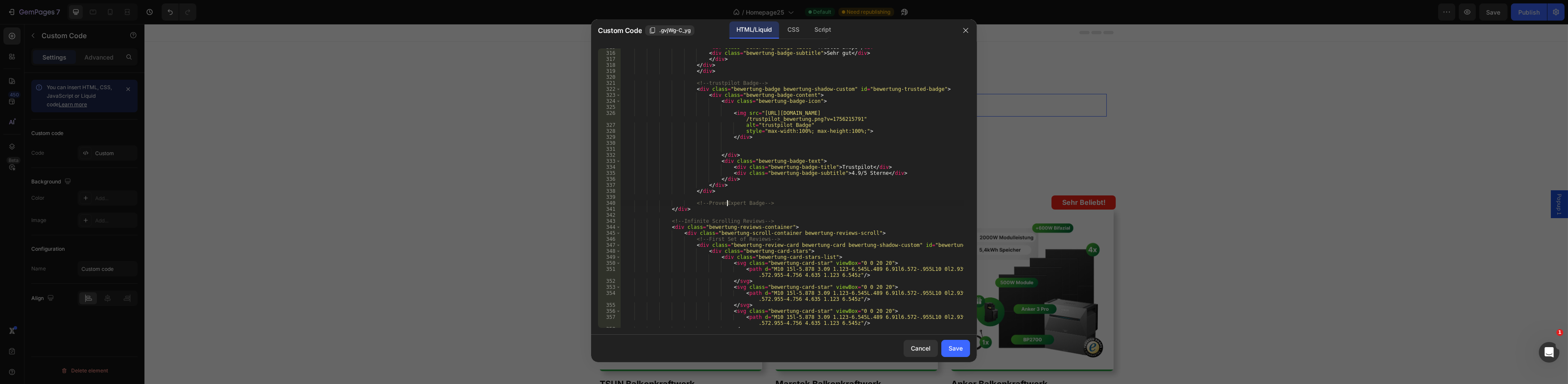
click at [728, 204] on div "< div class = "bewertung-badge-title" > Trusted Shops </ div > < div class = "b…" at bounding box center [792, 190] width 343 height 291
click at [741, 206] on div "< div class = "bewertung-badge-title" > Trusted Shops </ div > < div class = "b…" at bounding box center [792, 190] width 343 height 291
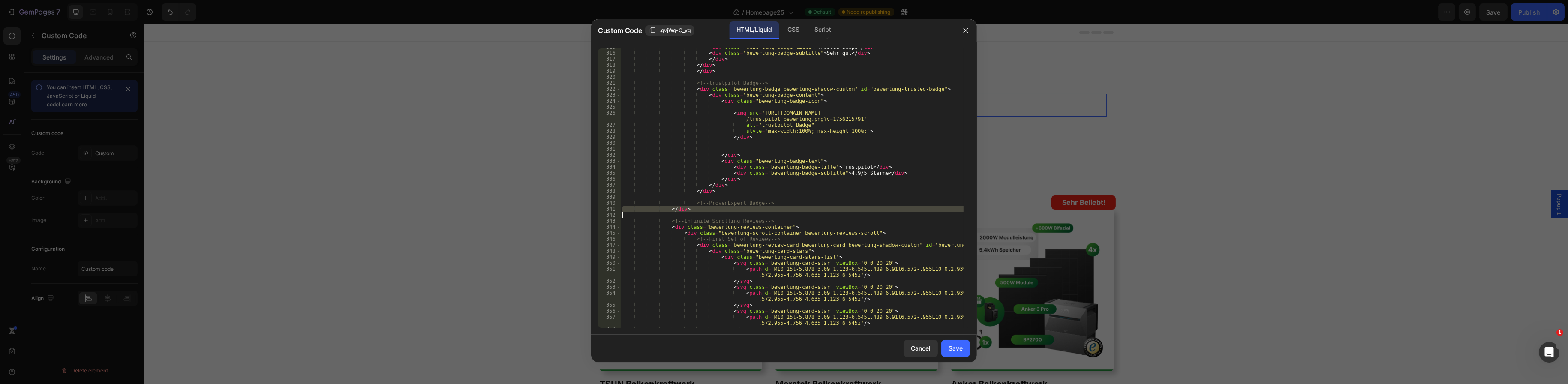
click at [741, 206] on div "< div class = "bewertung-badge-title" > Trusted Shops </ div > < div class = "b…" at bounding box center [792, 190] width 343 height 291
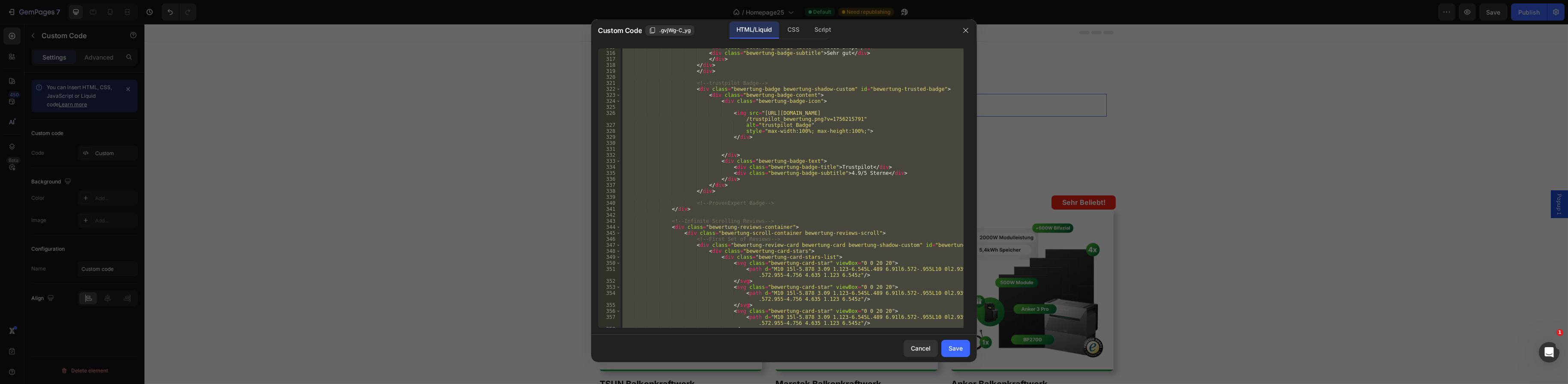
click at [740, 202] on div "< div class = "bewertung-badge-title" > Trusted Shops </ div > < div class = "b…" at bounding box center [792, 188] width 343 height 279
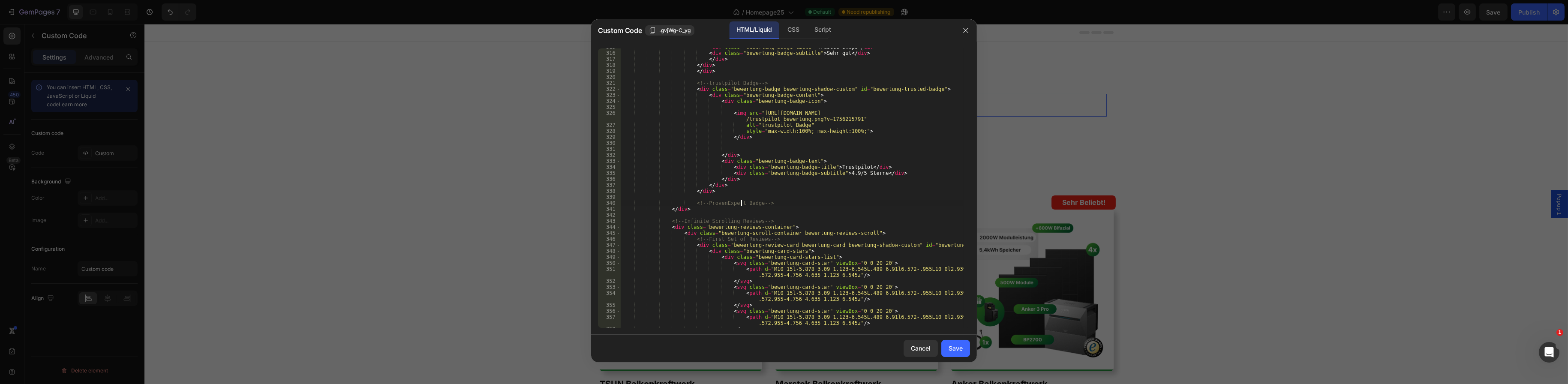
click at [744, 202] on div "< div class = "bewertung-badge-title" > Trusted Shops </ div > < div class = "b…" at bounding box center [792, 190] width 343 height 291
click at [733, 202] on div "< div class = "bewertung-badge-title" > Trusted Shops </ div > < div class = "b…" at bounding box center [792, 190] width 343 height 291
click at [744, 206] on div "< div class = "bewertung-badge-title" > Trusted Shops </ div > < div class = "b…" at bounding box center [792, 190] width 343 height 291
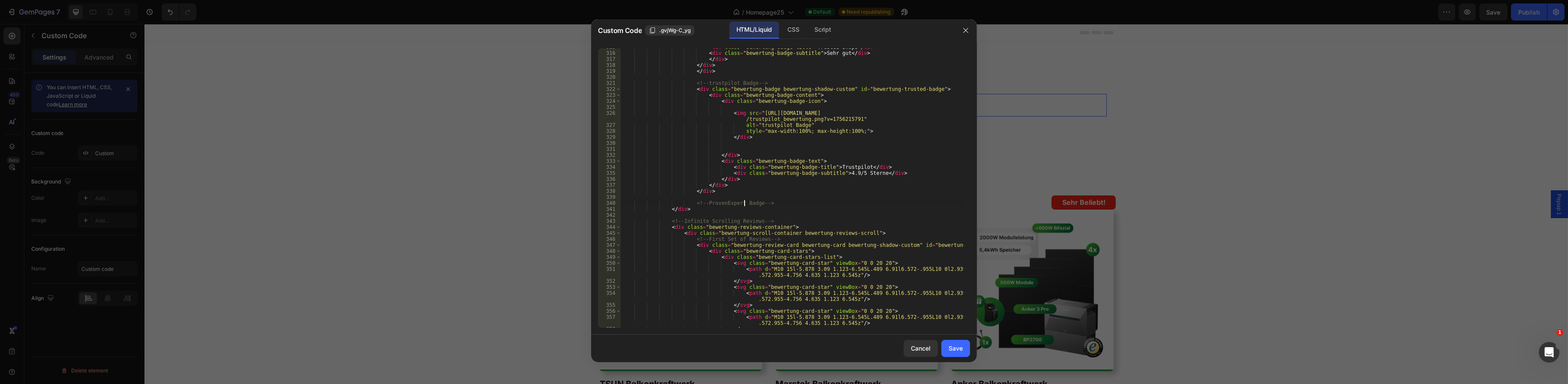
click at [745, 203] on div "< div class = "bewertung-badge-title" > Trusted Shops </ div > < div class = "b…" at bounding box center [792, 190] width 343 height 291
click at [791, 190] on div "< div class = "bewertung-badge-title" > Trusted Shops </ div > < div class = "b…" at bounding box center [792, 190] width 343 height 291
click at [747, 219] on div "< div class = "bewertung-badge-title" > Trusted Shops </ div > < div class = "b…" at bounding box center [792, 190] width 343 height 291
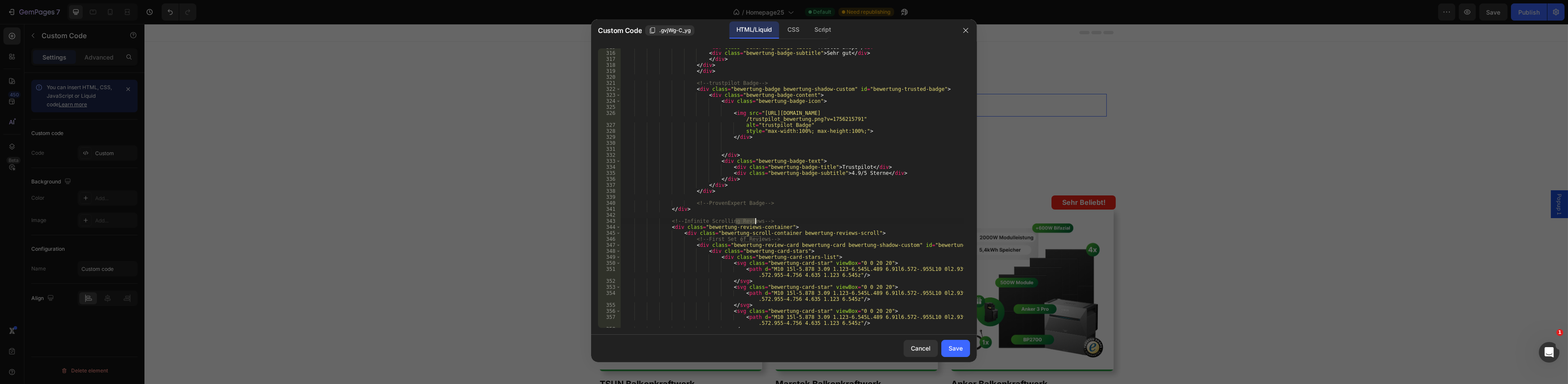
click at [768, 204] on div "< div class = "bewertung-badge-title" > Trusted Shops </ div > < div class = "b…" at bounding box center [792, 190] width 343 height 291
click at [850, 233] on div "< div class = "bewertung-badge-title" > Trusted Shops </ div > < div class = "b…" at bounding box center [792, 190] width 343 height 291
click at [917, 237] on div "< div class = "bewertung-badge-title" > Trusted Shops </ div > < div class = "b…" at bounding box center [792, 190] width 343 height 291
click at [817, 236] on div "< div class = "bewertung-badge-title" > Trusted Shops </ div > < div class = "b…" at bounding box center [792, 190] width 343 height 291
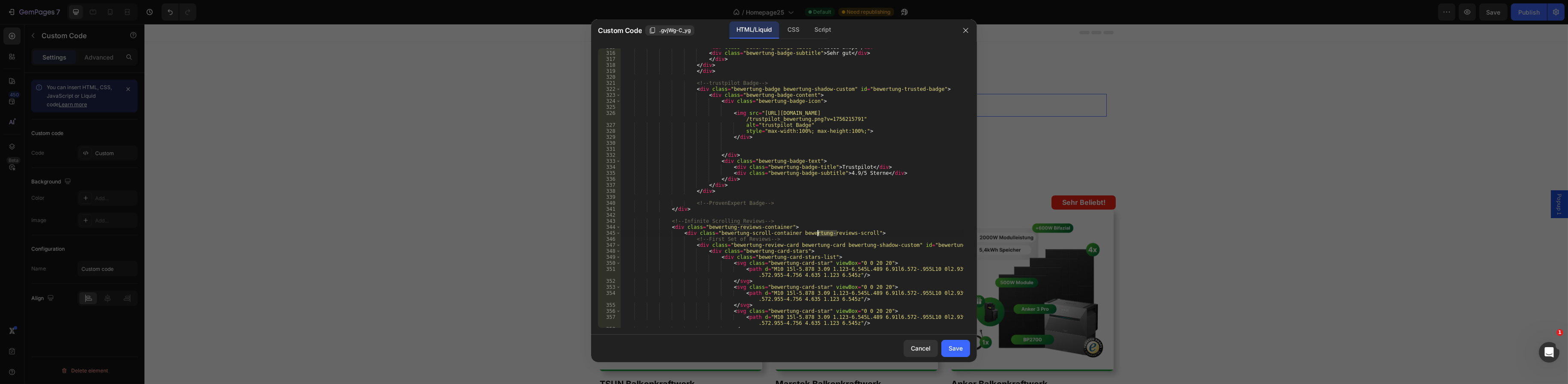
click at [817, 236] on div "< div class = "bewertung-badge-title" > Trusted Shops </ div > < div class = "b…" at bounding box center [792, 190] width 343 height 291
click at [847, 231] on div "< div class = "bewertung-badge-title" > Trusted Shops </ div > < div class = "b…" at bounding box center [792, 190] width 343 height 291
click at [875, 228] on div "< div class = "bewertung-badge-title" > Trusted Shops </ div > < div class = "b…" at bounding box center [792, 190] width 343 height 291
type textarea "<div class="bewertung-reviews-container">"
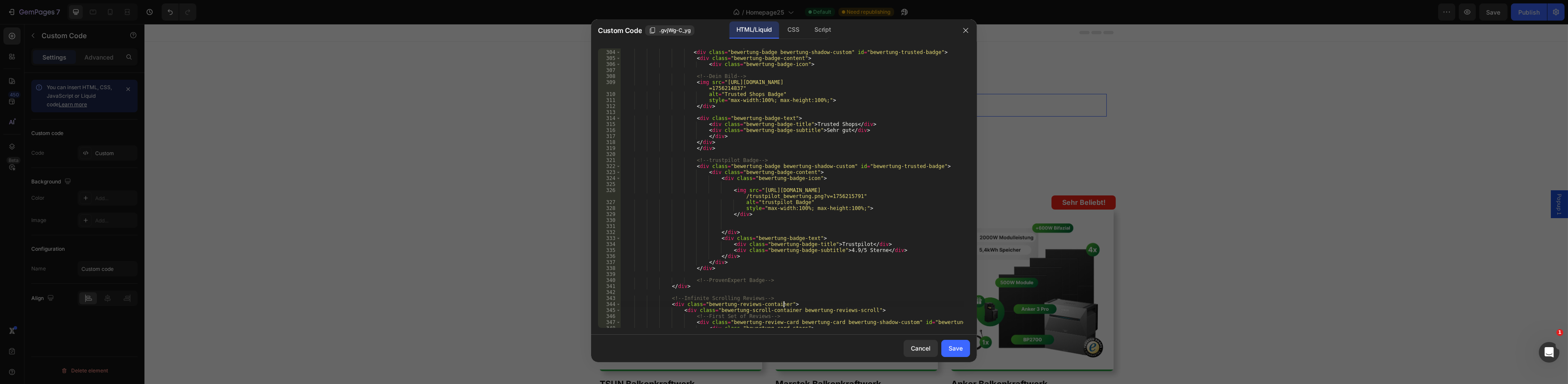
scroll to position [1851, 0]
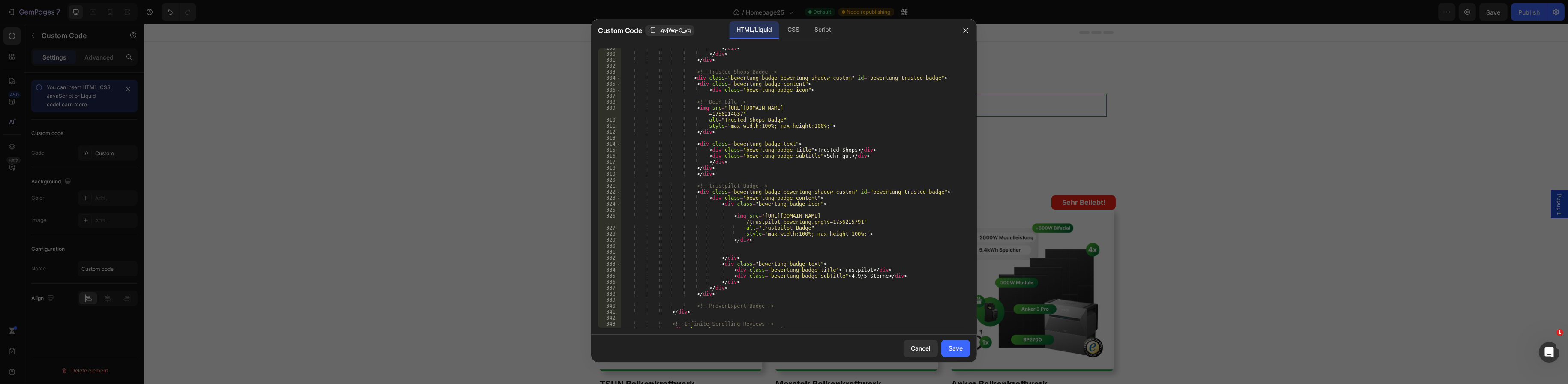
click at [734, 248] on div "</ div > </ div > </ div > <!-- Trusted Shops Badge --> < div class = "bewertun…" at bounding box center [792, 190] width 343 height 291
type textarea "</div>"
click at [951, 347] on div "Save" at bounding box center [955, 348] width 14 height 9
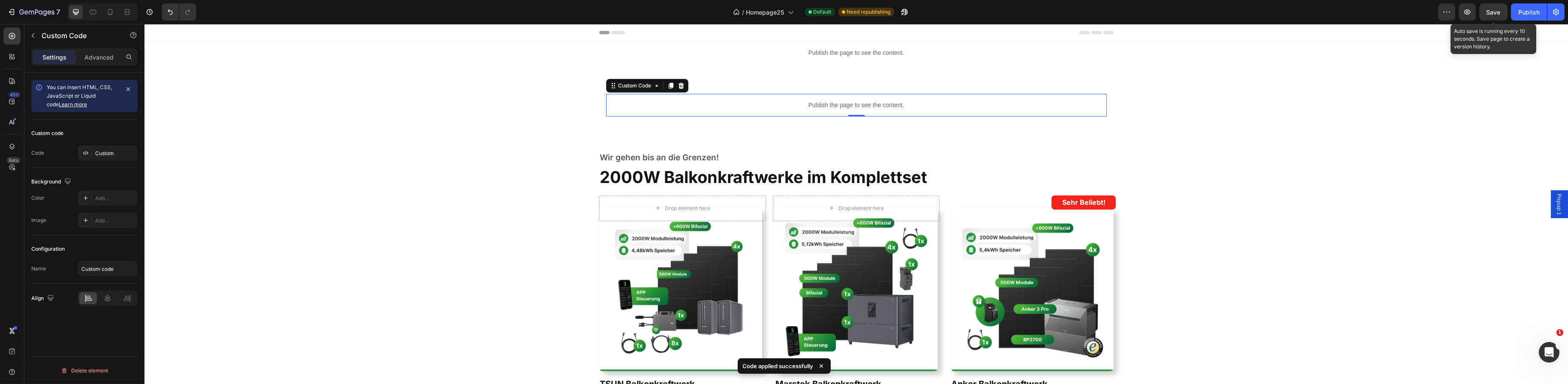
click at [1496, 12] on span "Save" at bounding box center [1493, 12] width 14 height 7
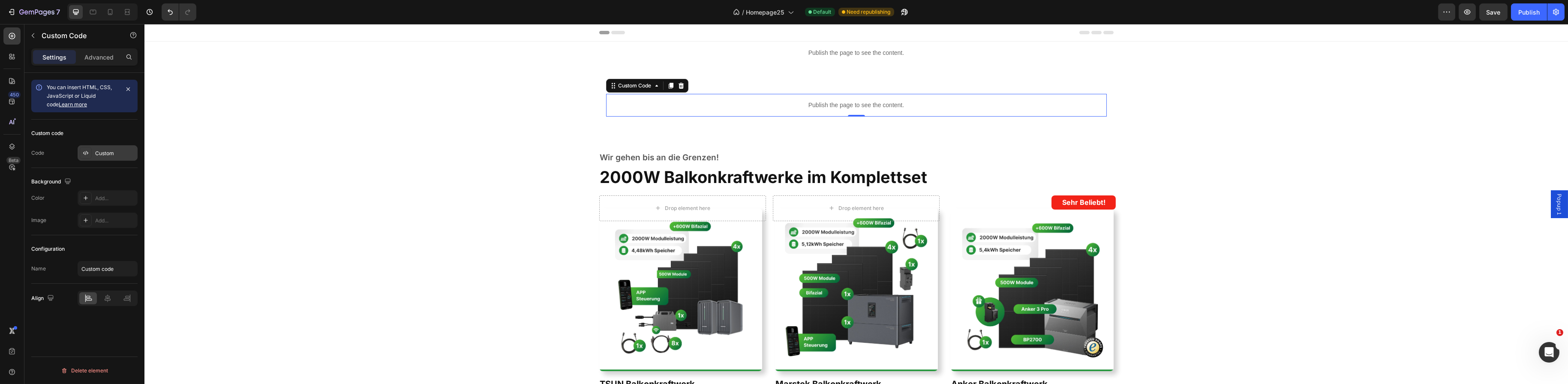
click at [107, 155] on div "Custom" at bounding box center [115, 153] width 40 height 8
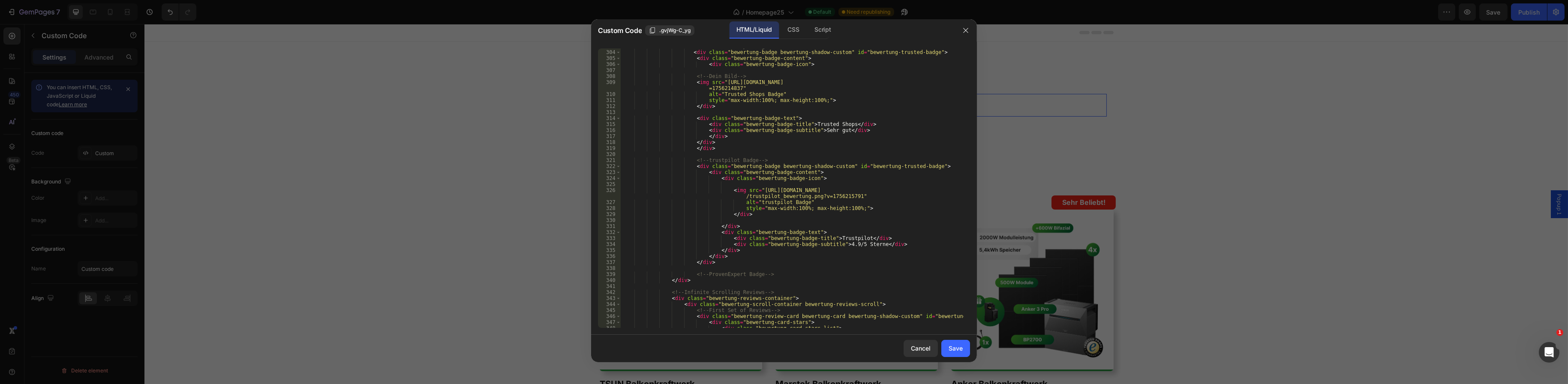
scroll to position [1877, 0]
click at [793, 208] on div "<!-- Trusted Shops Badge --> < div class = "bewertung-badge bewertung-shadow-cu…" at bounding box center [792, 189] width 343 height 291
click at [788, 211] on div "<!-- Trusted Shops Badge --> < div class = "bewertung-badge bewertung-shadow-cu…" at bounding box center [792, 189] width 343 height 291
click at [802, 176] on div "<!-- Trusted Shops Badge --> < div class = "bewertung-badge bewertung-shadow-cu…" at bounding box center [792, 189] width 343 height 291
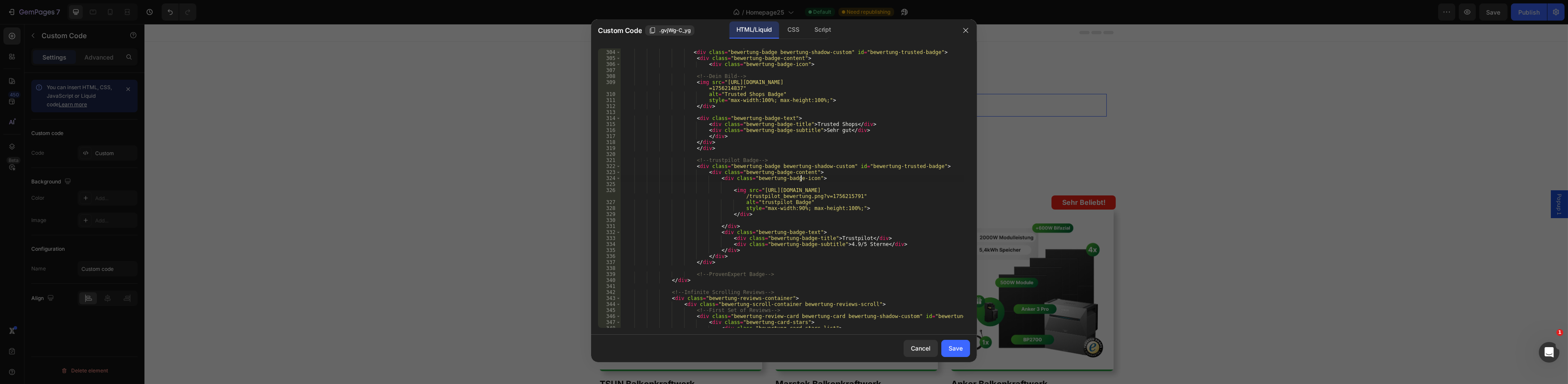
click at [833, 209] on div "<!-- Trusted Shops Badge --> < div class = "bewertung-badge bewertung-shadow-cu…" at bounding box center [792, 189] width 343 height 291
type textarea "style="max-width:90%; max-height:90%;">"
click at [949, 346] on div "Save" at bounding box center [955, 348] width 14 height 9
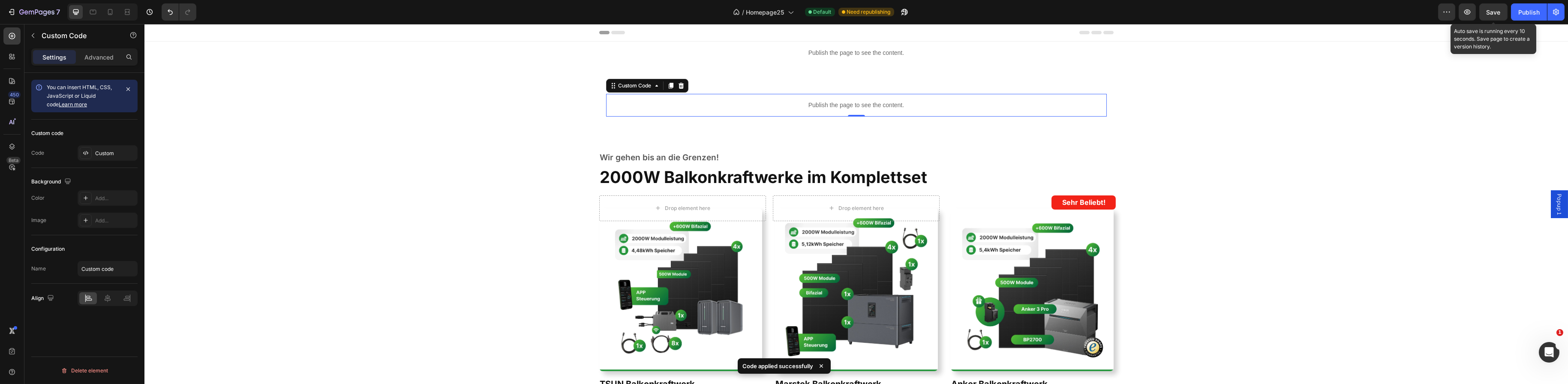
click at [1489, 13] on span "Save" at bounding box center [1493, 12] width 14 height 7
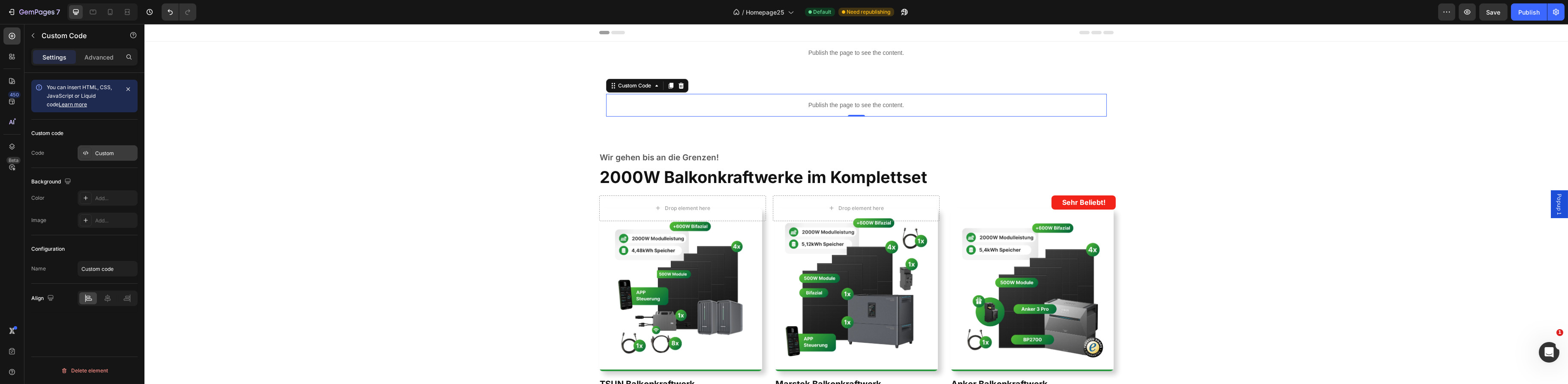
click at [121, 159] on div "Custom" at bounding box center [107, 153] width 60 height 15
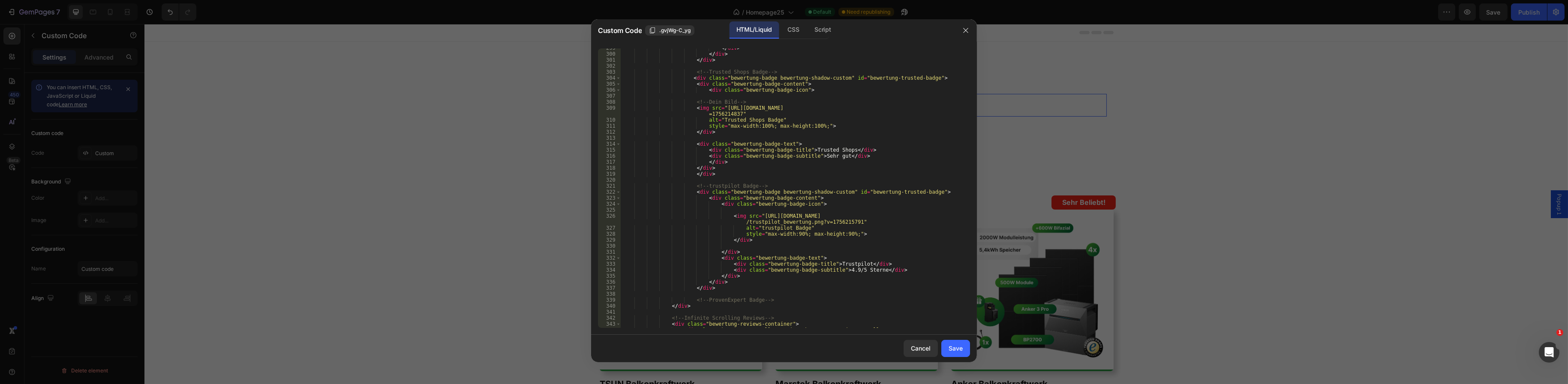
scroll to position [1877, 0]
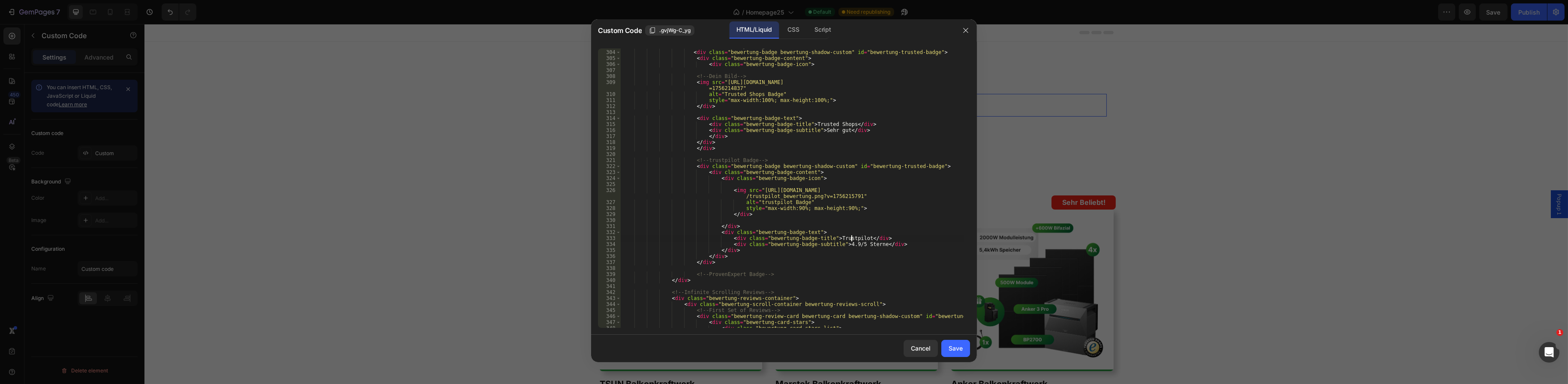
click at [850, 239] on div "<!-- Trusted Shops Badge --> < div class = "bewertung-badge bewertung-shadow-cu…" at bounding box center [792, 189] width 343 height 291
click at [875, 228] on div "<!-- Trusted Shops Badge --> < div class = "bewertung-badge bewertung-shadow-cu…" at bounding box center [792, 189] width 343 height 291
type textarea "</div>"
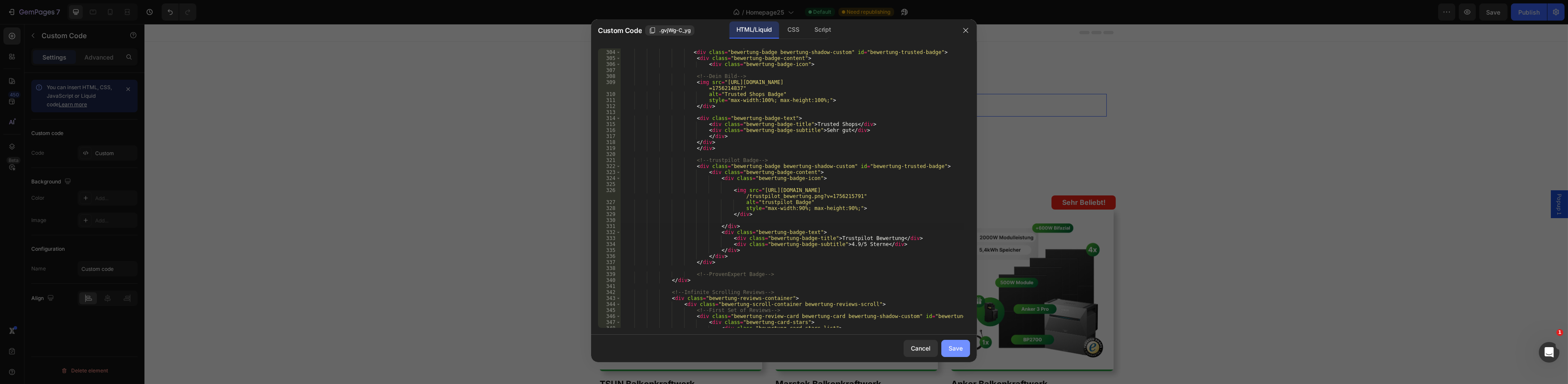
click at [947, 345] on button "Save" at bounding box center [955, 348] width 29 height 17
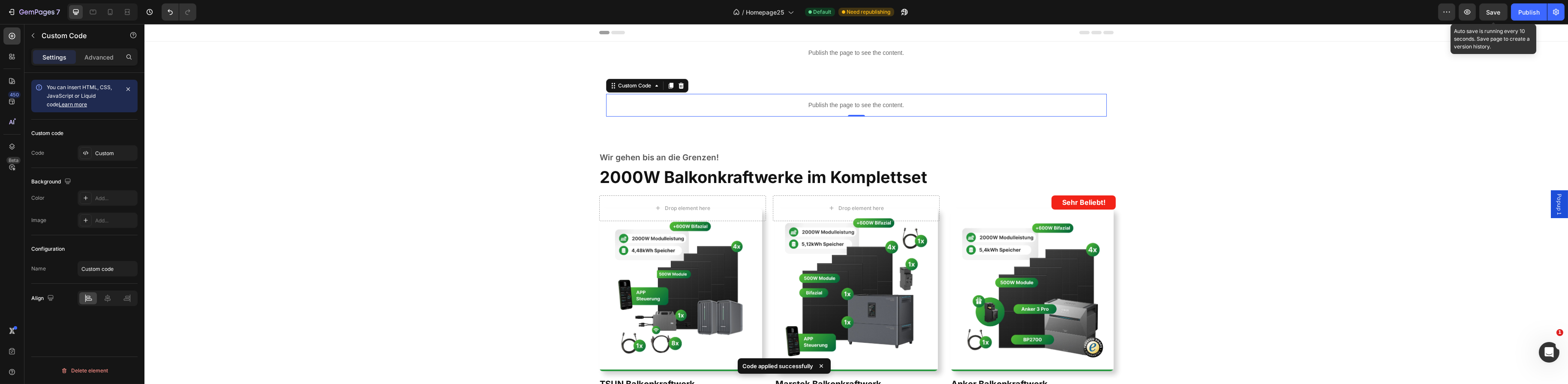
click at [1497, 16] on div "Save" at bounding box center [1493, 12] width 14 height 9
click at [847, 114] on div "Publish the page to see the content." at bounding box center [856, 105] width 501 height 23
click at [769, 102] on p "Publish the page to see the content." at bounding box center [856, 105] width 501 height 9
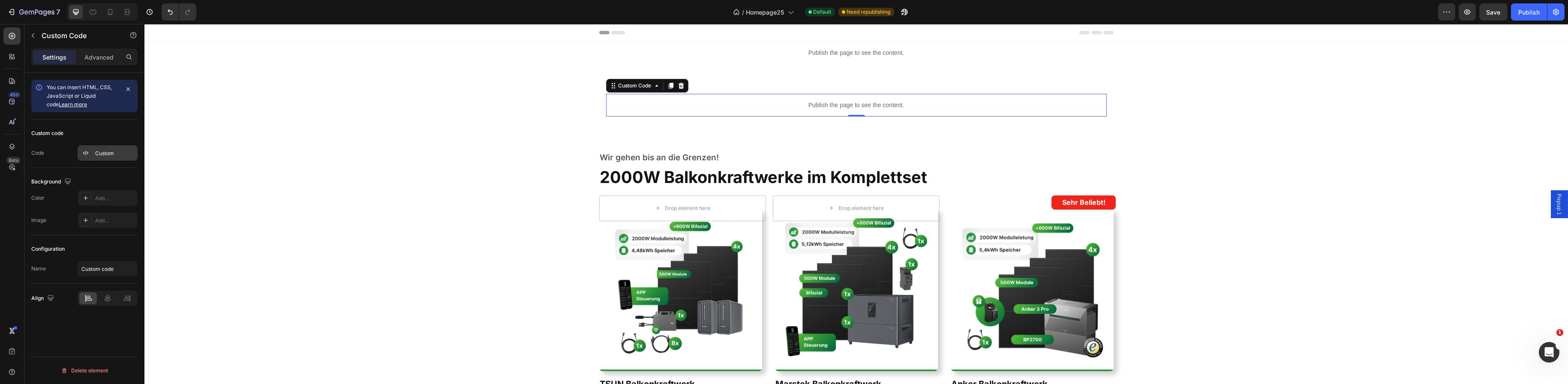
click at [96, 155] on div "Custom" at bounding box center [115, 153] width 40 height 8
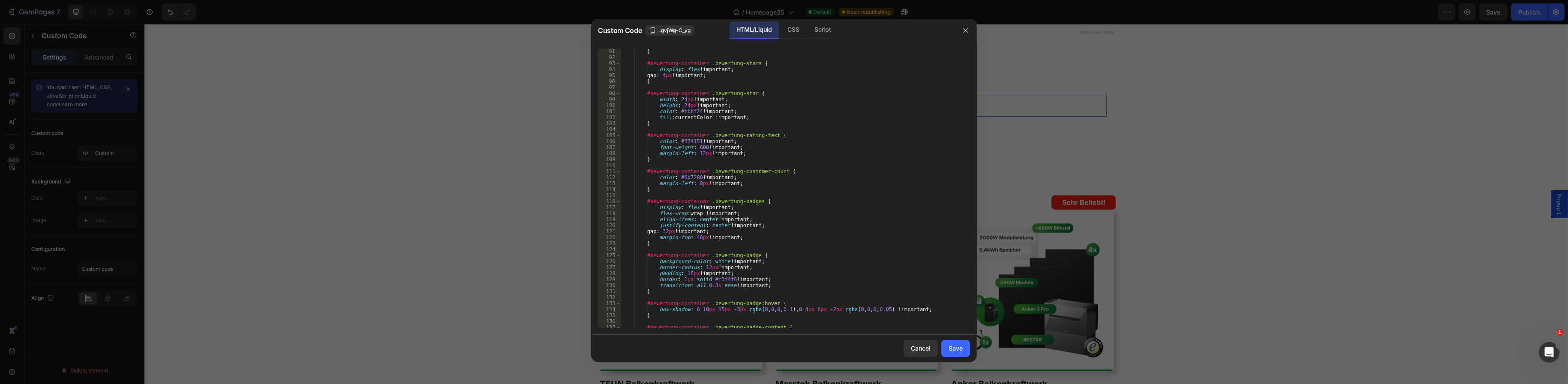
scroll to position [540, 0]
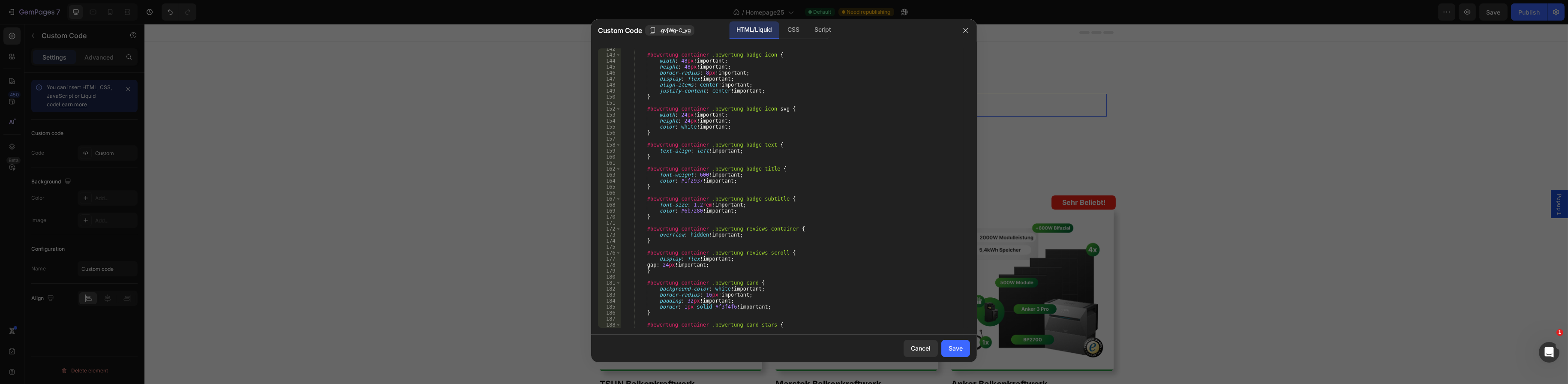
scroll to position [848, 0]
click at [737, 213] on div "#bewertung-container .bewertung-badge-icon { width : 48 px !important ; height …" at bounding box center [792, 191] width 343 height 291
click at [744, 204] on div "#bewertung-container .bewertung-badge-icon { width : 48 px !important ; height …" at bounding box center [792, 191] width 343 height 291
click at [786, 197] on div "#bewertung-container .bewertung-badge-icon { width : 48 px !important ; height …" at bounding box center [792, 191] width 343 height 291
click at [744, 205] on div "#bewertung-container .bewertung-badge-icon { width : 48 px !important ; height …" at bounding box center [792, 191] width 343 height 291
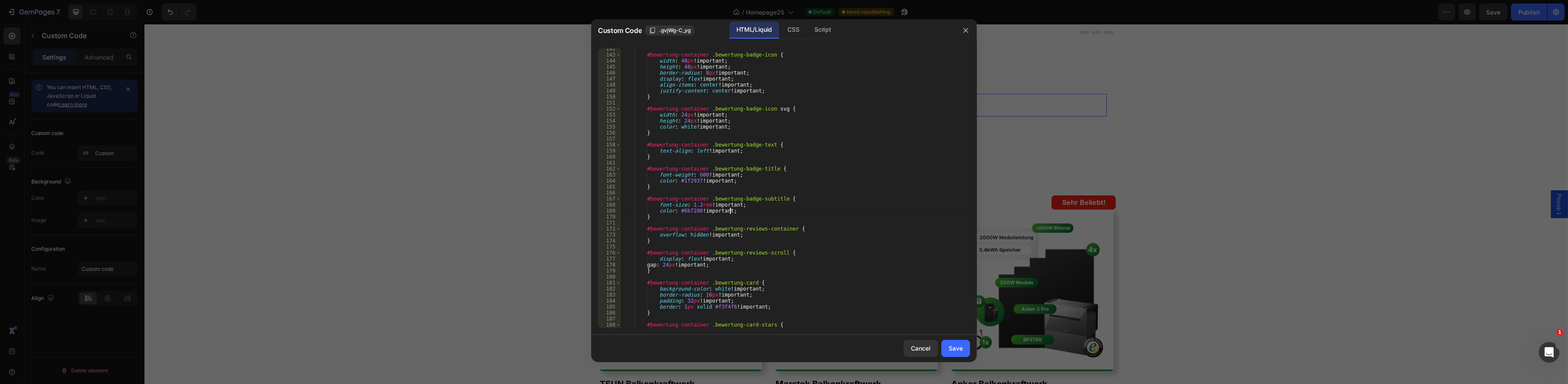
click at [733, 208] on div "#bewertung-container .bewertung-badge-icon { width : 48 px !important ; height …" at bounding box center [792, 191] width 343 height 291
click at [789, 228] on div "#bewertung-container .bewertung-badge-icon { width : 48 px !important ; height …" at bounding box center [792, 191] width 343 height 291
click at [738, 237] on div "#bewertung-container .bewertung-badge-icon { width : 48 px !important ; height …" at bounding box center [792, 191] width 343 height 291
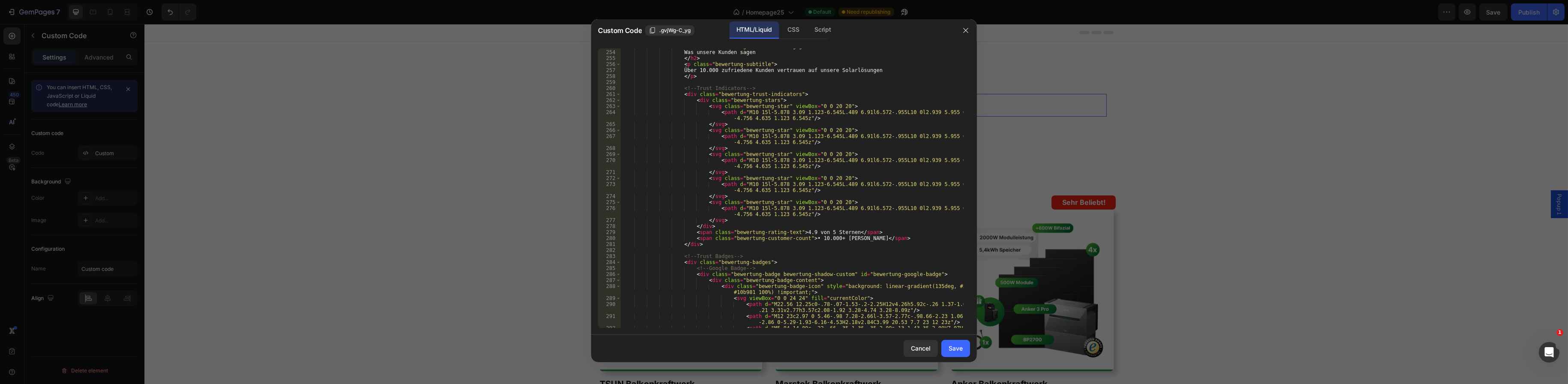
scroll to position [1517, 0]
click at [798, 231] on div "< h2 class = "bewertung-title bewertung-gradient-text" > Was unsere Kunden sage…" at bounding box center [792, 192] width 343 height 298
click at [806, 229] on div "< h2 class = "bewertung-title bewertung-gradient-text" > Was unsere Kunden sage…" at bounding box center [792, 192] width 343 height 298
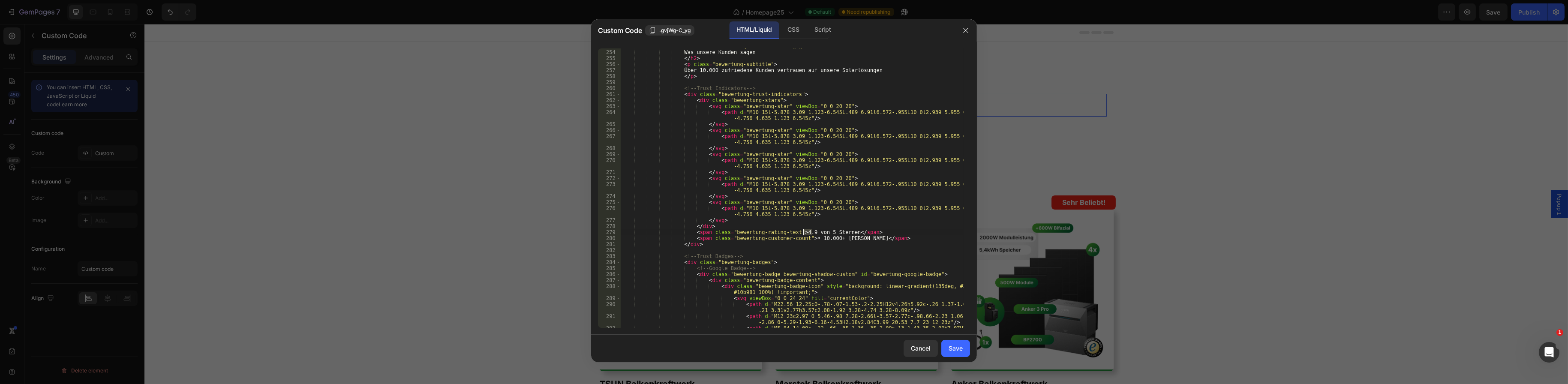
click at [806, 229] on div "< h2 class = "bewertung-title bewertung-gradient-text" > Was unsere Kunden sage…" at bounding box center [792, 192] width 343 height 298
click at [833, 228] on div "< h2 class = "bewertung-title bewertung-gradient-text" > Was unsere Kunden sage…" at bounding box center [792, 192] width 343 height 298
click at [833, 229] on div "< h2 class = "bewertung-title bewertung-gradient-text" > Was unsere Kunden sage…" at bounding box center [792, 192] width 343 height 298
click at [873, 232] on div "< h2 class = "bewertung-title bewertung-gradient-text" > Was unsere Kunden sage…" at bounding box center [792, 188] width 343 height 279
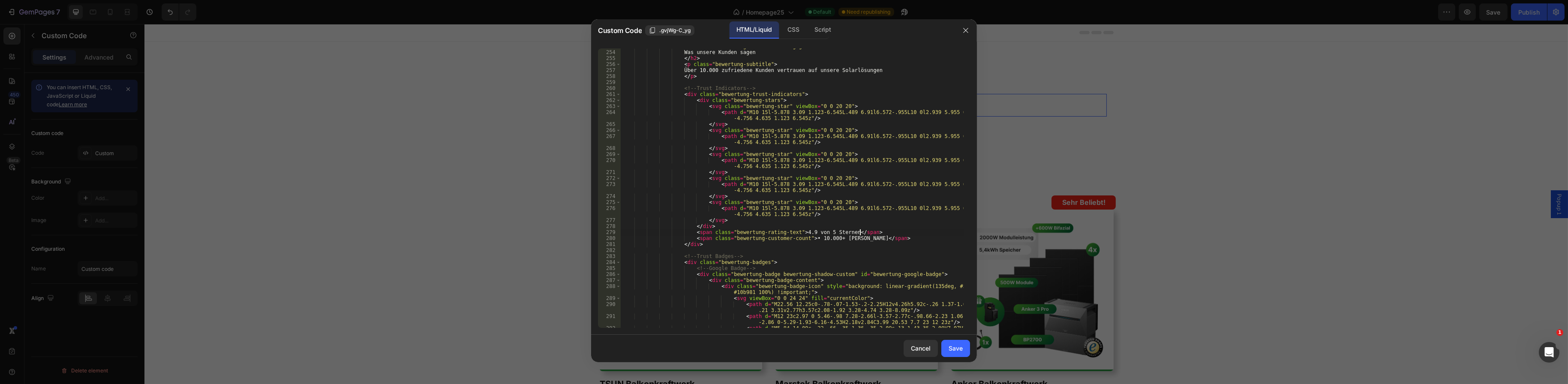
click at [870, 239] on div "< h2 class = "bewertung-title bewertung-gradient-text" > Was unsere Kunden sage…" at bounding box center [792, 192] width 343 height 298
drag, startPoint x: 870, startPoint y: 239, endPoint x: 676, endPoint y: 228, distance: 194.3
click at [676, 228] on div "< h2 class = "bewertung-title bewertung-gradient-text" > Was unsere Kunden sage…" at bounding box center [792, 192] width 343 height 298
click at [775, 231] on div "< h2 class = "bewertung-title bewertung-gradient-text" > Was unsere Kunden sage…" at bounding box center [792, 188] width 343 height 279
click at [713, 226] on div "< h2 class = "bewertung-title bewertung-gradient-text" > Was unsere Kunden sage…" at bounding box center [792, 192] width 343 height 298
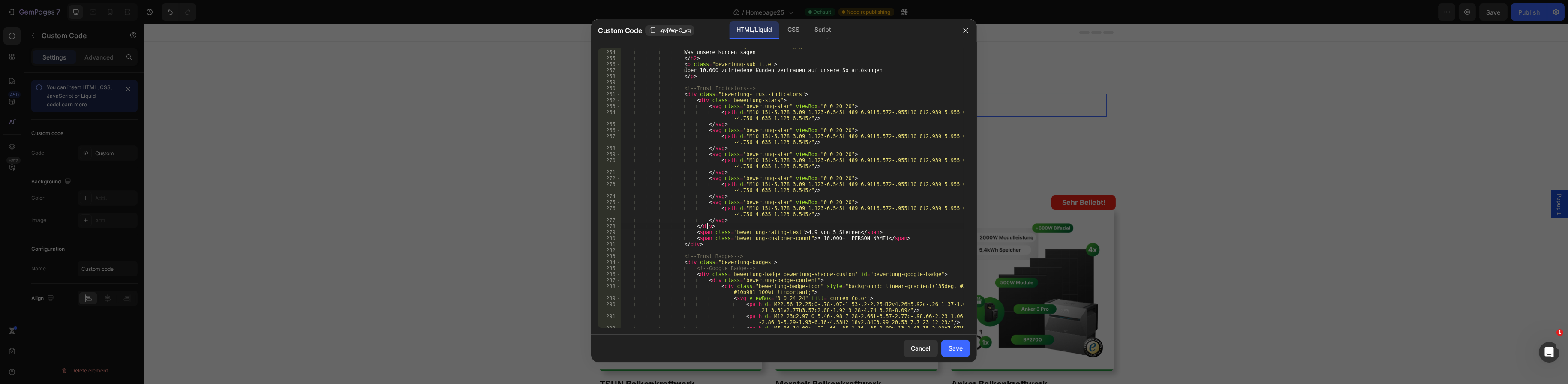
click at [746, 227] on div "< h2 class = "bewertung-title bewertung-gradient-text" > Was unsere Kunden sage…" at bounding box center [792, 192] width 343 height 298
click at [747, 228] on div "< h2 class = "bewertung-title bewertung-gradient-text" > Was unsere Kunden sage…" at bounding box center [792, 192] width 343 height 298
click at [767, 239] on div "< h2 class = "bewertung-title bewertung-gradient-text" > Was unsere Kunden sage…" at bounding box center [792, 192] width 343 height 298
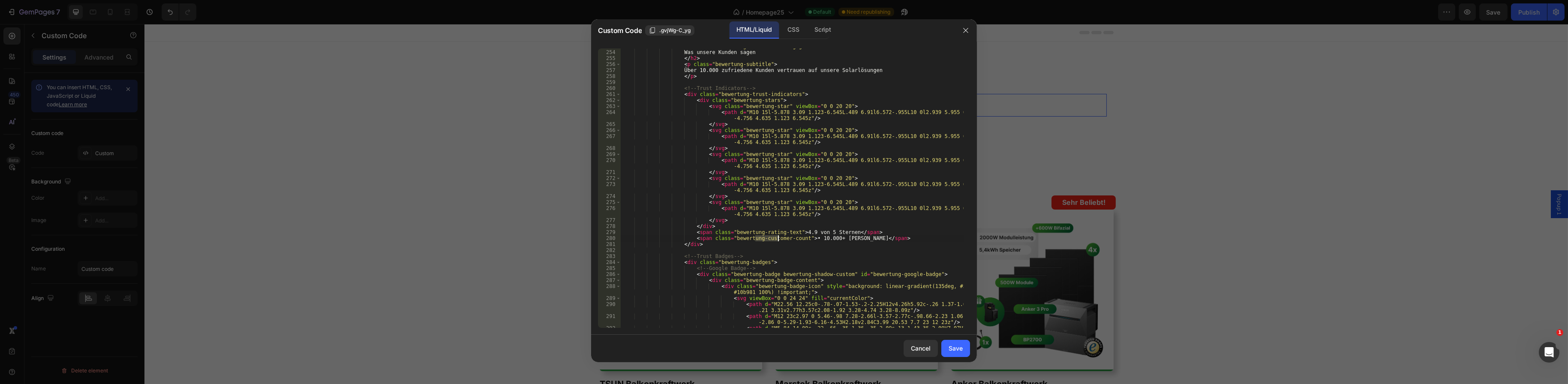
click at [872, 242] on div "< h2 class = "bewertung-title bewertung-gradient-text" > Was unsere Kunden sage…" at bounding box center [792, 192] width 343 height 298
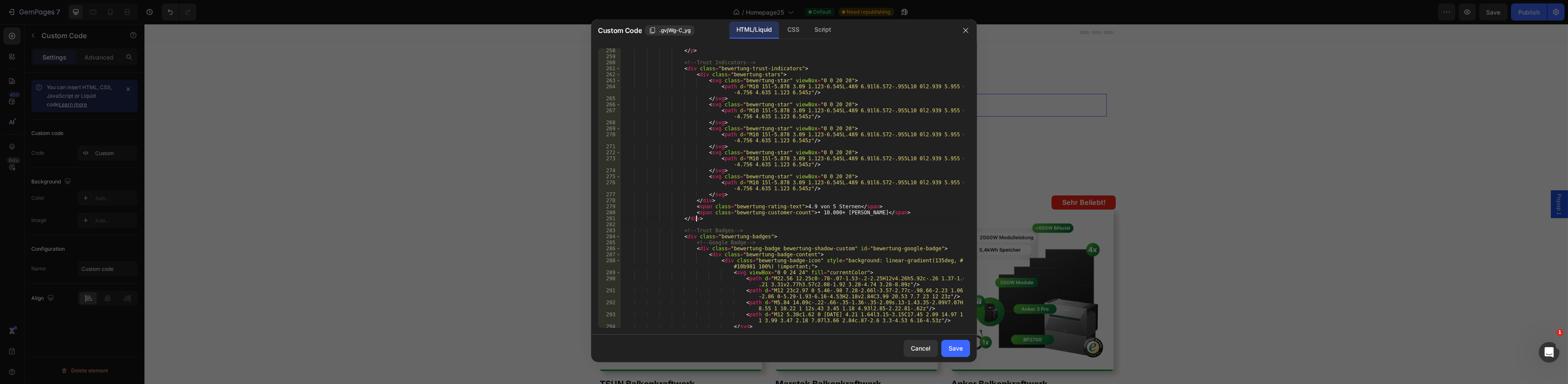
scroll to position [1492, 0]
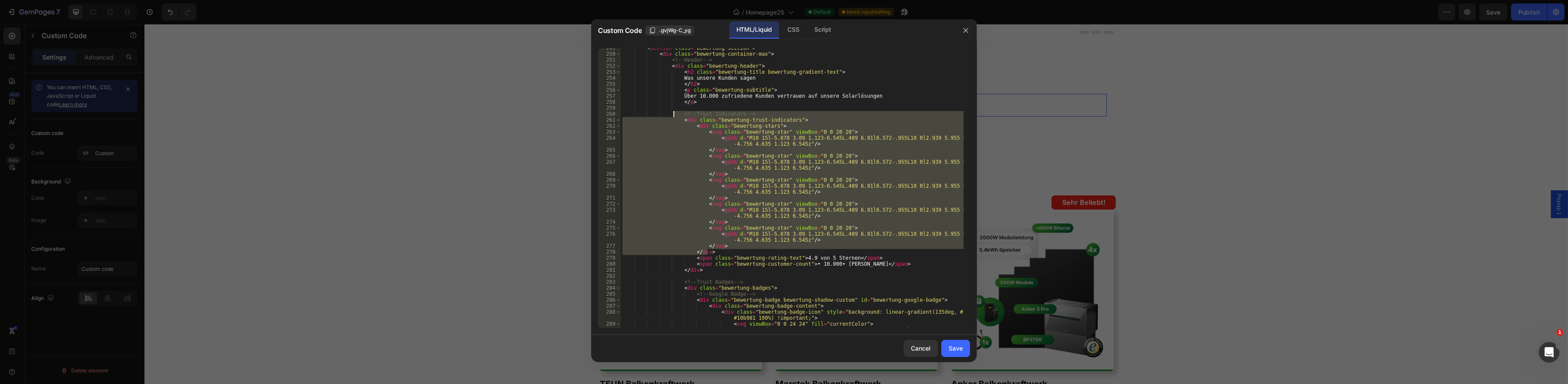
drag, startPoint x: 715, startPoint y: 254, endPoint x: 673, endPoint y: 111, distance: 149.0
click at [673, 111] on div "< section class = "bewertung-section" > < div class = "bewertung-container-max"…" at bounding box center [792, 194] width 343 height 298
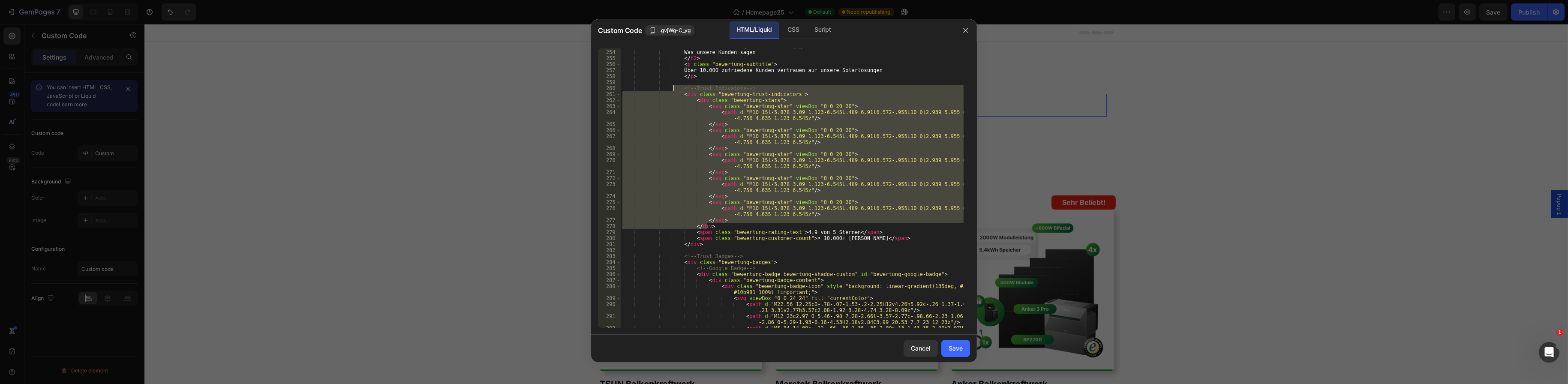
scroll to position [1517, 0]
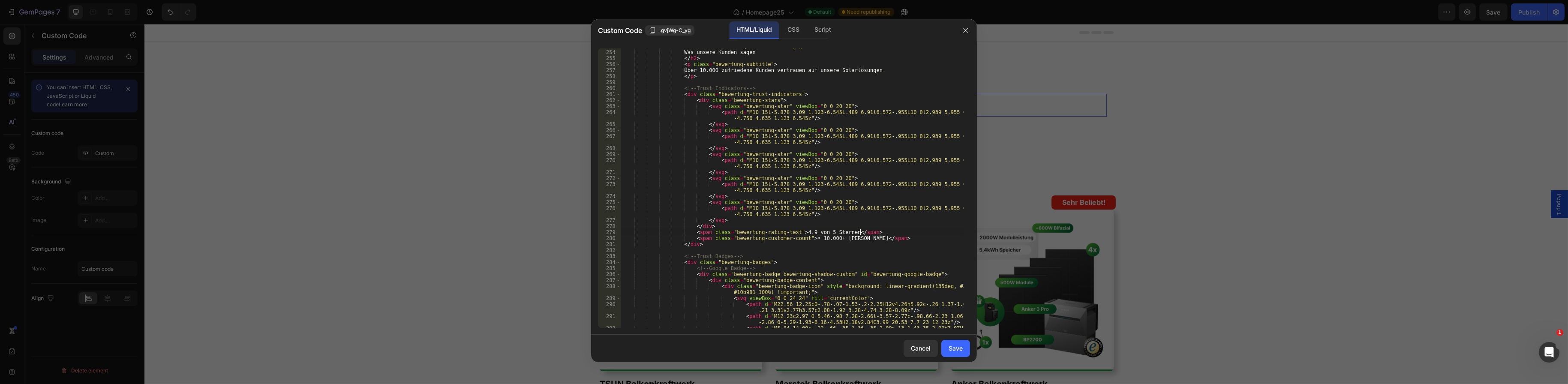
click at [872, 231] on div "< h2 class = "bewertung-title bewertung-gradient-text" > Was unsere Kunden sage…" at bounding box center [792, 192] width 343 height 298
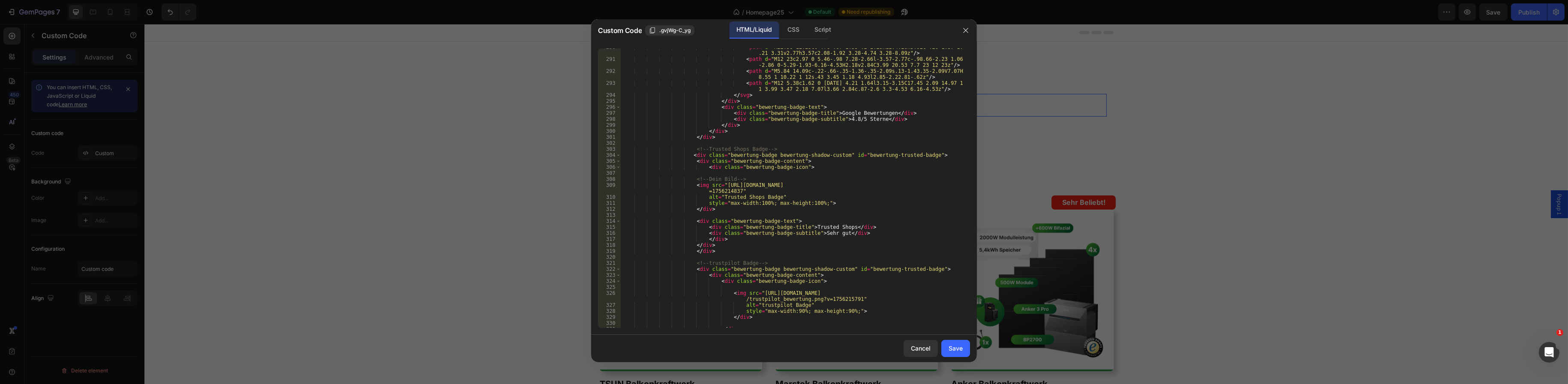
scroll to position [1774, 0]
click at [720, 291] on div "< path d = "M22.56 12.25c0-.78-.07-1.53-.2-2.25H12v4.26h5.92c-.26 1.37-1.04 2.5…" at bounding box center [792, 193] width 343 height 298
click at [724, 296] on div "< path d = "M22.56 12.25c0-.78-.07-1.53-.2-2.25H12v4.26h5.92c-.26 1.37-1.04 2.5…" at bounding box center [792, 193] width 343 height 298
drag, startPoint x: 824, startPoint y: 297, endPoint x: 752, endPoint y: 293, distance: 72.1
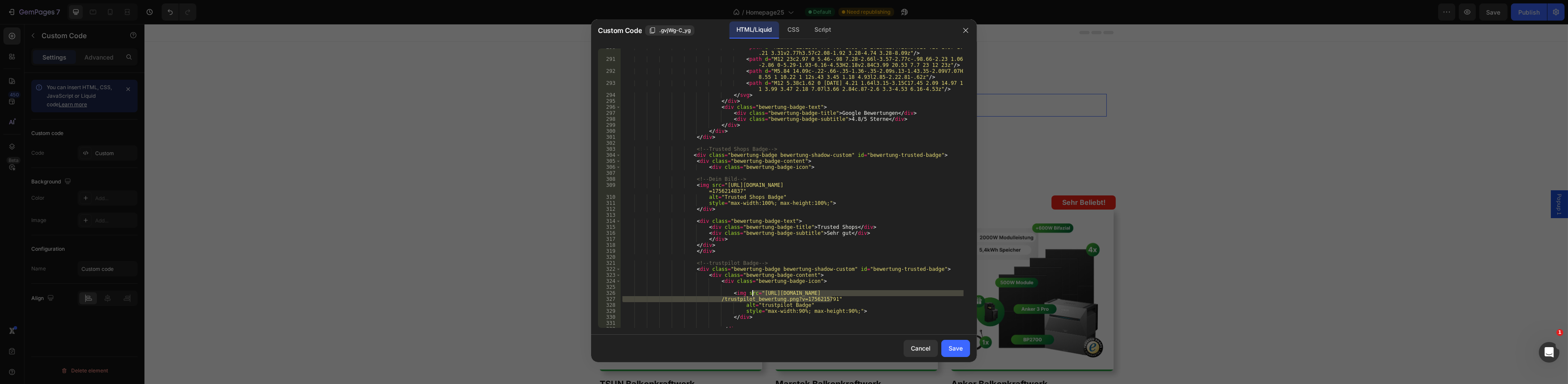
click at [752, 293] on div "< path d = "M22.56 12.25c0-.78-.07-1.53-.2-2.25H12v4.26h5.92c-.26 1.37-1.04 2.5…" at bounding box center [792, 193] width 343 height 298
paste textarea "[URL][DOMAIN_NAME]"
click at [723, 292] on div "< path d = "M22.56 12.25c0-.78-.07-1.53-.2-2.25H12v4.26h5.92c-.26 1.37-1.04 2.5…" at bounding box center [792, 193] width 343 height 298
click at [724, 292] on div "< path d = "M22.56 12.25c0-.78-.07-1.53-.2-2.25H12v4.26h5.92c-.26 1.37-1.04 2.5…" at bounding box center [792, 193] width 343 height 298
click at [736, 304] on div "< path d = "M22.56 12.25c0-.78-.07-1.53-.2-2.25H12v4.26h5.92c-.26 1.37-1.04 2.5…" at bounding box center [792, 193] width 343 height 298
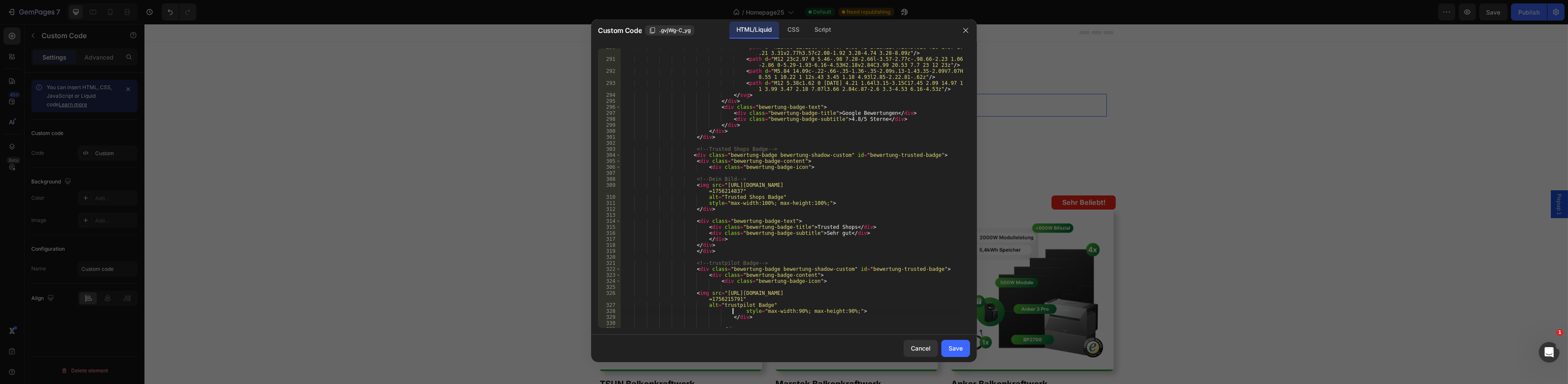
click at [733, 309] on div "< path d = "M22.56 12.25c0-.78-.07-1.53-.2-2.25H12v4.26h5.92c-.26 1.37-1.04 2.5…" at bounding box center [792, 193] width 343 height 298
click at [737, 309] on div "< path d = "M22.56 12.25c0-.78-.07-1.53-.2-2.25H12v4.26h5.92c-.26 1.37-1.04 2.5…" at bounding box center [792, 193] width 343 height 298
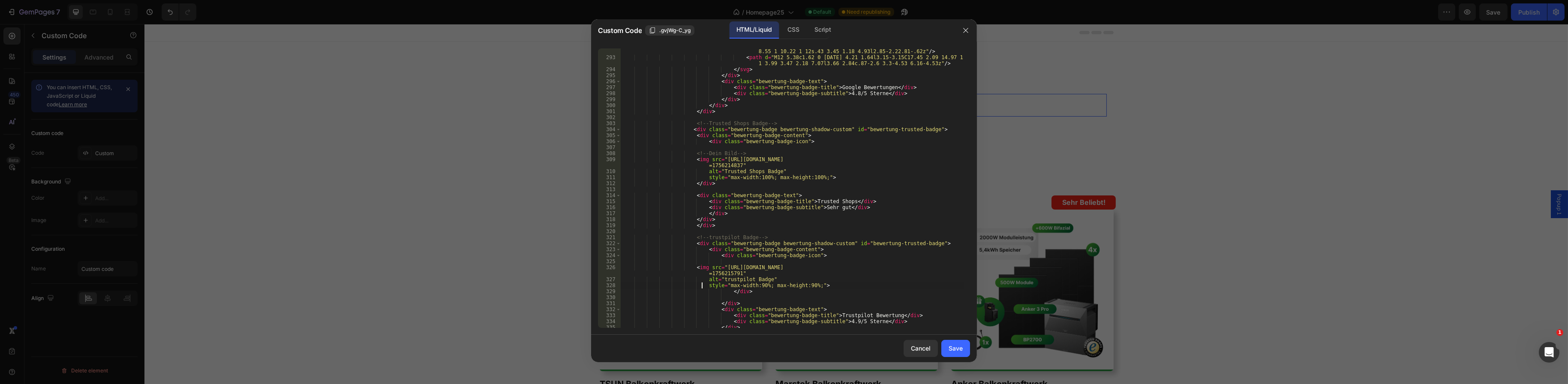
click at [725, 293] on div "< path d = "M5.84 14.09c-.22-.66-.35-1.36-.35-2.09s.13-1.43.35-2.09V7.07H2.18C1…" at bounding box center [792, 191] width 343 height 298
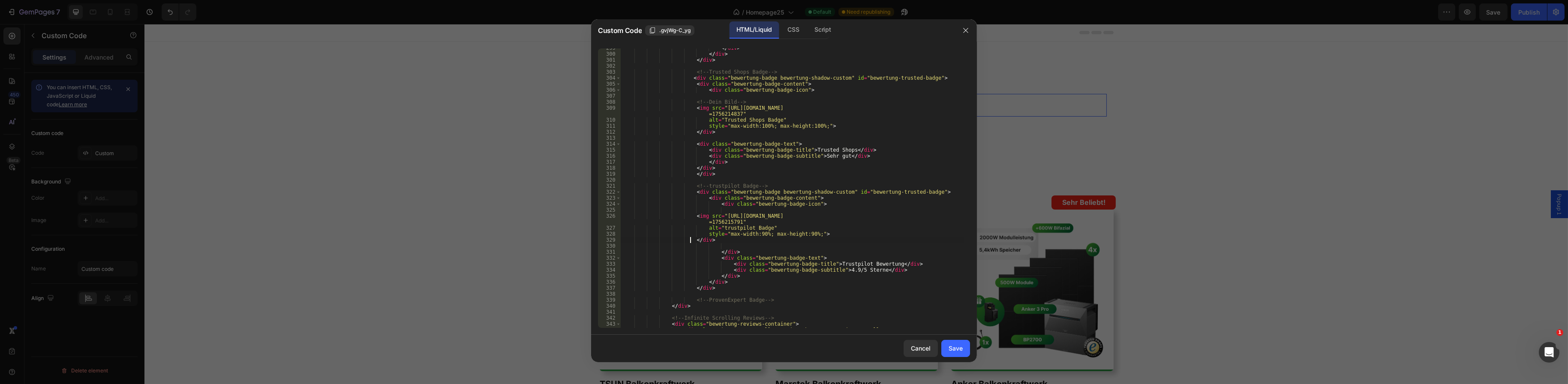
click at [714, 252] on div "</ div > </ div > </ div > <!-- Trusted Shops Badge --> < div class = "bewertun…" at bounding box center [792, 190] width 343 height 291
type textarea "</div>"
click at [709, 244] on div "</ div > </ div > </ div > <!-- Trusted Shops Badge --> < div class = "bewertun…" at bounding box center [792, 190] width 343 height 291
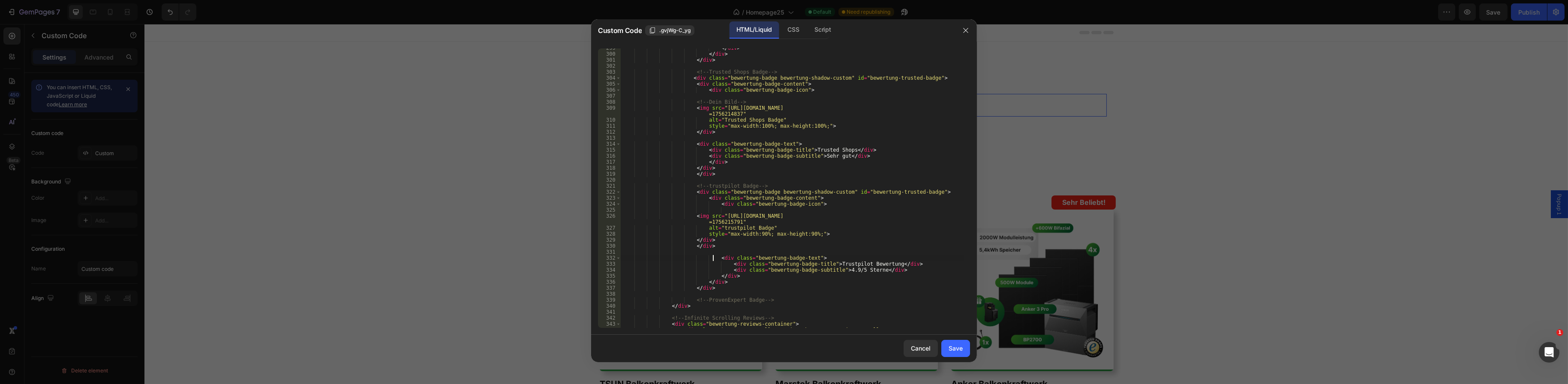
click at [713, 256] on div "</ div > </ div > </ div > <!-- Trusted Shops Badge --> < div class = "bewertun…" at bounding box center [792, 190] width 343 height 291
click at [721, 264] on div "</ div > </ div > </ div > <!-- Trusted Shops Badge --> < div class = "bewertun…" at bounding box center [792, 190] width 343 height 291
click at [688, 246] on div "</ div > </ div > </ div > <!-- Trusted Shops Badge --> < div class = "bewertun…" at bounding box center [792, 190] width 343 height 291
click at [690, 246] on div "</ div > </ div > </ div > <!-- Trusted Shops Badge --> < div class = "bewertun…" at bounding box center [792, 190] width 343 height 291
click at [690, 239] on div "</ div > </ div > </ div > <!-- Trusted Shops Badge --> < div class = "bewertun…" at bounding box center [792, 190] width 343 height 291
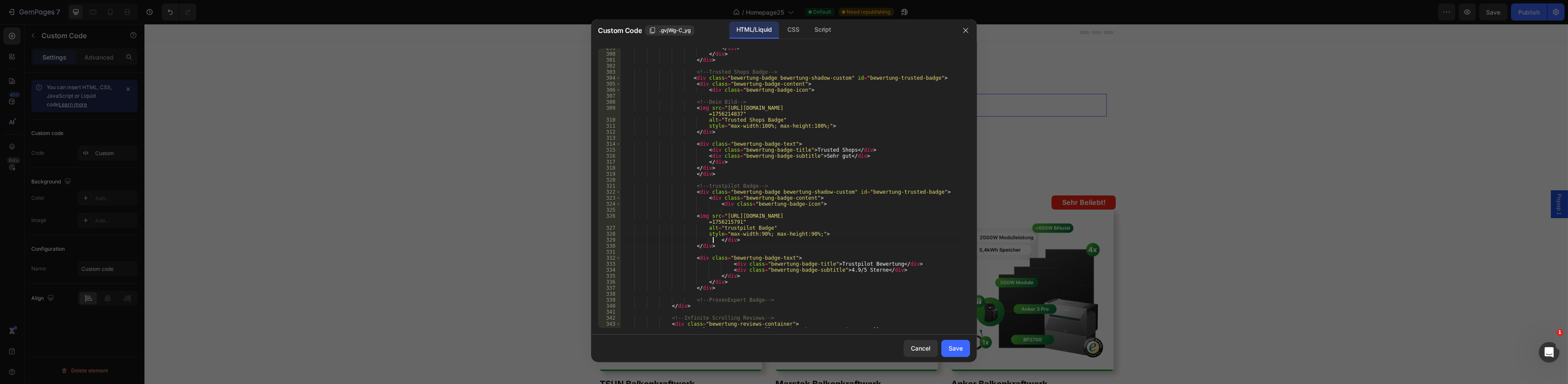
click at [688, 247] on div "</ div > </ div > </ div > <!-- Trusted Shops Badge --> < div class = "bewertun…" at bounding box center [792, 190] width 343 height 291
click at [689, 246] on div "</ div > </ div > </ div > <!-- Trusted Shops Badge --> < div class = "bewertun…" at bounding box center [792, 190] width 343 height 291
click at [690, 258] on div "</ div > </ div > </ div > <!-- Trusted Shops Badge --> < div class = "bewertun…" at bounding box center [792, 190] width 343 height 291
click at [723, 265] on div "</ div > </ div > </ div > <!-- Trusted Shops Badge --> < div class = "bewertun…" at bounding box center [792, 190] width 343 height 291
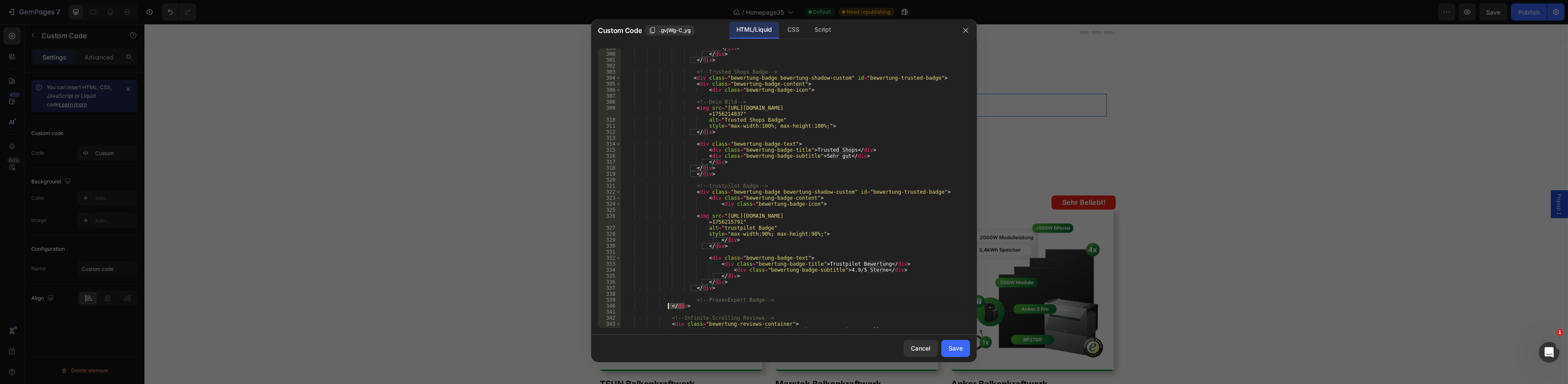
drag, startPoint x: 686, startPoint y: 306, endPoint x: 668, endPoint y: 305, distance: 18.0
click at [668, 305] on div "</ div > </ div > </ div > <!-- Trusted Shops Badge --> < div class = "bewertun…" at bounding box center [792, 190] width 343 height 291
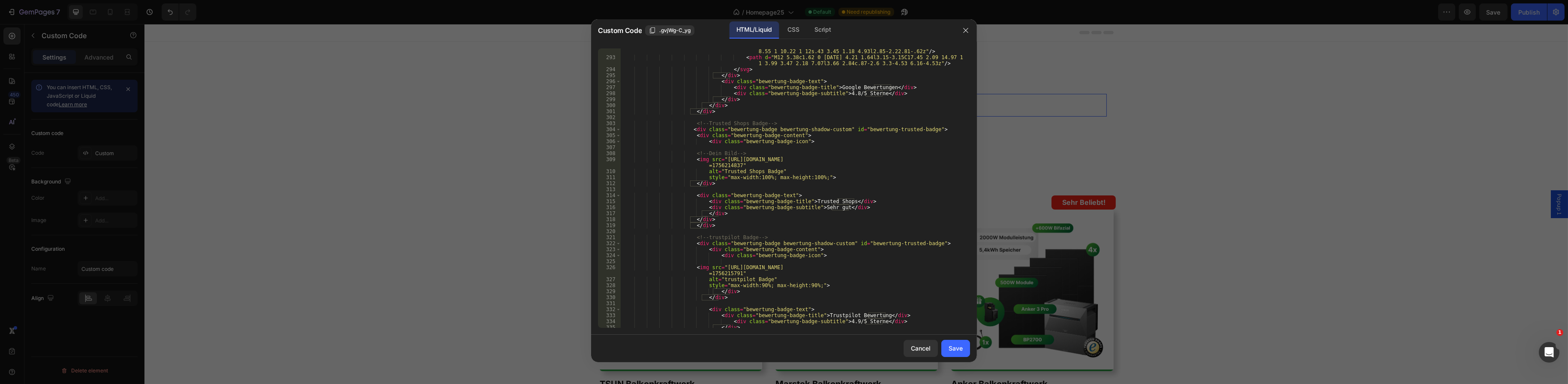
scroll to position [1954, 0]
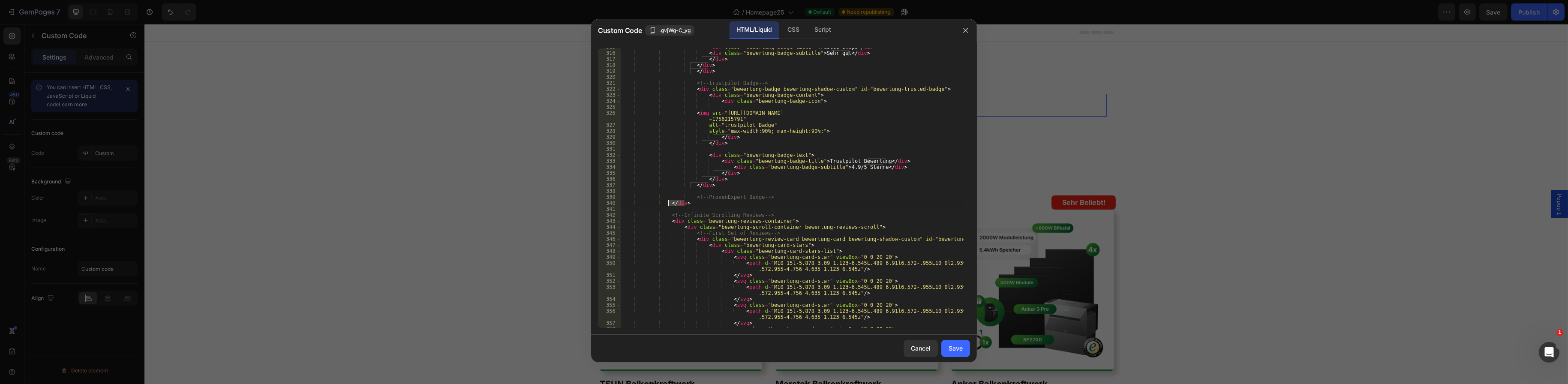
type textarea "</div>"
click at [703, 205] on div "< div class = "bewertung-badge-title" > Trusted Shops </ div > < div class = "b…" at bounding box center [792, 188] width 343 height 279
drag, startPoint x: 690, startPoint y: 205, endPoint x: 668, endPoint y: 205, distance: 22.0
click at [668, 205] on div "< div class = "bewertung-badge-title" > Trusted Shops </ div > < div class = "b…" at bounding box center [792, 190] width 343 height 291
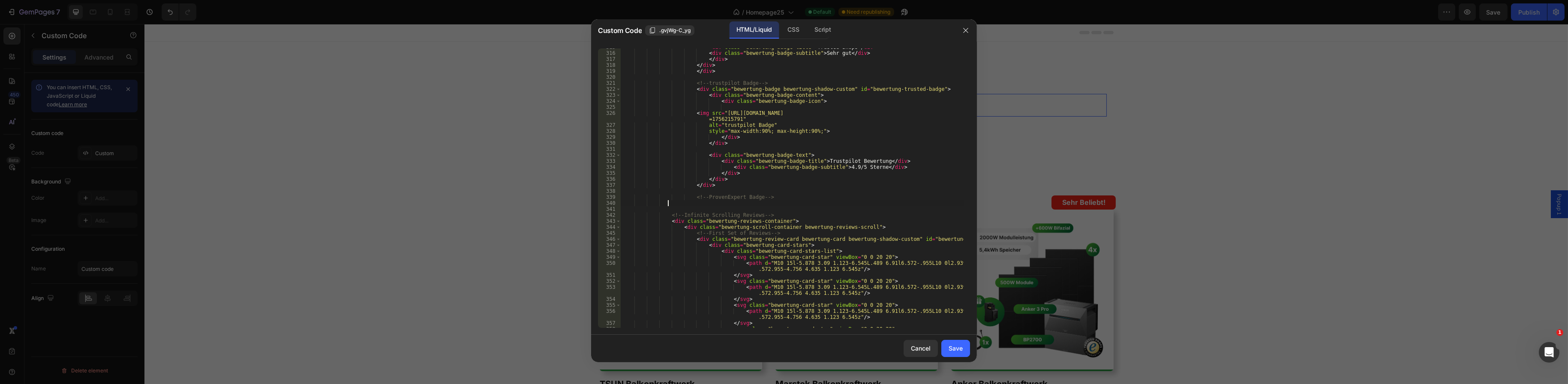
click at [964, 350] on button "Save" at bounding box center [955, 348] width 29 height 17
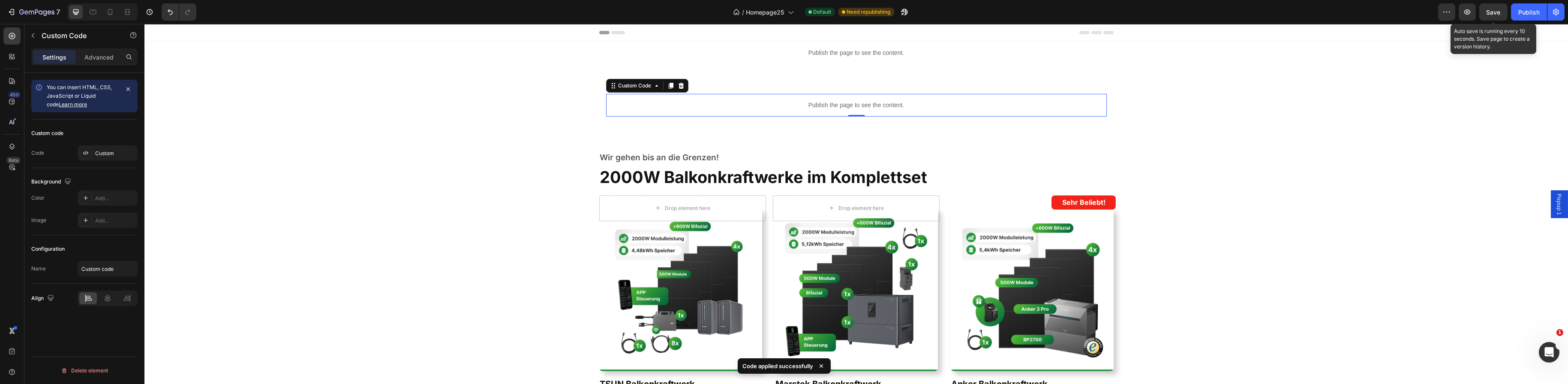
click at [1500, 15] on span "Save" at bounding box center [1493, 12] width 14 height 7
click at [618, 100] on div "Publish the page to see the content." at bounding box center [856, 105] width 501 height 23
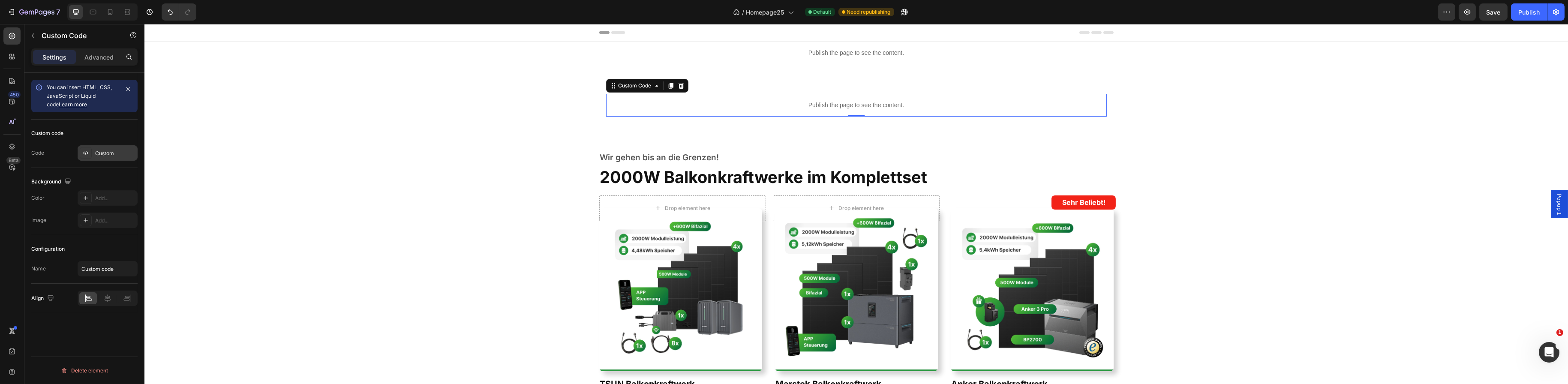
click at [101, 150] on div "Custom" at bounding box center [115, 153] width 40 height 8
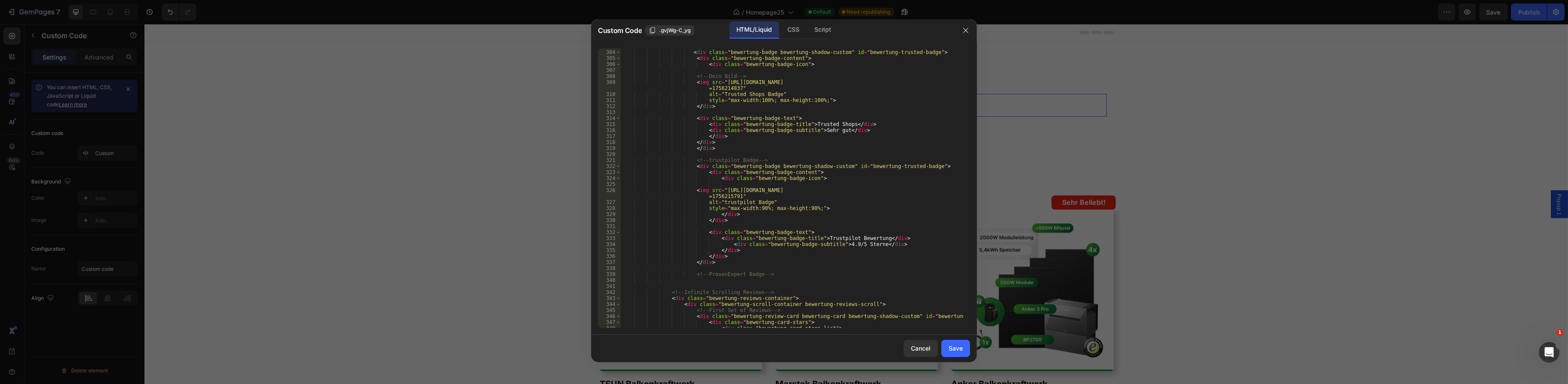
scroll to position [1826, 0]
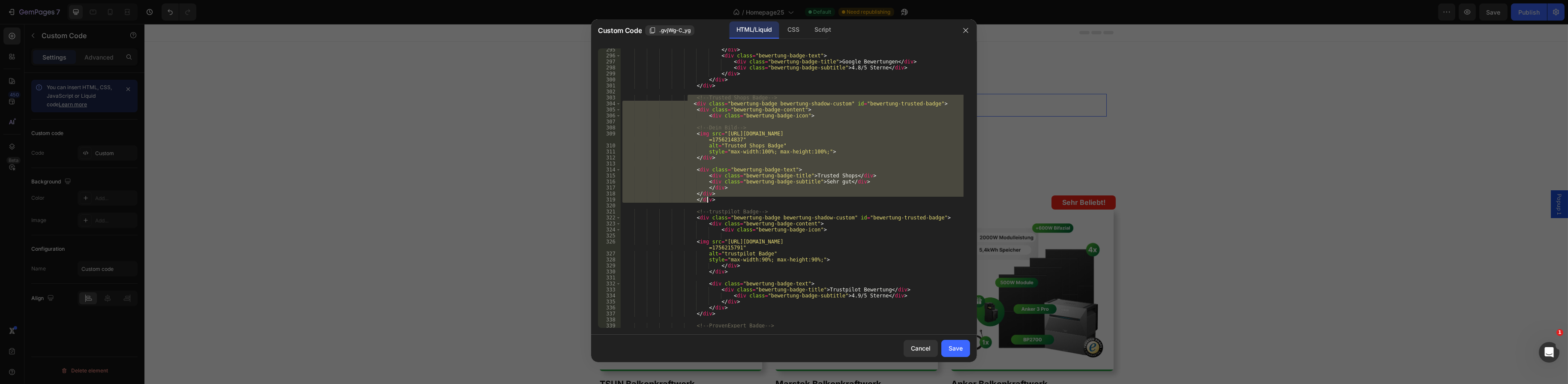
drag, startPoint x: 688, startPoint y: 96, endPoint x: 721, endPoint y: 201, distance: 110.1
click at [721, 201] on div "</ div > < div class = "bewertung-badge-text" > < div class = "bewertung-badge-…" at bounding box center [792, 192] width 343 height 291
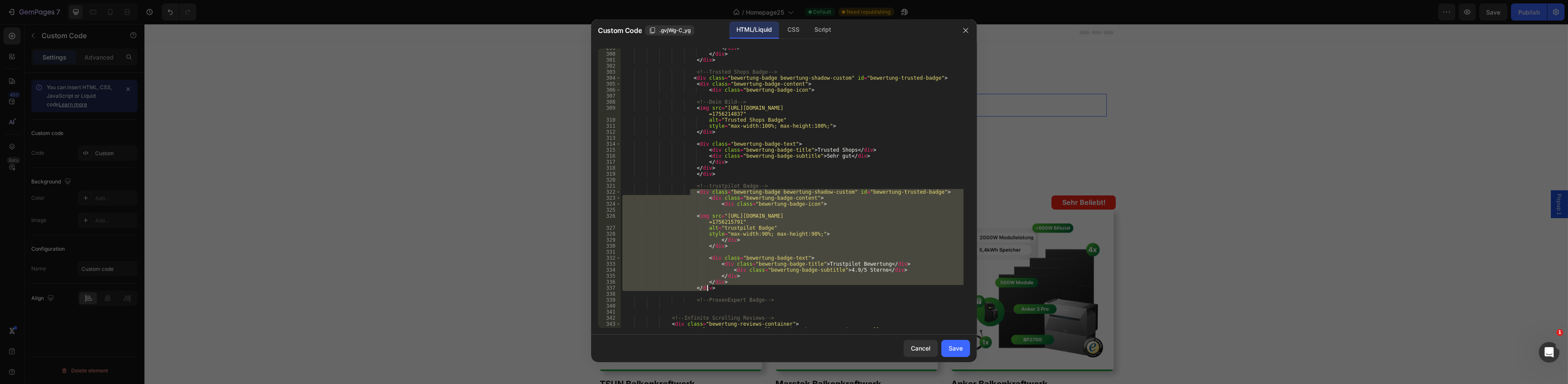
drag, startPoint x: 689, startPoint y: 190, endPoint x: 725, endPoint y: 289, distance: 105.3
click at [725, 289] on div "</ div > </ div > </ div > <!-- Trusted Shops Badge --> < div class = "bewertun…" at bounding box center [792, 190] width 343 height 291
paste textarea
type textarea "</div>"
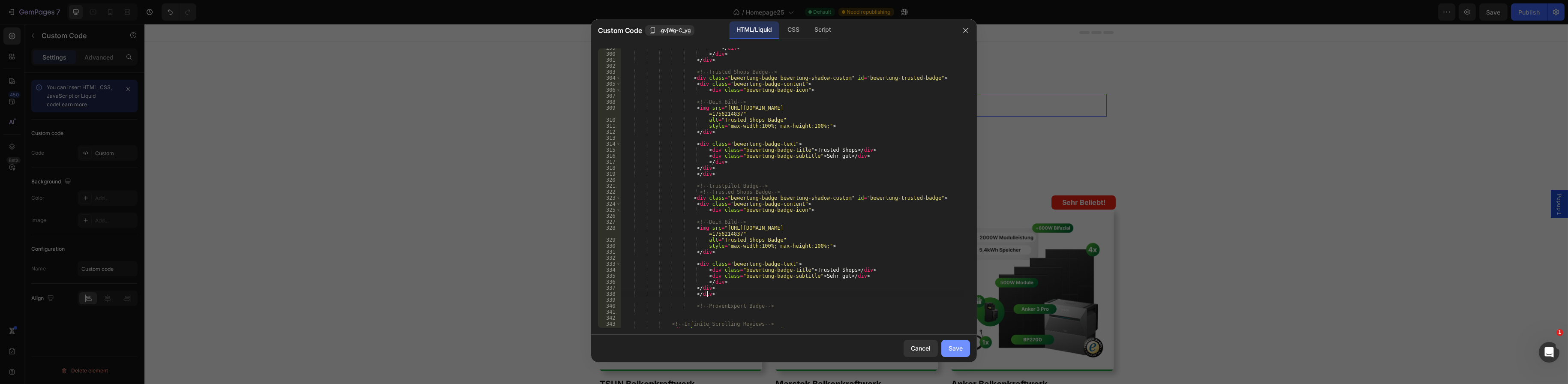
click at [947, 346] on button "Save" at bounding box center [955, 348] width 29 height 17
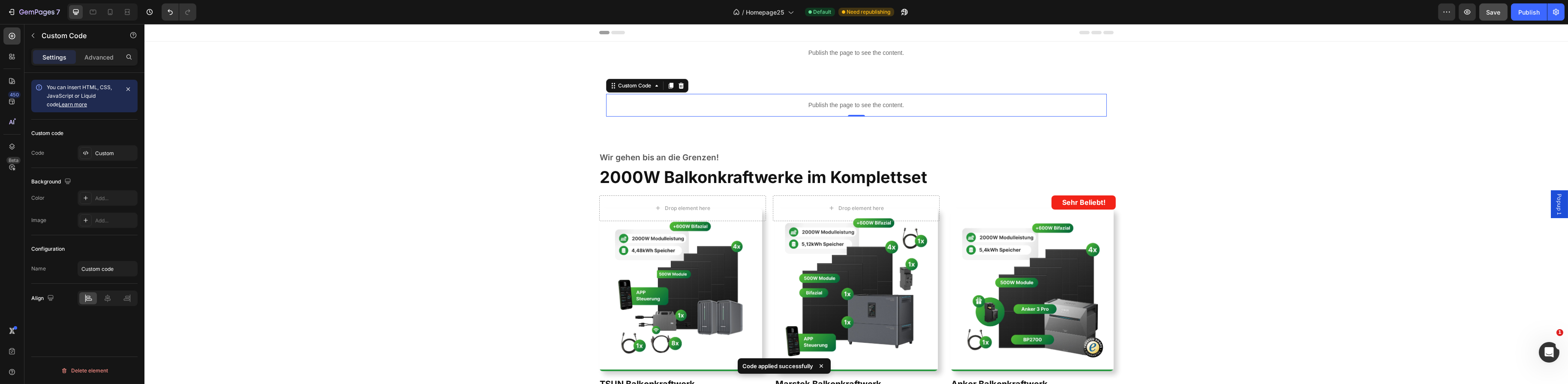
click at [1506, 11] on button "Save" at bounding box center [1493, 12] width 28 height 17
click at [831, 103] on p "Publish the page to see the content." at bounding box center [856, 105] width 501 height 9
click at [102, 148] on div "Custom" at bounding box center [107, 153] width 60 height 15
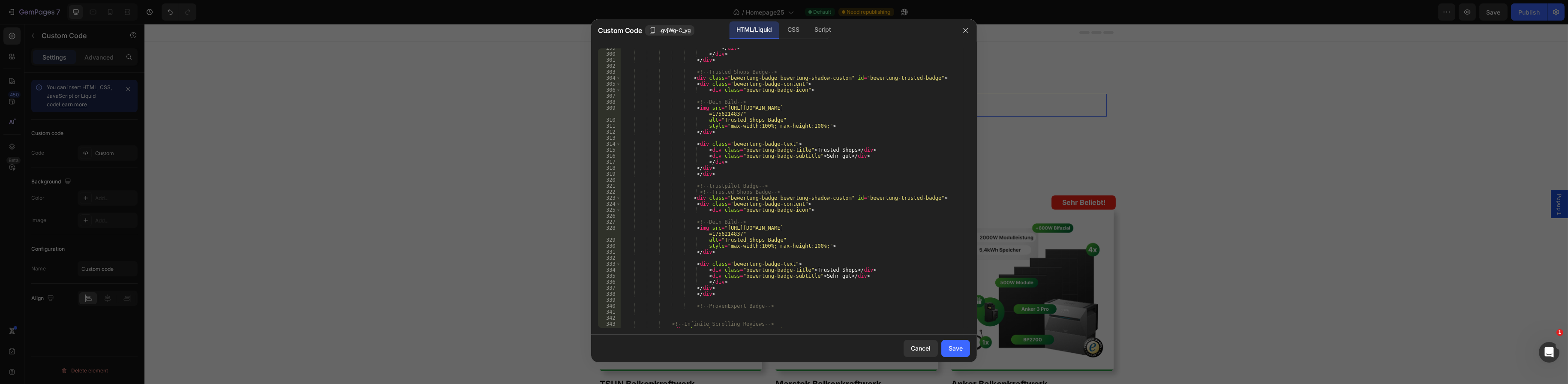
scroll to position [1877, 0]
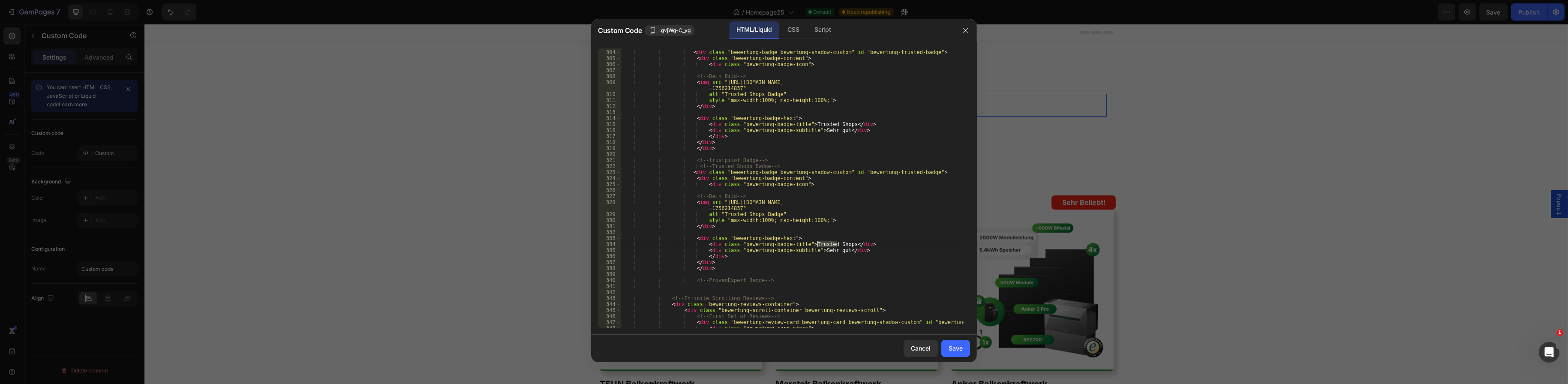
drag, startPoint x: 836, startPoint y: 244, endPoint x: 818, endPoint y: 245, distance: 18.0
click at [818, 245] on div "<!-- Trusted Shops Badge --> < div class = "bewertung-badge bewertung-shadow-cu…" at bounding box center [792, 189] width 343 height 291
type textarea "<div class="bewertung-badge-title">Trustpilot Bewertungen</div>"
click at [793, 231] on div "<!-- Trusted Shops Badge --> < div class = "bewertung-badge bewertung-shadow-cu…" at bounding box center [792, 189] width 343 height 291
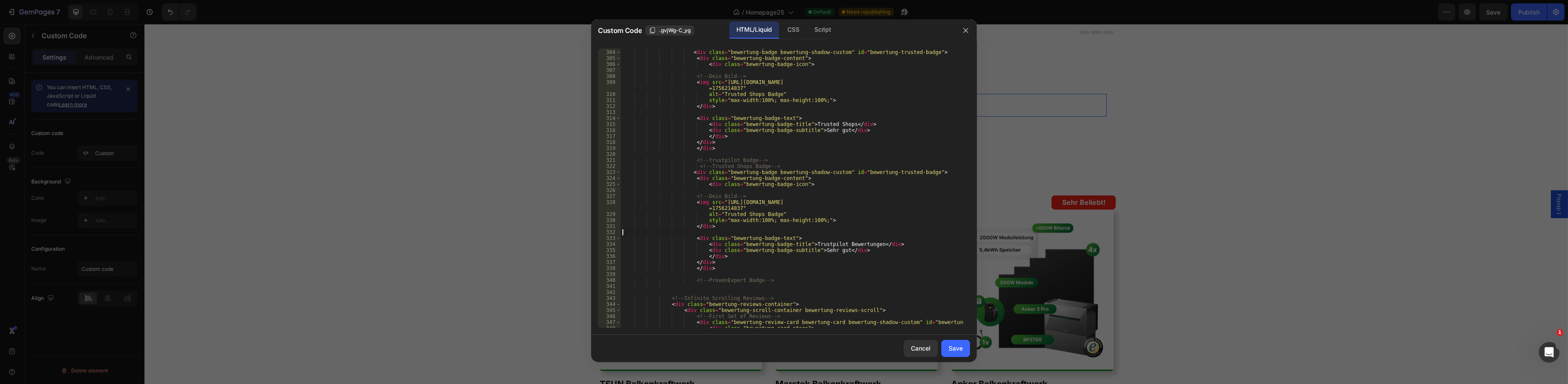
scroll to position [0, 0]
drag, startPoint x: 733, startPoint y: 208, endPoint x: 718, endPoint y: 201, distance: 16.6
click at [718, 201] on div "<!-- Trusted Shops Badge --> < div class = "bewertung-badge bewertung-shadow-cu…" at bounding box center [792, 189] width 343 height 291
click at [718, 201] on div "<!-- Trusted Shops Badge --> < div class = "bewertung-badge bewertung-shadow-cu…" at bounding box center [792, 188] width 343 height 279
drag, startPoint x: 717, startPoint y: 201, endPoint x: 731, endPoint y: 206, distance: 14.9
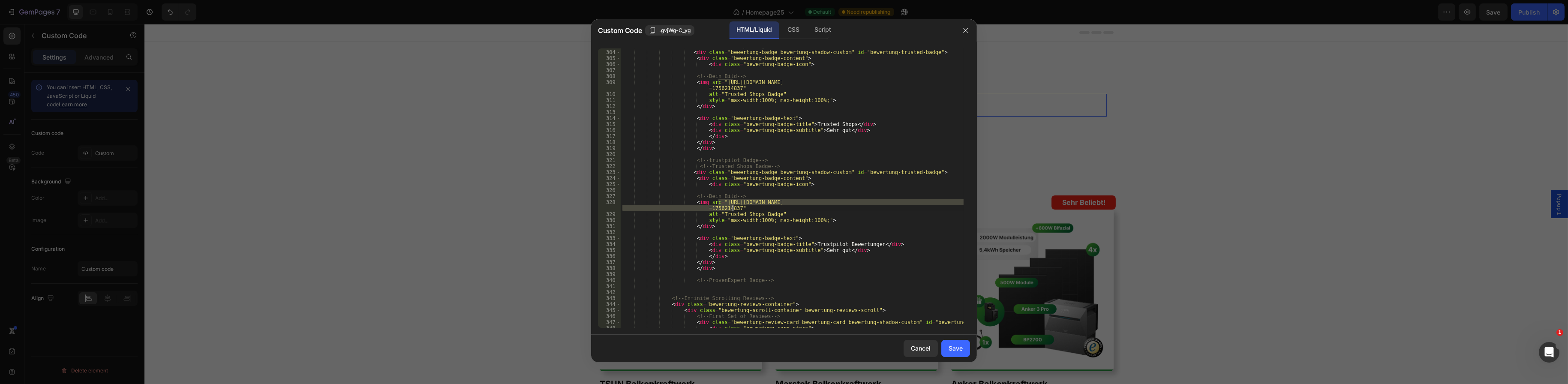
click at [731, 206] on div "<!-- Trusted Shops Badge --> < div class = "bewertung-badge bewertung-shadow-cu…" at bounding box center [792, 189] width 343 height 291
paste textarea "[URL][DOMAIN_NAME]"
type textarea "<img src="[URL][DOMAIN_NAME]""
click at [948, 347] on div "Save" at bounding box center [955, 348] width 14 height 9
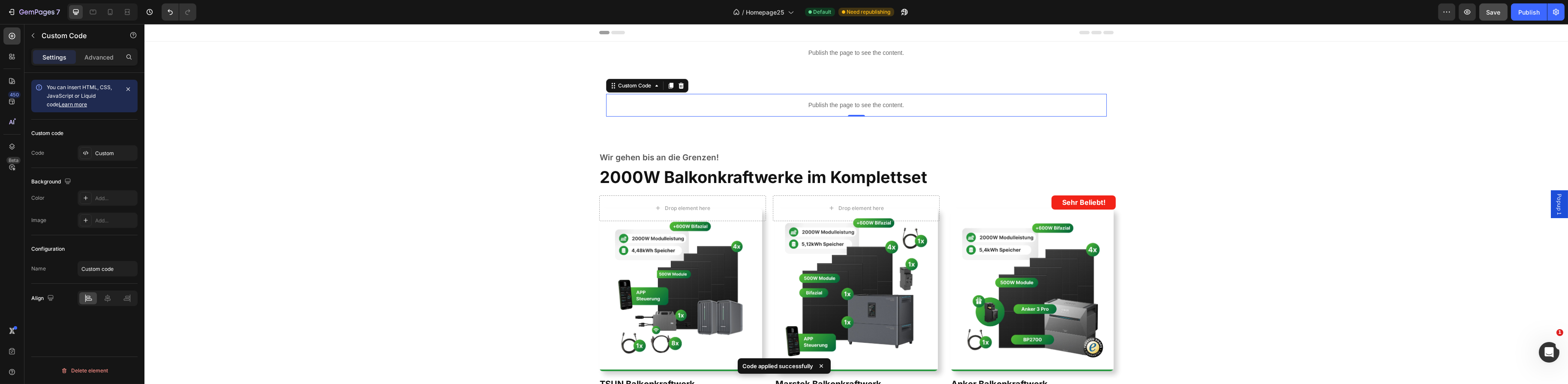
click at [1495, 16] on button "Save" at bounding box center [1493, 12] width 28 height 17
click at [111, 152] on div "Custom" at bounding box center [115, 153] width 40 height 8
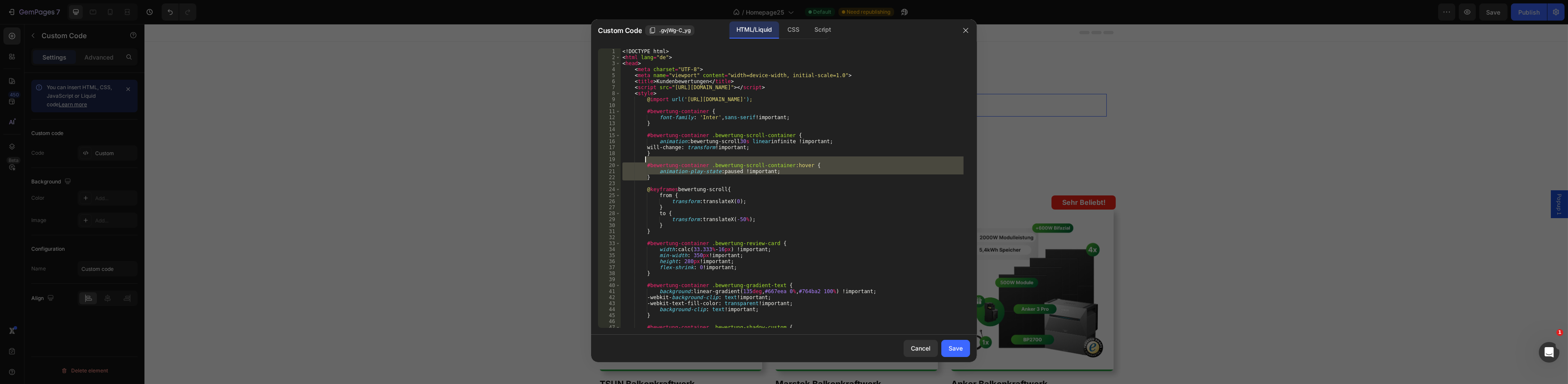
drag, startPoint x: 740, startPoint y: 172, endPoint x: 646, endPoint y: 161, distance: 94.6
click at [646, 161] on div "<! DOCTYPE html > < html lang = "de" > < head > < meta charset = "UTF-8" > < me…" at bounding box center [792, 194] width 343 height 291
type textarea "#bewertung-container .bewertung-scroll-container:hover {"
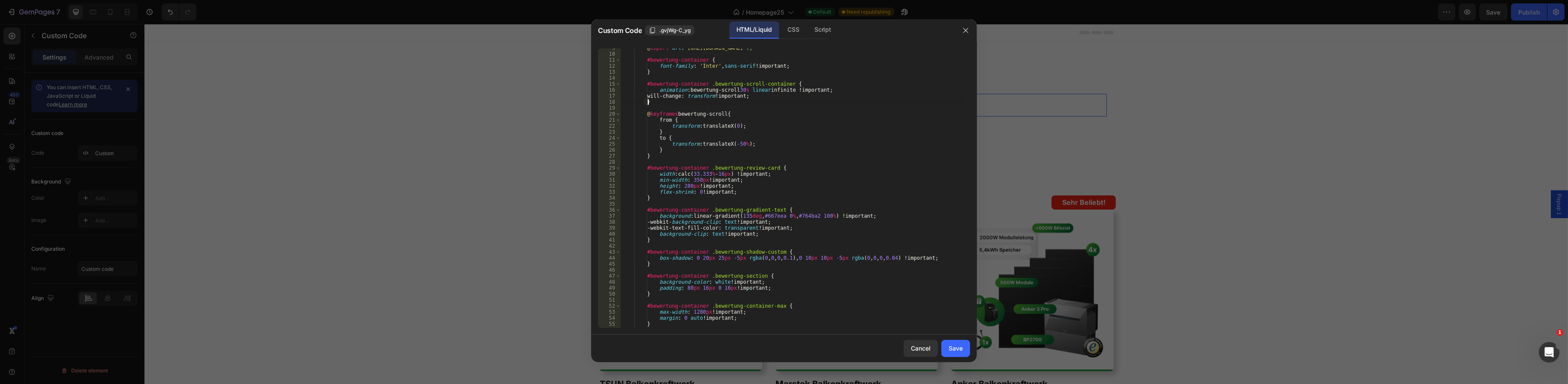
scroll to position [77, 0]
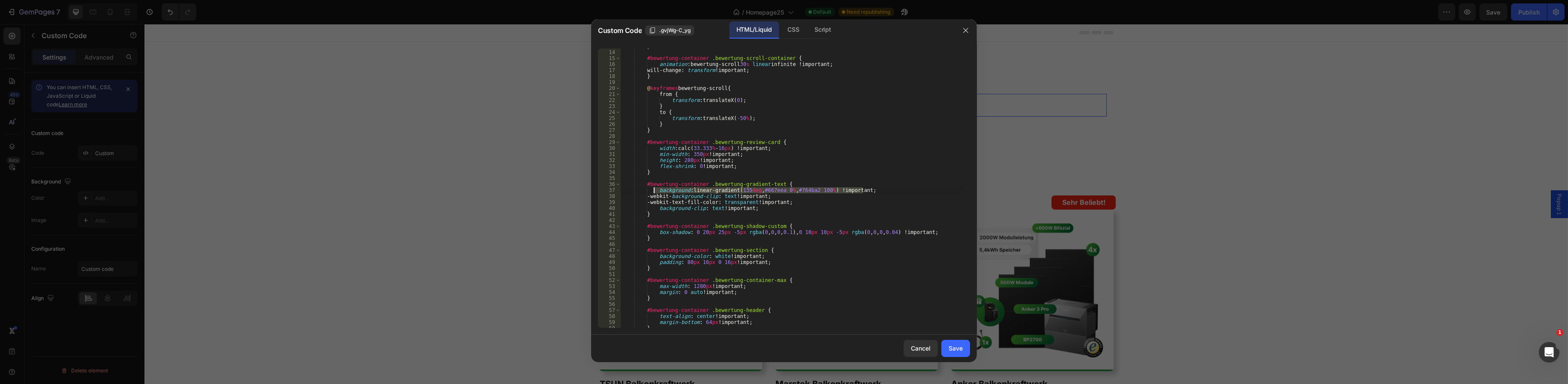
drag, startPoint x: 861, startPoint y: 189, endPoint x: 654, endPoint y: 189, distance: 207.0
click at [654, 189] on div "} #bewertung-container .bewertung-scroll-container { animation : bewertung-scro…" at bounding box center [792, 189] width 343 height 291
type textarea "background: linear-gradient(135deg, #667eea 0%, #764ba2 100%) !important;"
type textarea "#bewertung-container .bewertung-gradient-text {"
click at [955, 352] on div "Save" at bounding box center [955, 348] width 14 height 9
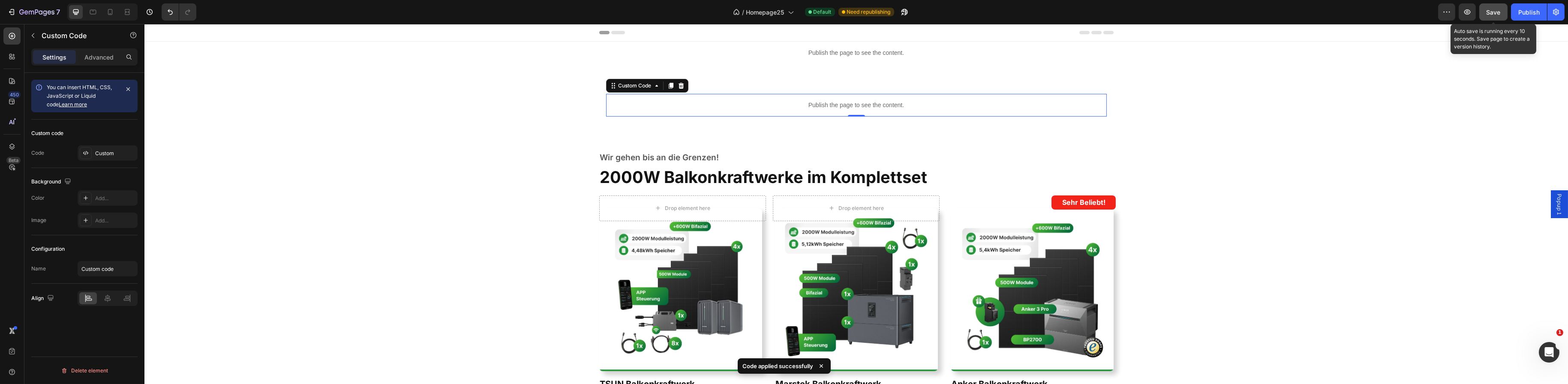
click at [1490, 16] on button "Save" at bounding box center [1493, 12] width 28 height 17
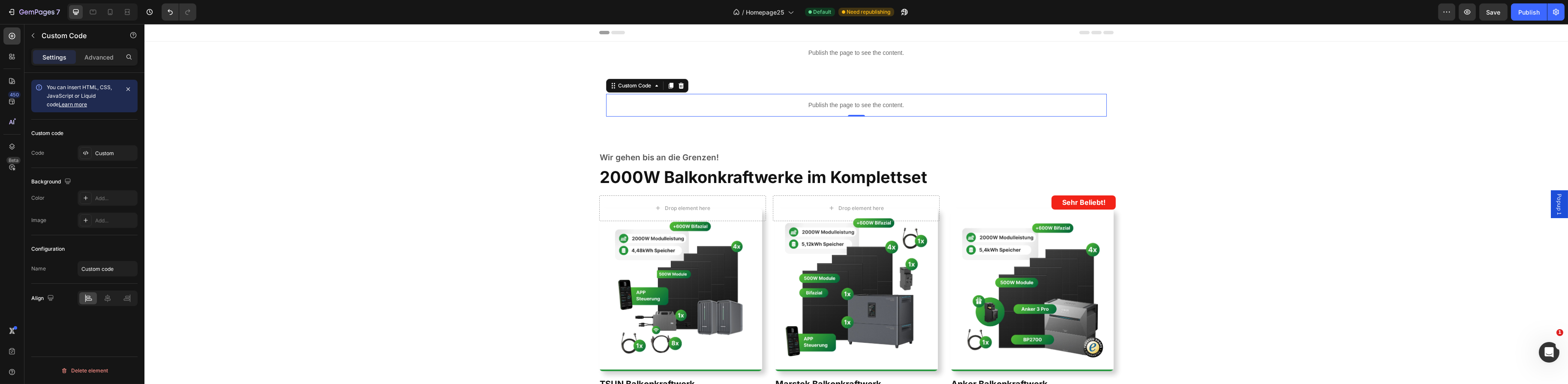
click at [105, 142] on div "Custom code Code Custom" at bounding box center [84, 144] width 107 height 49
click at [103, 152] on div "Custom" at bounding box center [115, 153] width 40 height 8
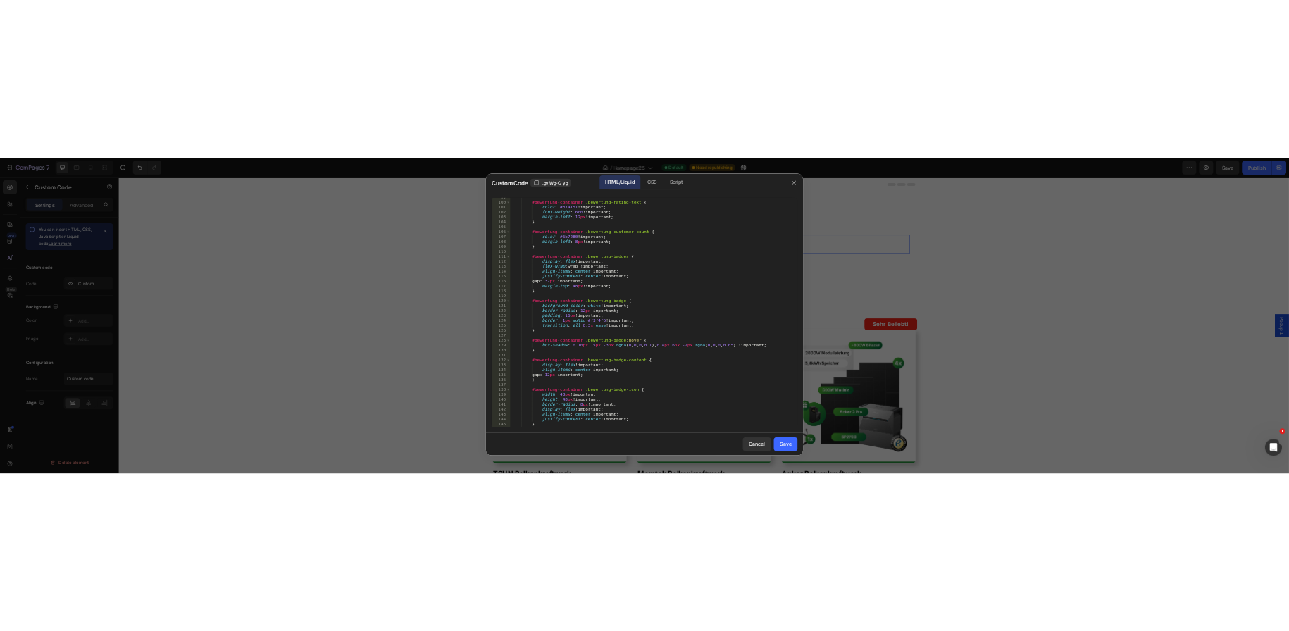
scroll to position [1014, 0]
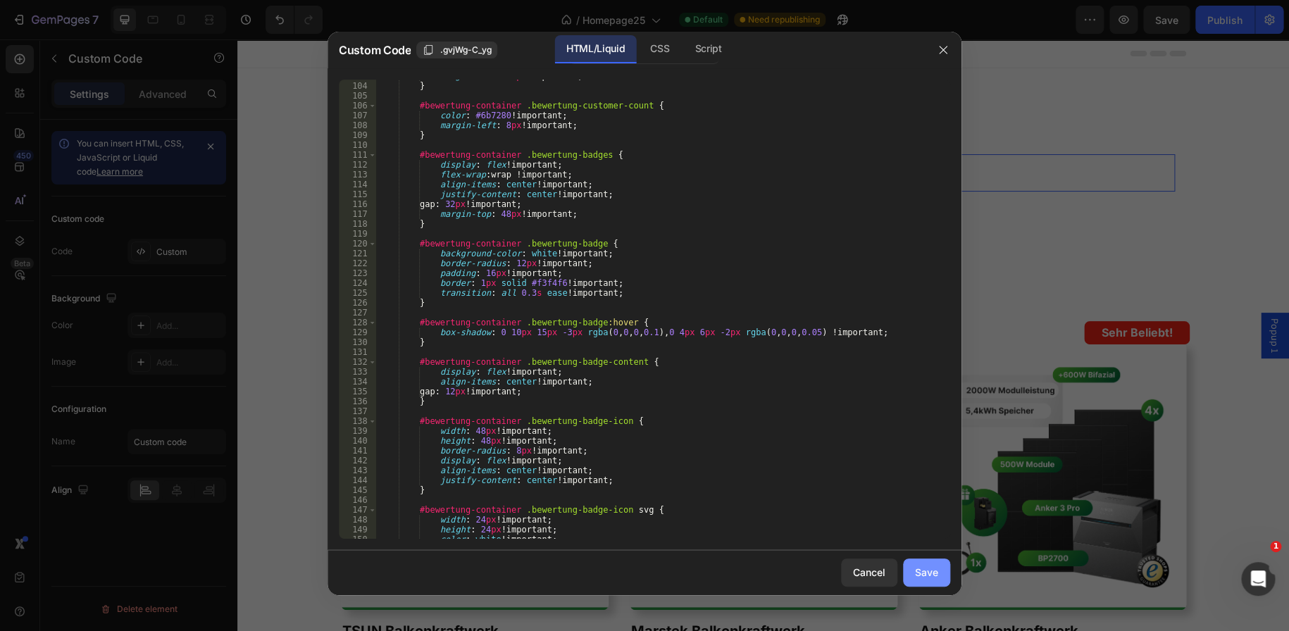
click at [929, 568] on div "Save" at bounding box center [926, 572] width 23 height 15
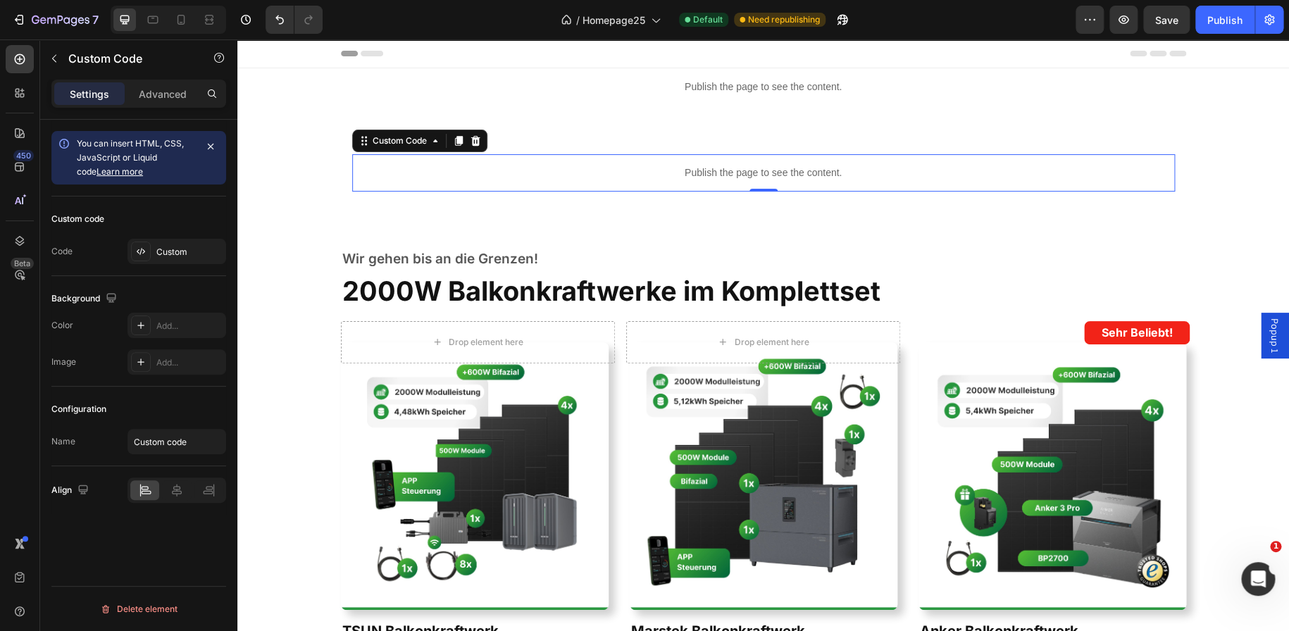
click at [1268, 343] on span "Popup 1" at bounding box center [1275, 335] width 14 height 35
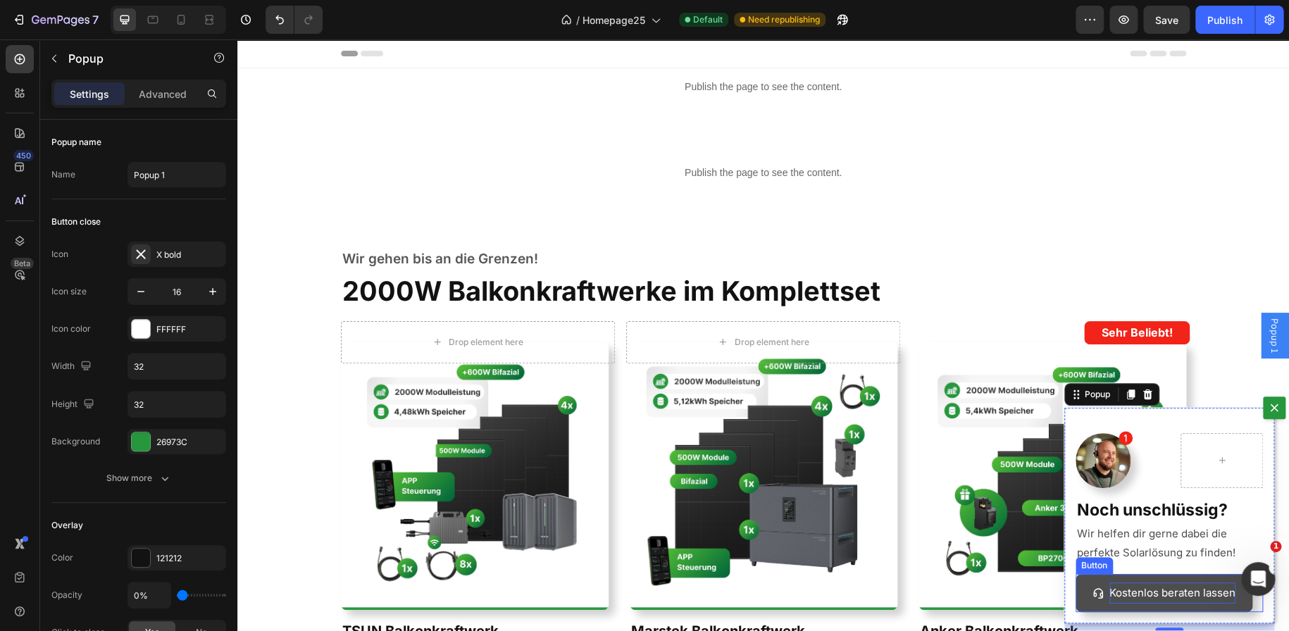
click at [1146, 593] on span "Kostenlos beraten lassen" at bounding box center [1172, 592] width 126 height 13
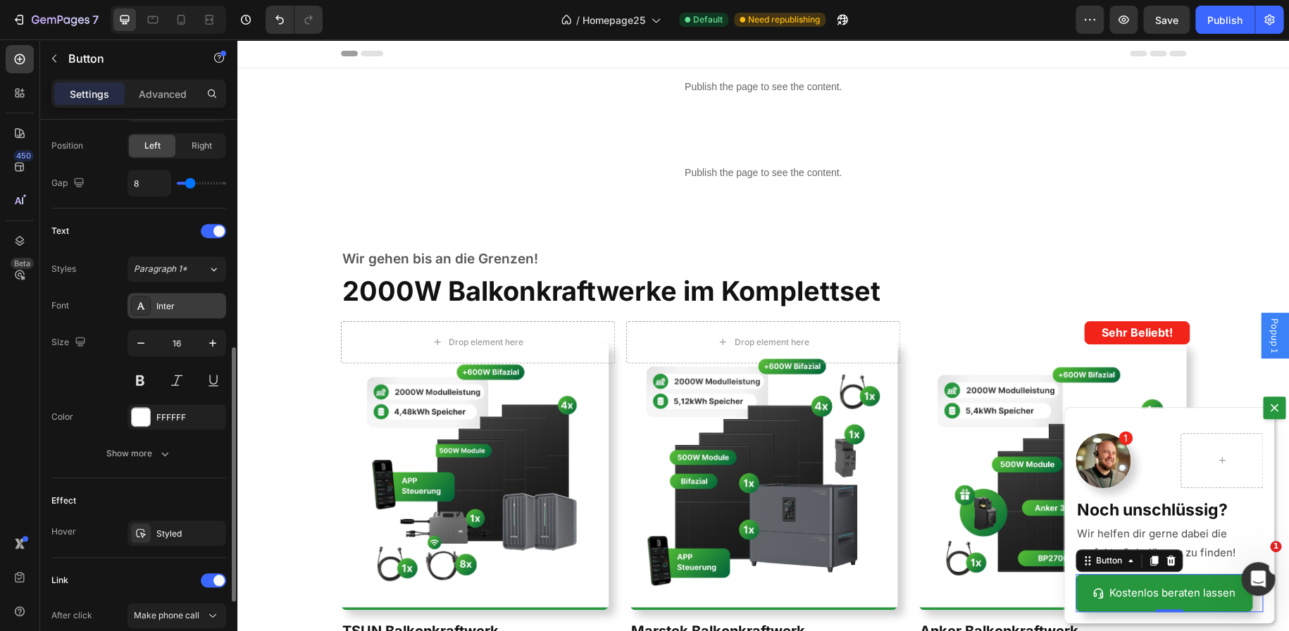
scroll to position [634, 0]
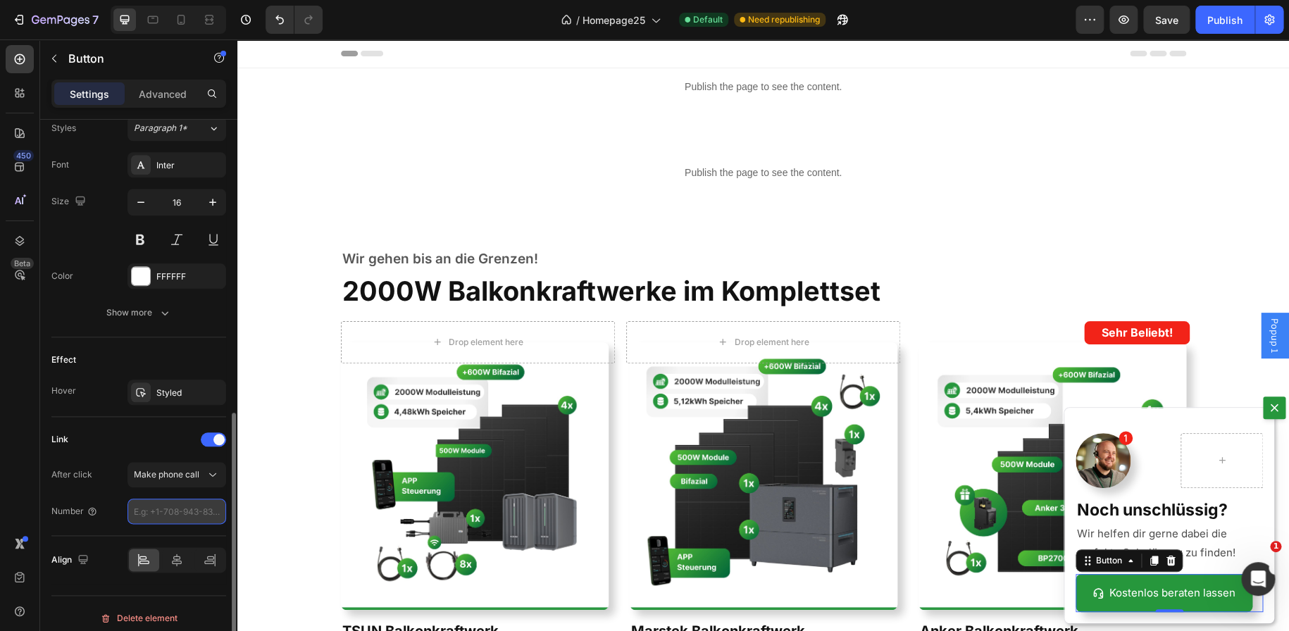
click at [168, 513] on input "number" at bounding box center [176, 511] width 99 height 25
paste input "028439608057"
click at [140, 511] on input "028439608057" at bounding box center [176, 511] width 99 height 25
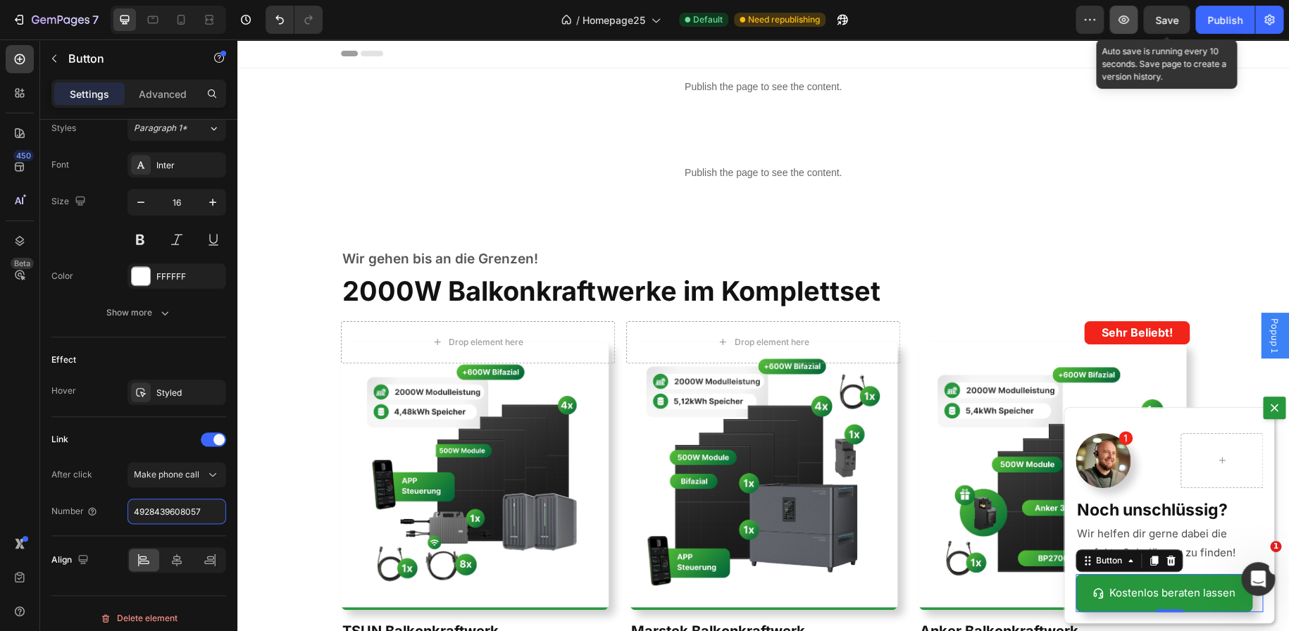
type input "4928439608057"
click at [1157, 26] on div "Save" at bounding box center [1166, 20] width 23 height 15
click at [1127, 24] on icon "button" at bounding box center [1123, 20] width 14 height 14
